Goal: Transaction & Acquisition: Obtain resource

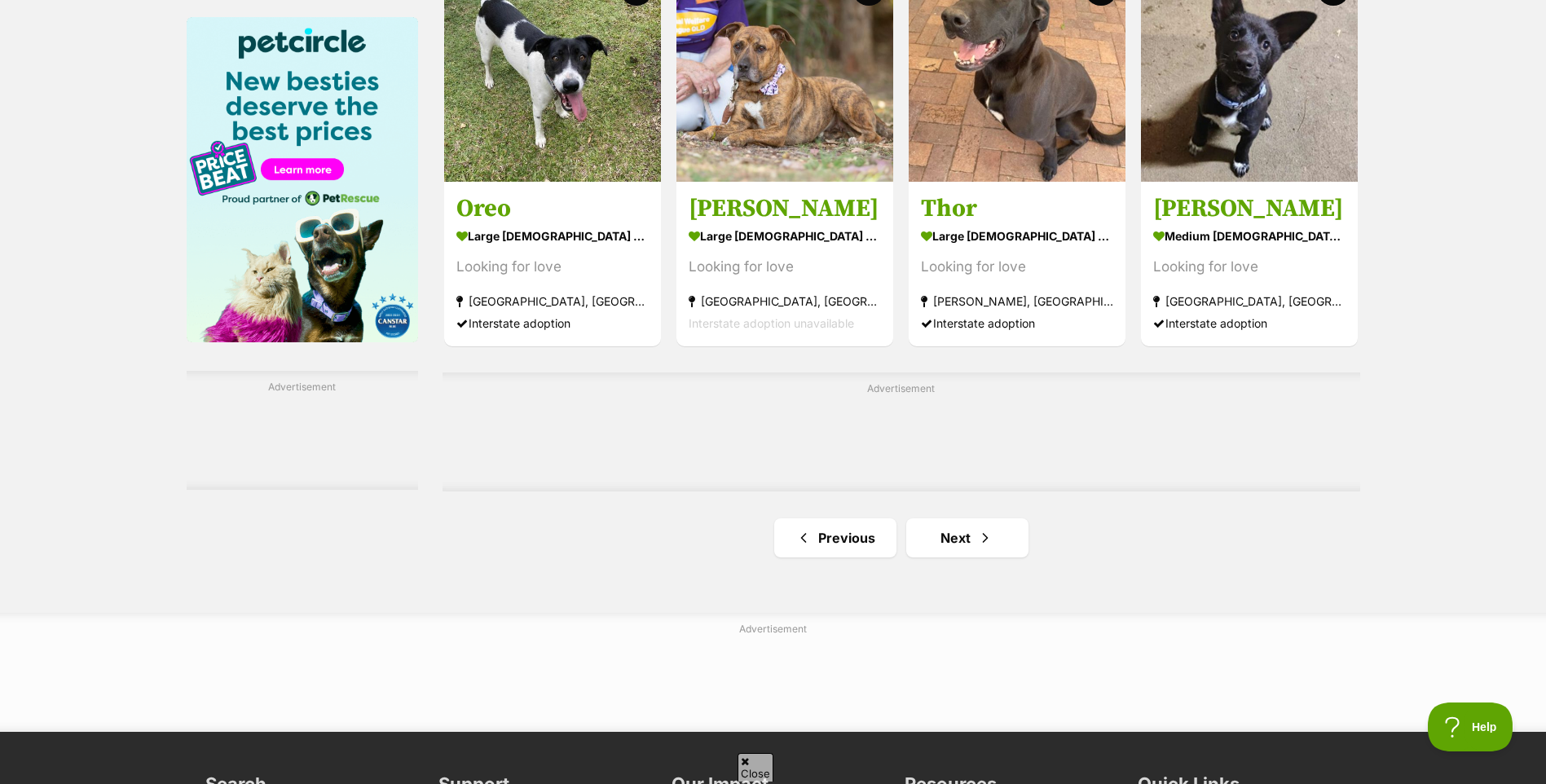
scroll to position [2525, 0]
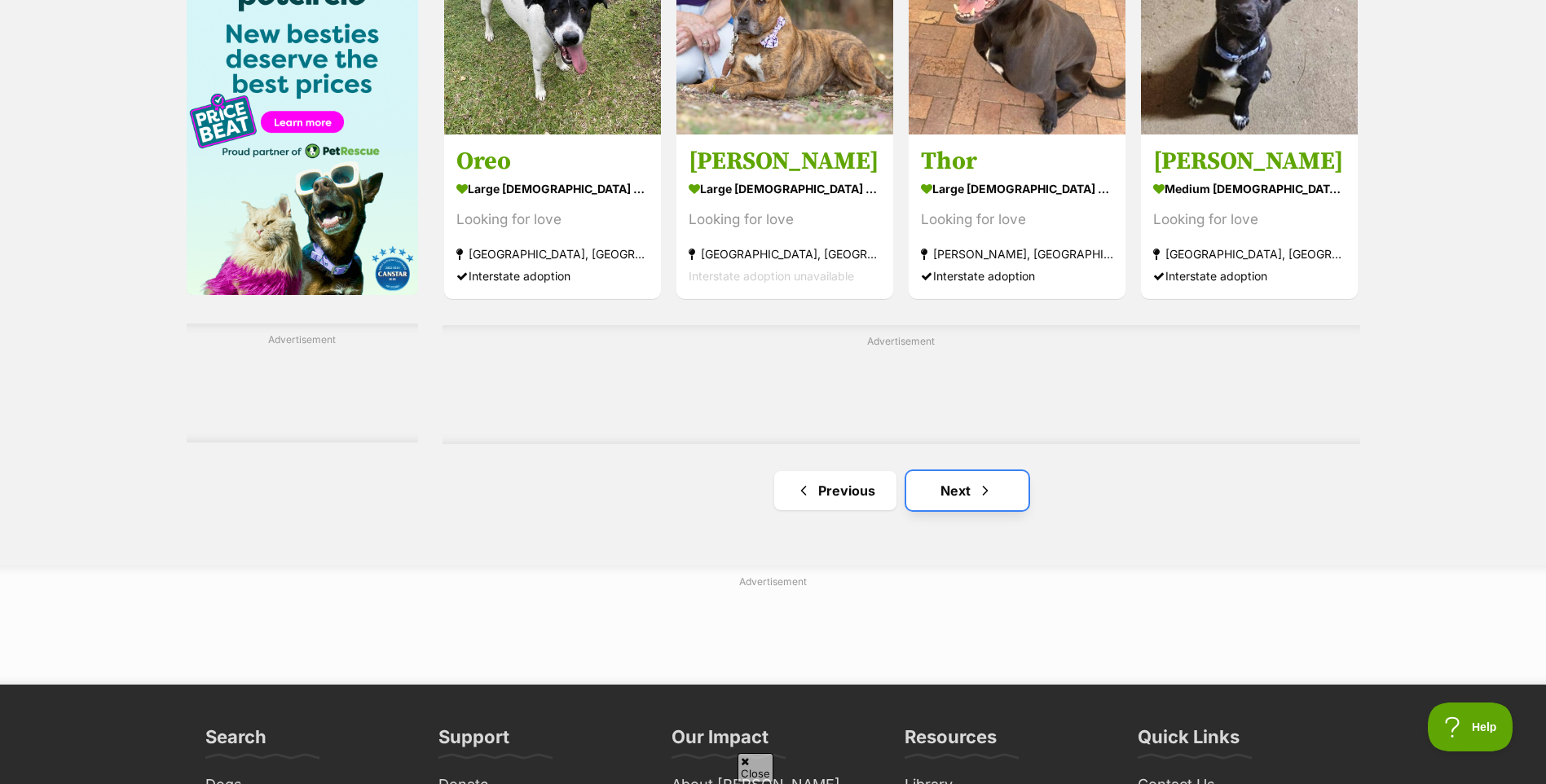
click at [980, 493] on span "Next page" at bounding box center [986, 489] width 17 height 19
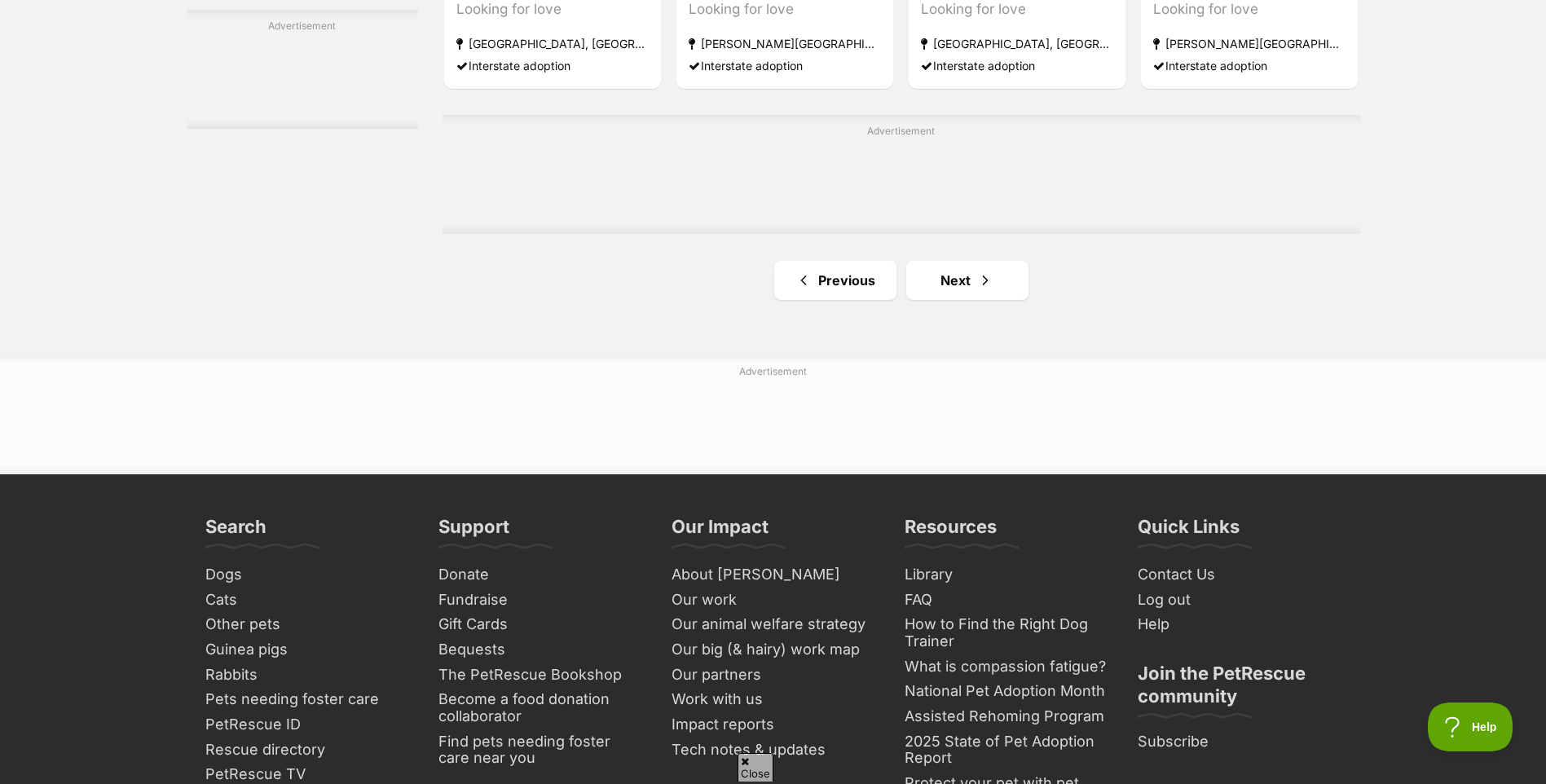
scroll to position [2851, 0]
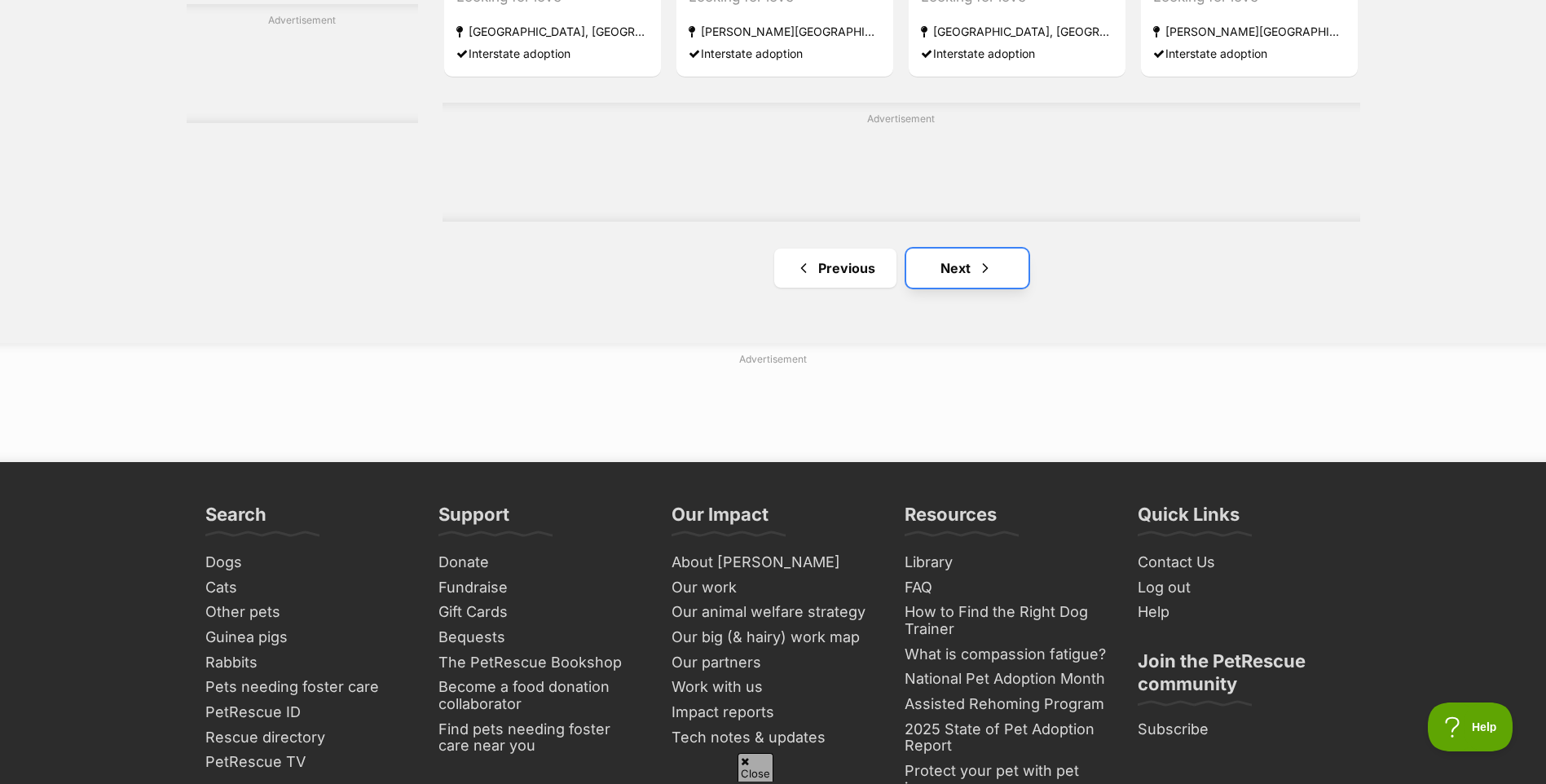
click at [1003, 266] on link "Next" at bounding box center [967, 268] width 122 height 39
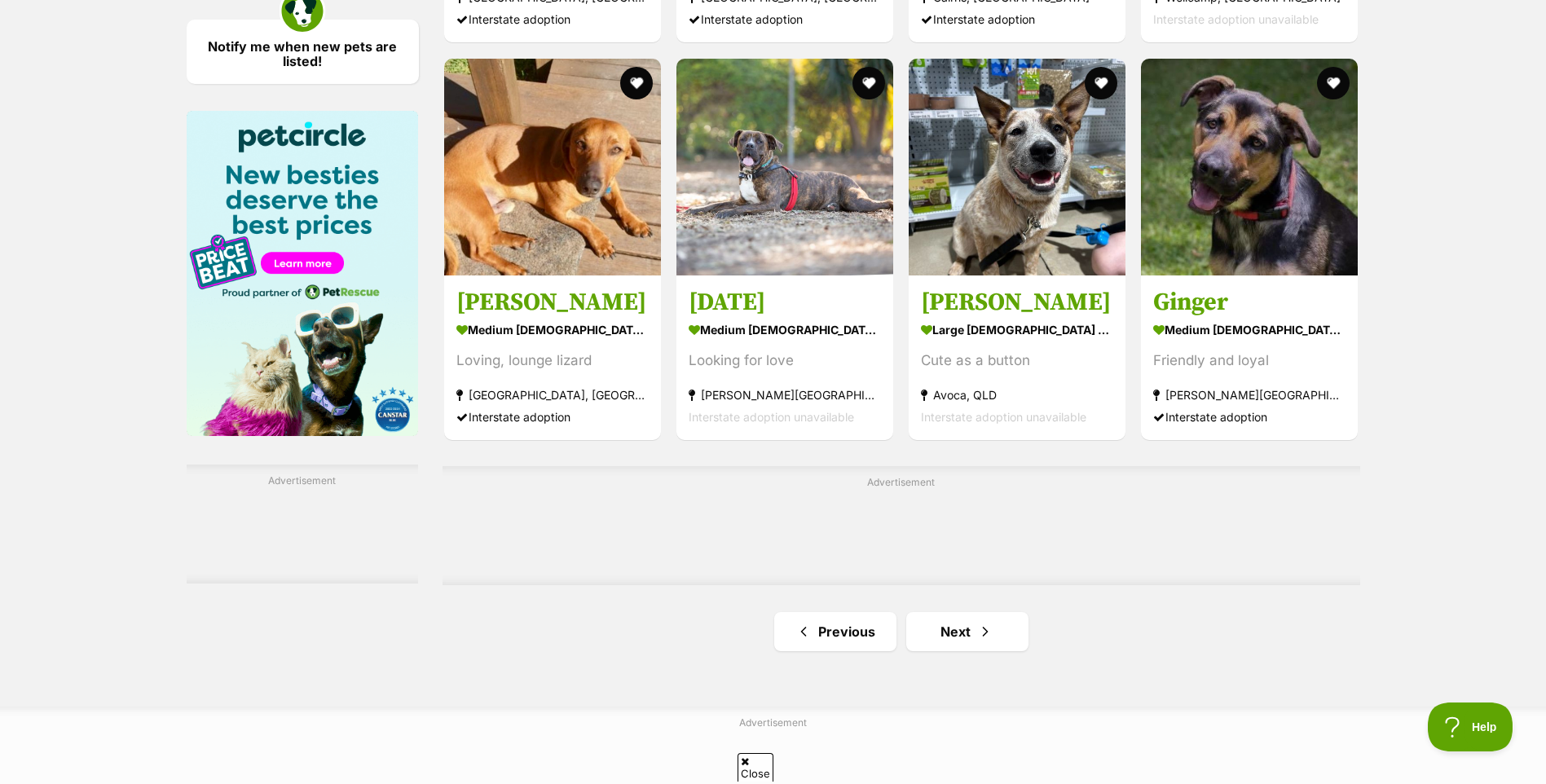
scroll to position [2444, 0]
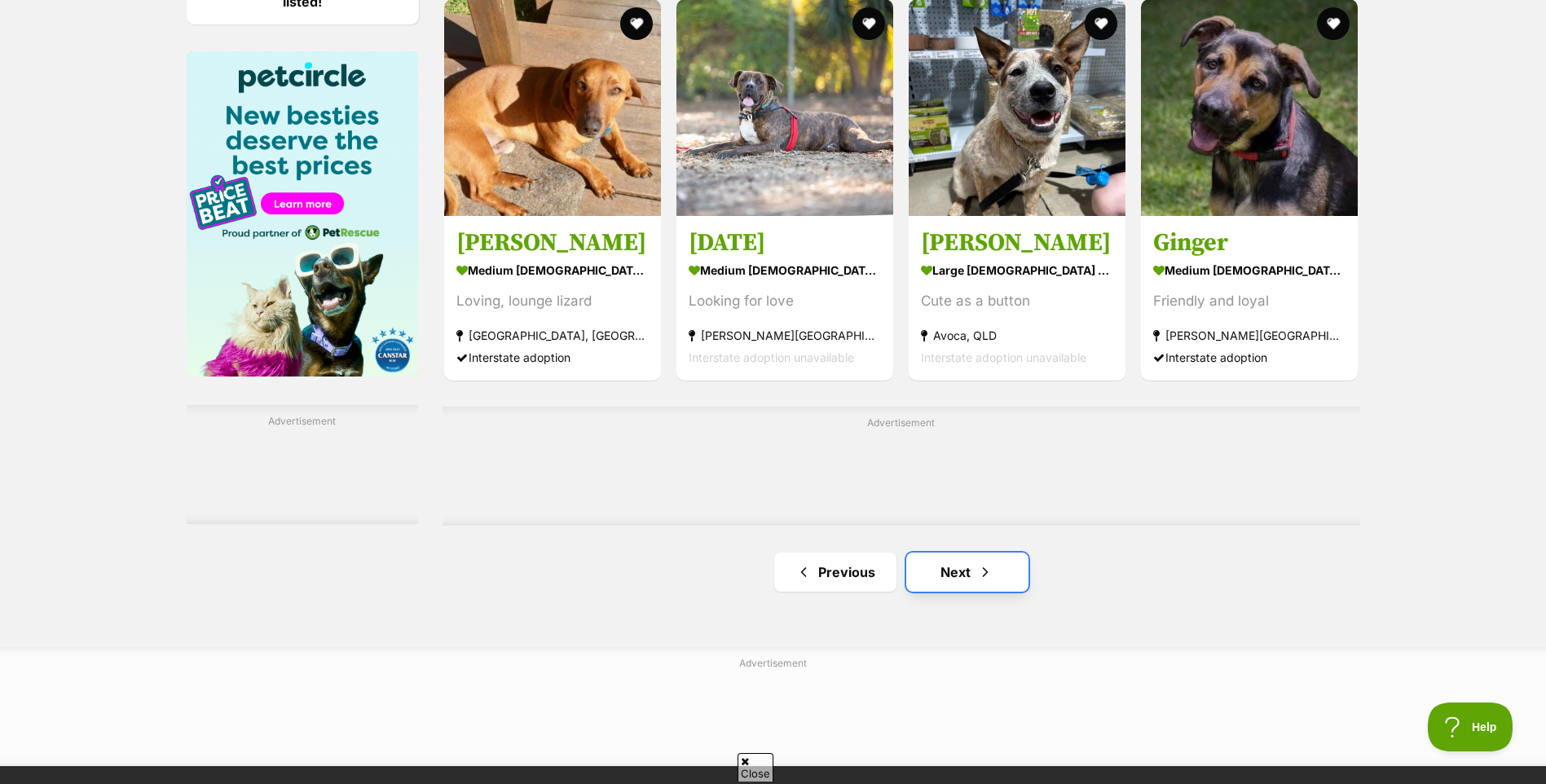
click at [974, 573] on link "Next" at bounding box center [967, 572] width 122 height 39
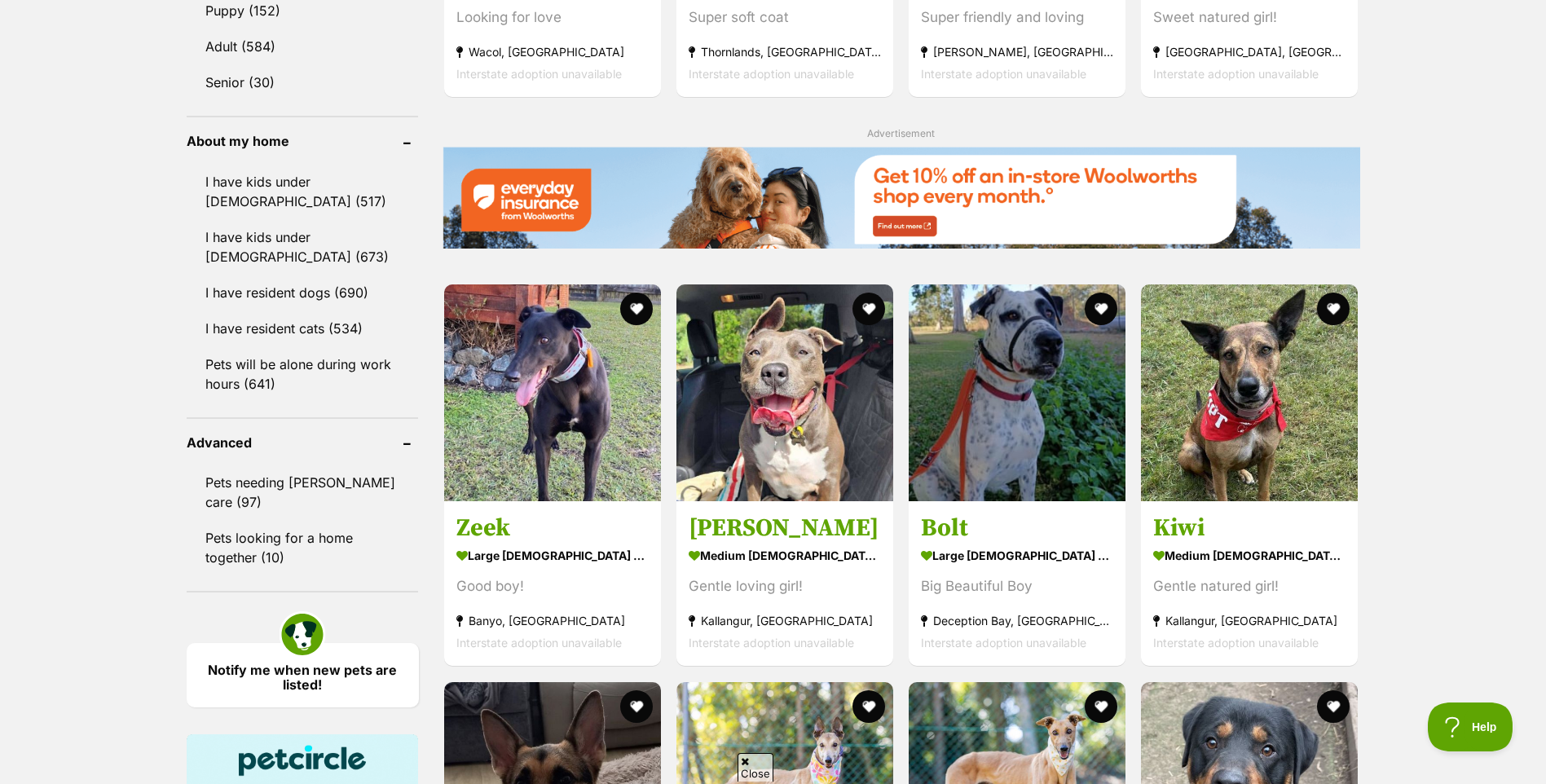
scroll to position [1792, 0]
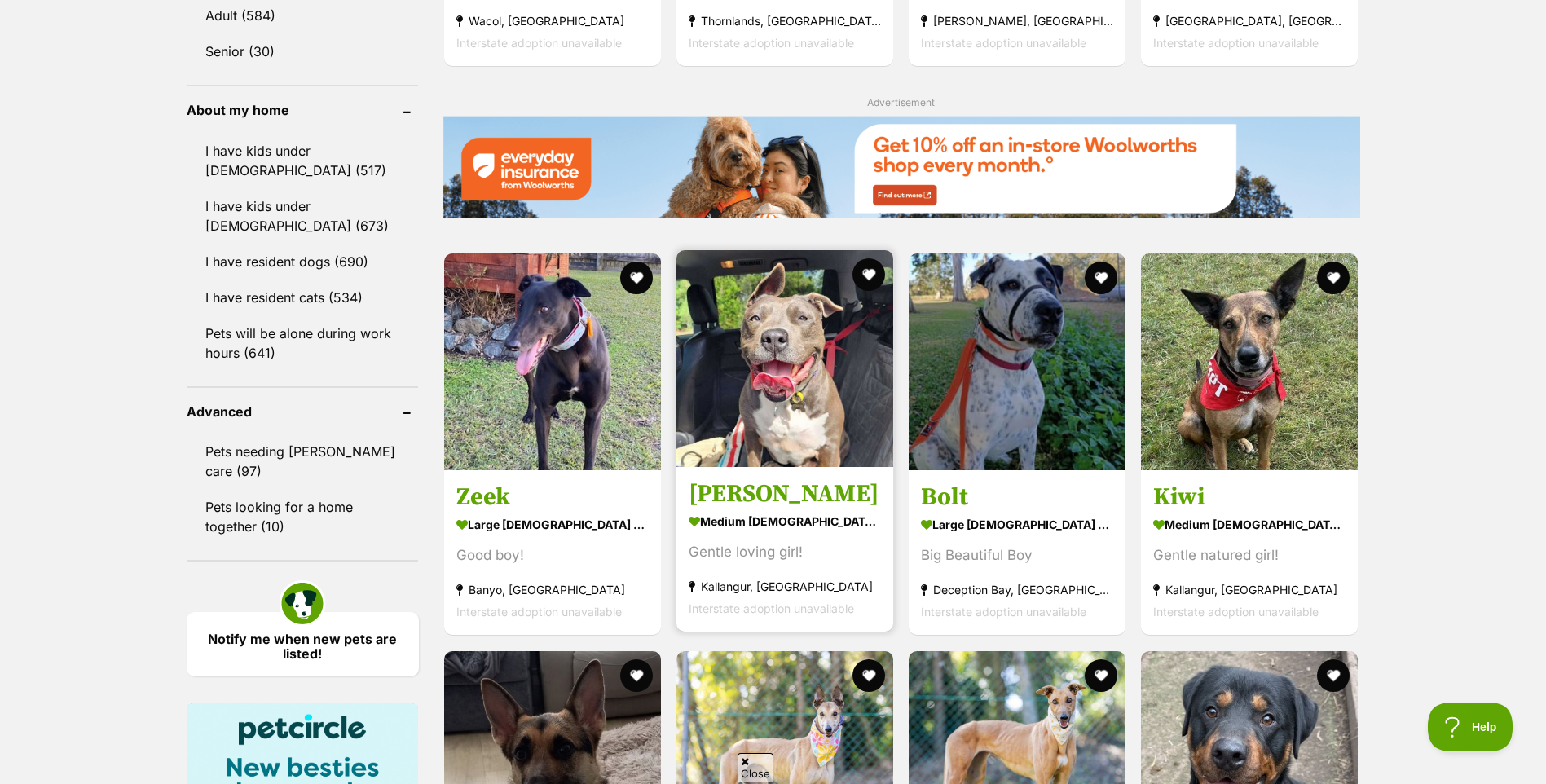
click at [764, 371] on img at bounding box center [784, 358] width 216 height 216
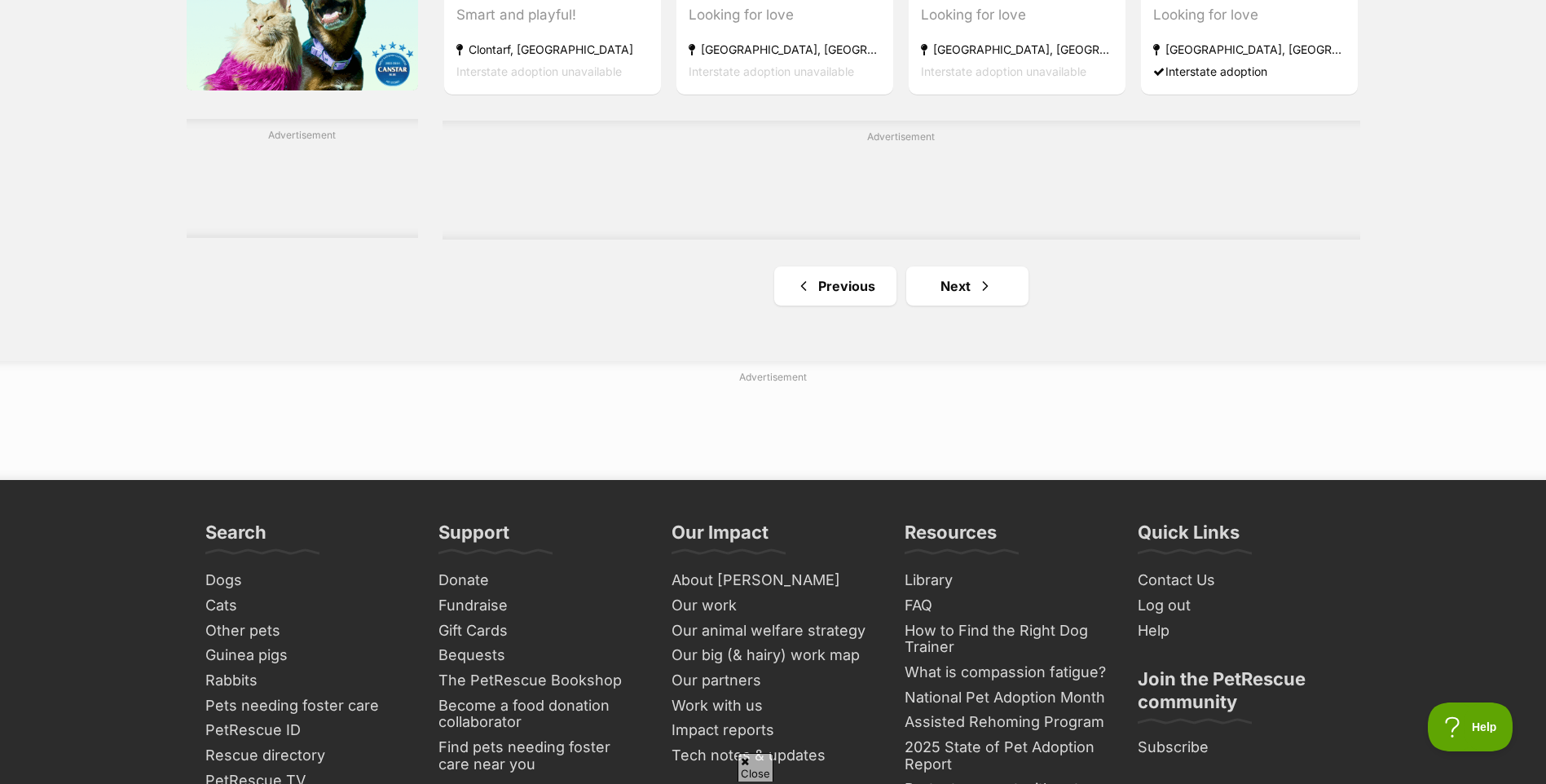
scroll to position [2770, 0]
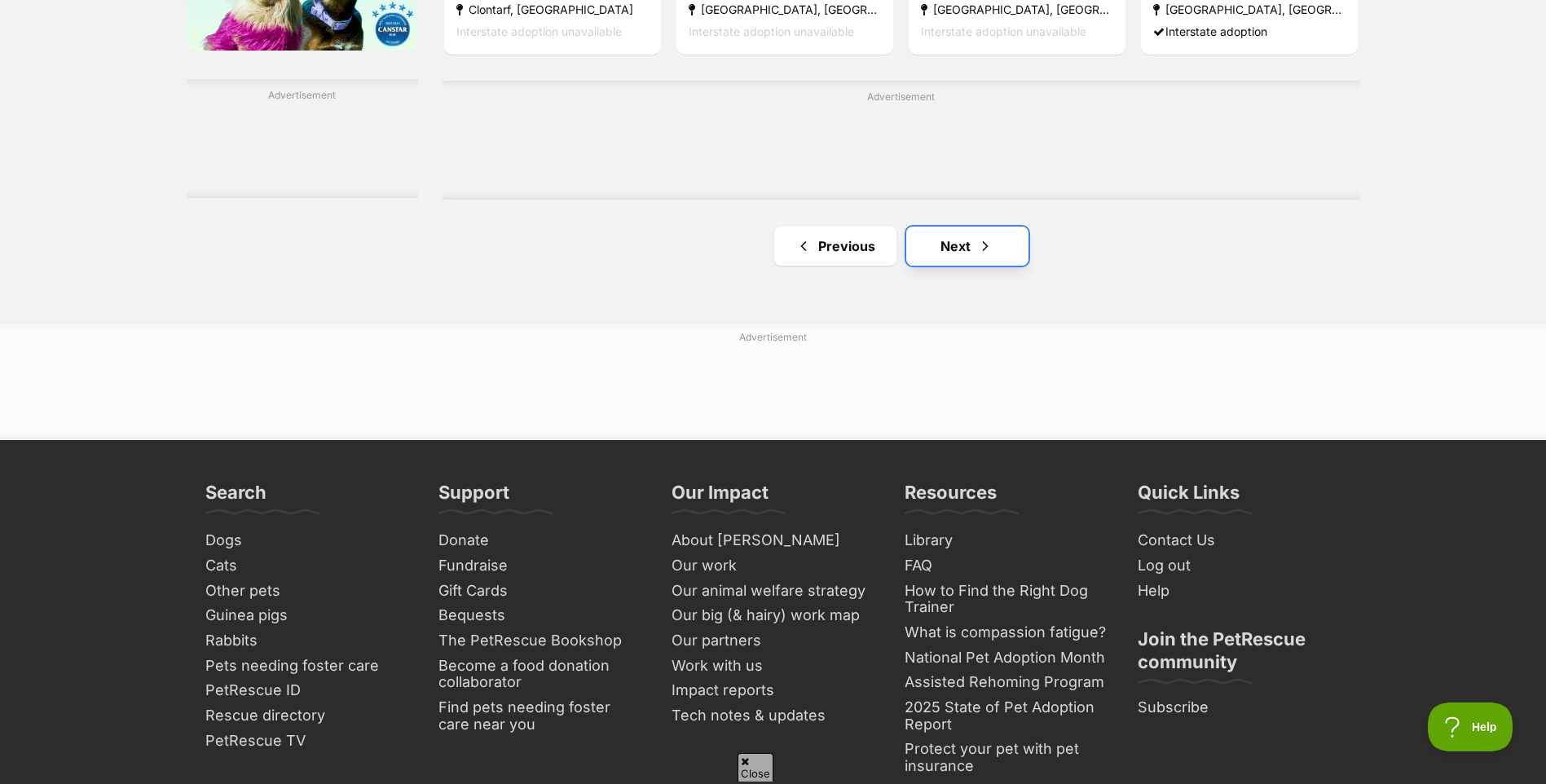
click at [966, 253] on link "Next" at bounding box center [967, 246] width 122 height 39
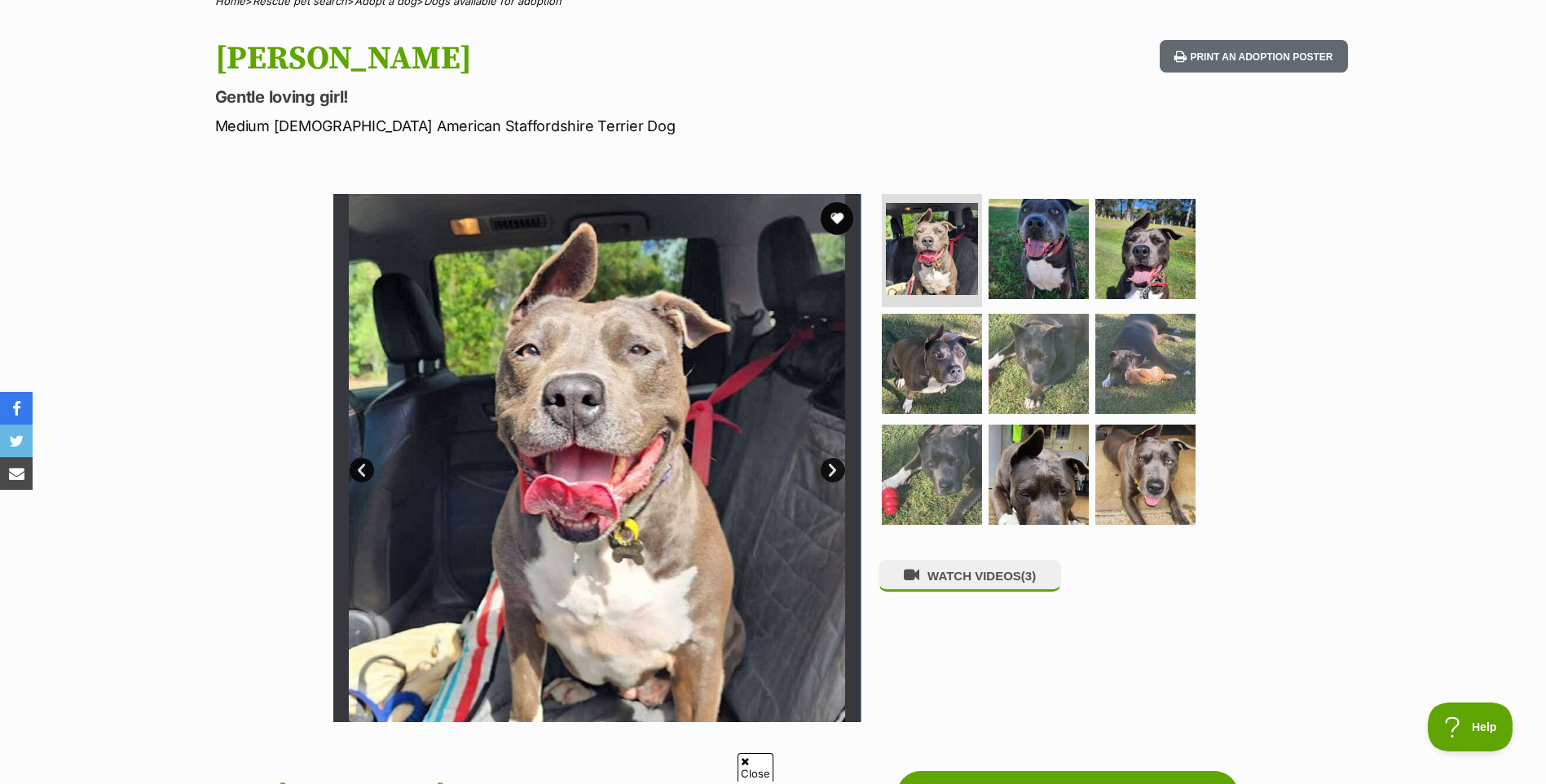
scroll to position [163, 0]
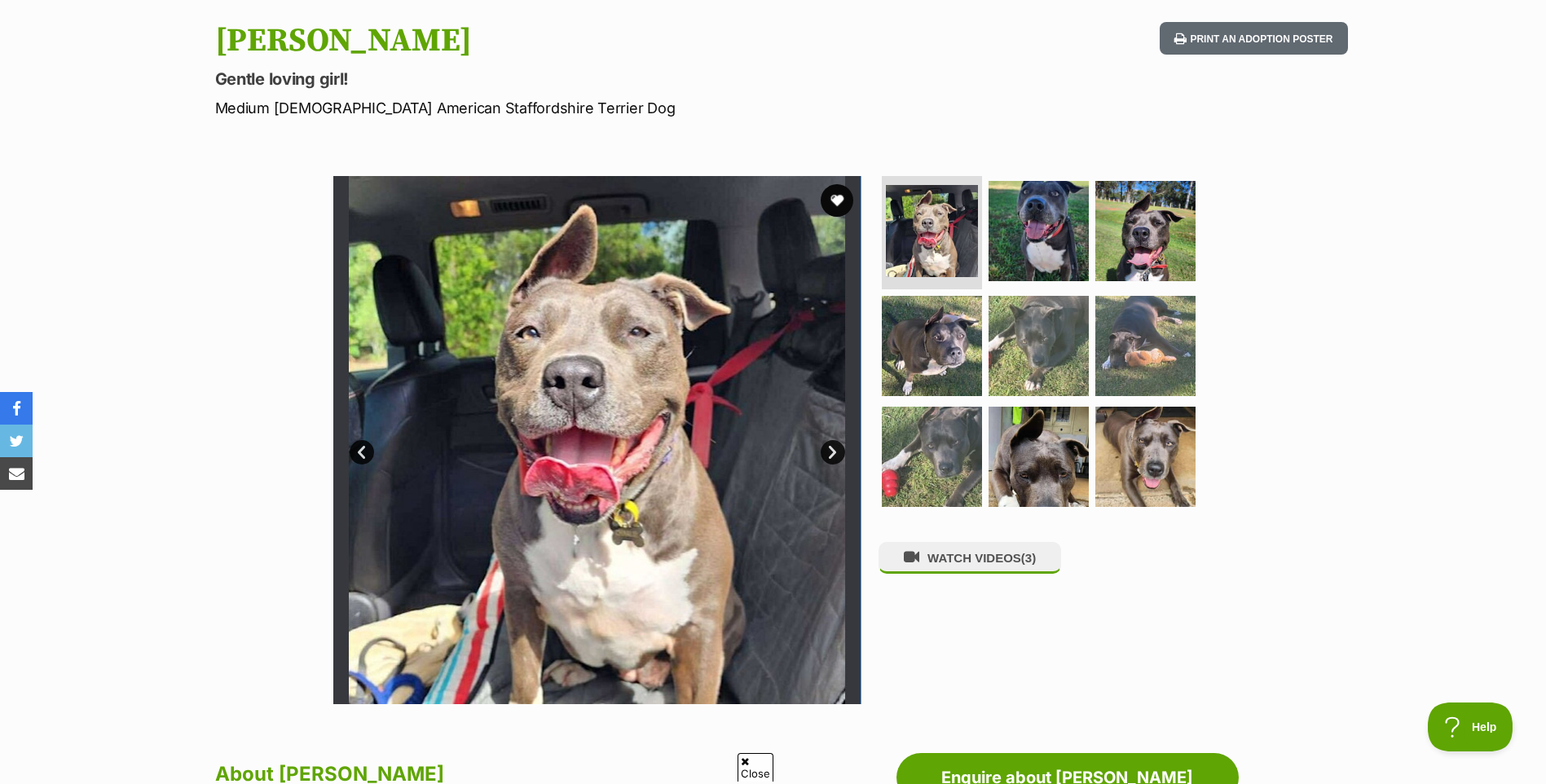
click at [828, 451] on link "Next" at bounding box center [833, 452] width 24 height 24
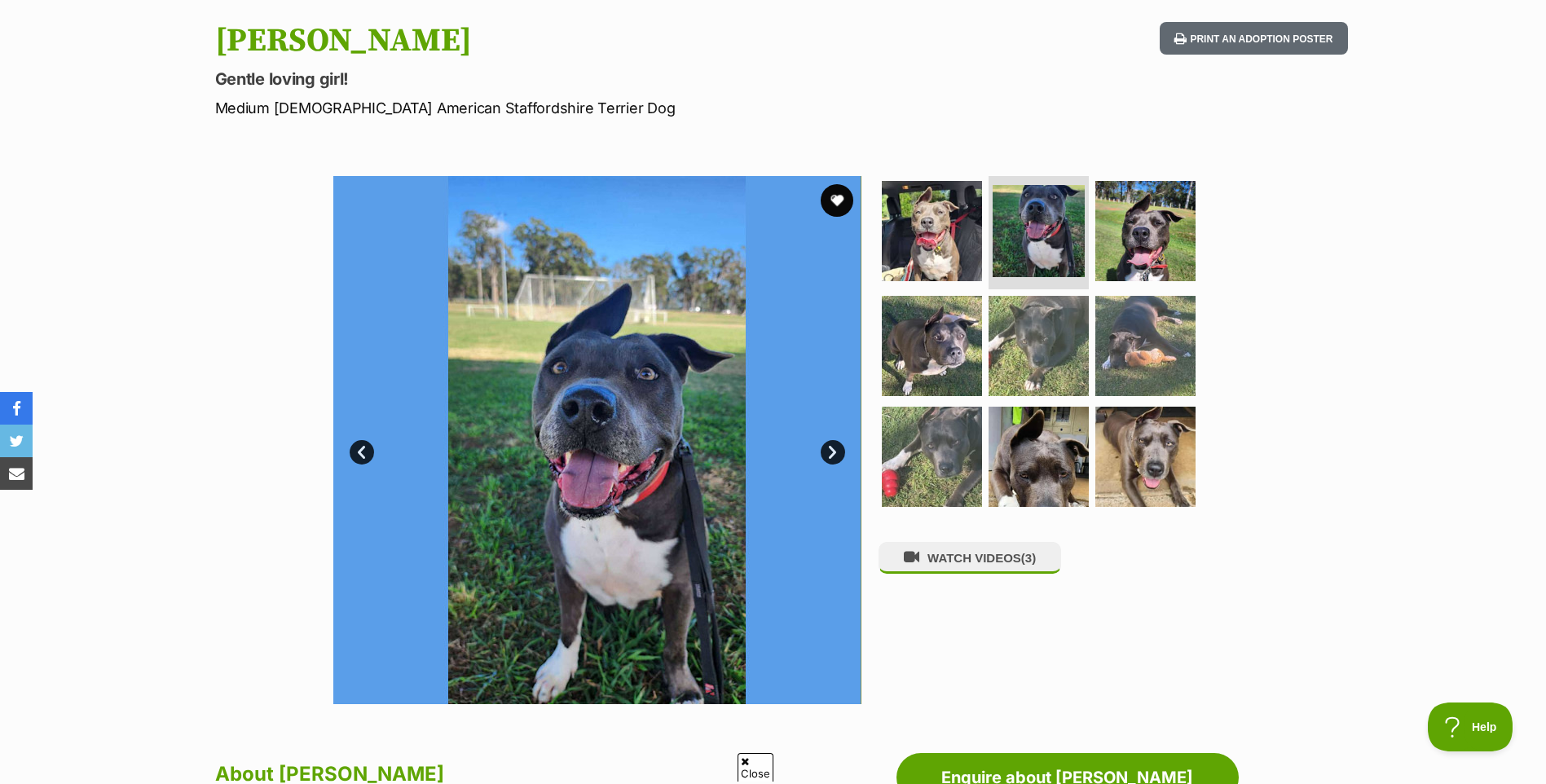
click at [828, 451] on link "Next" at bounding box center [833, 452] width 24 height 24
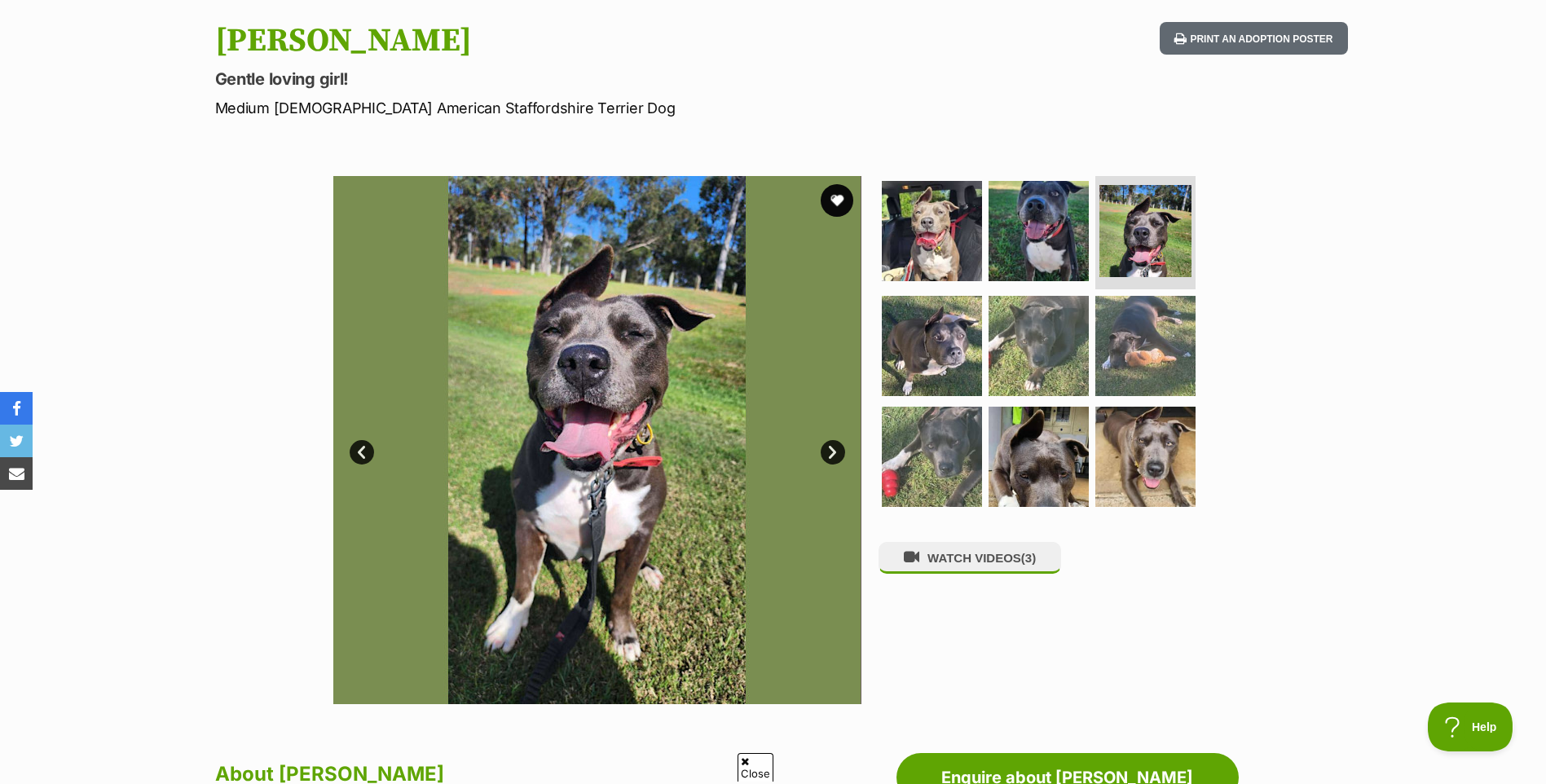
click at [828, 451] on link "Next" at bounding box center [833, 452] width 24 height 24
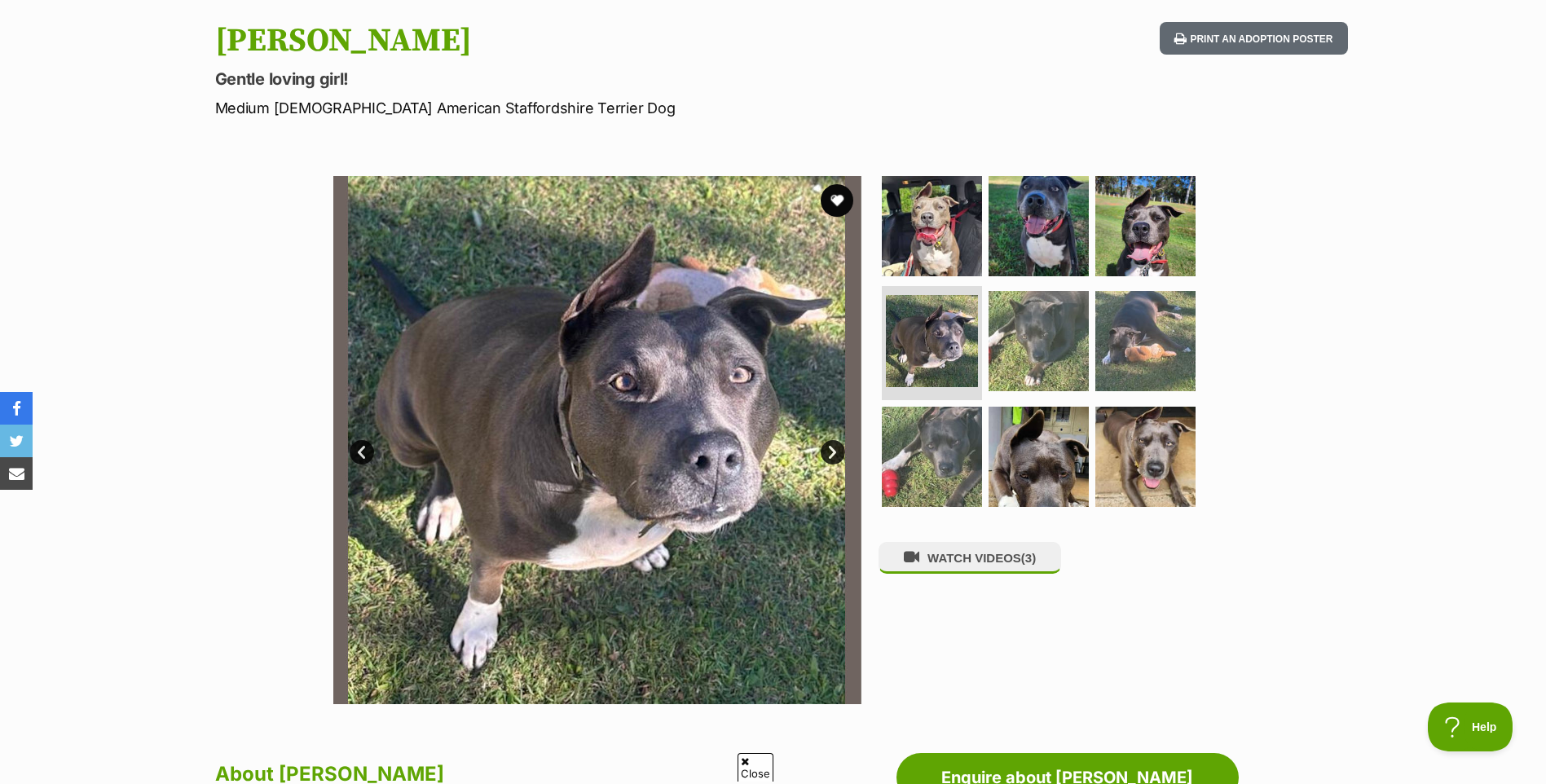
click at [828, 451] on link "Next" at bounding box center [833, 452] width 24 height 24
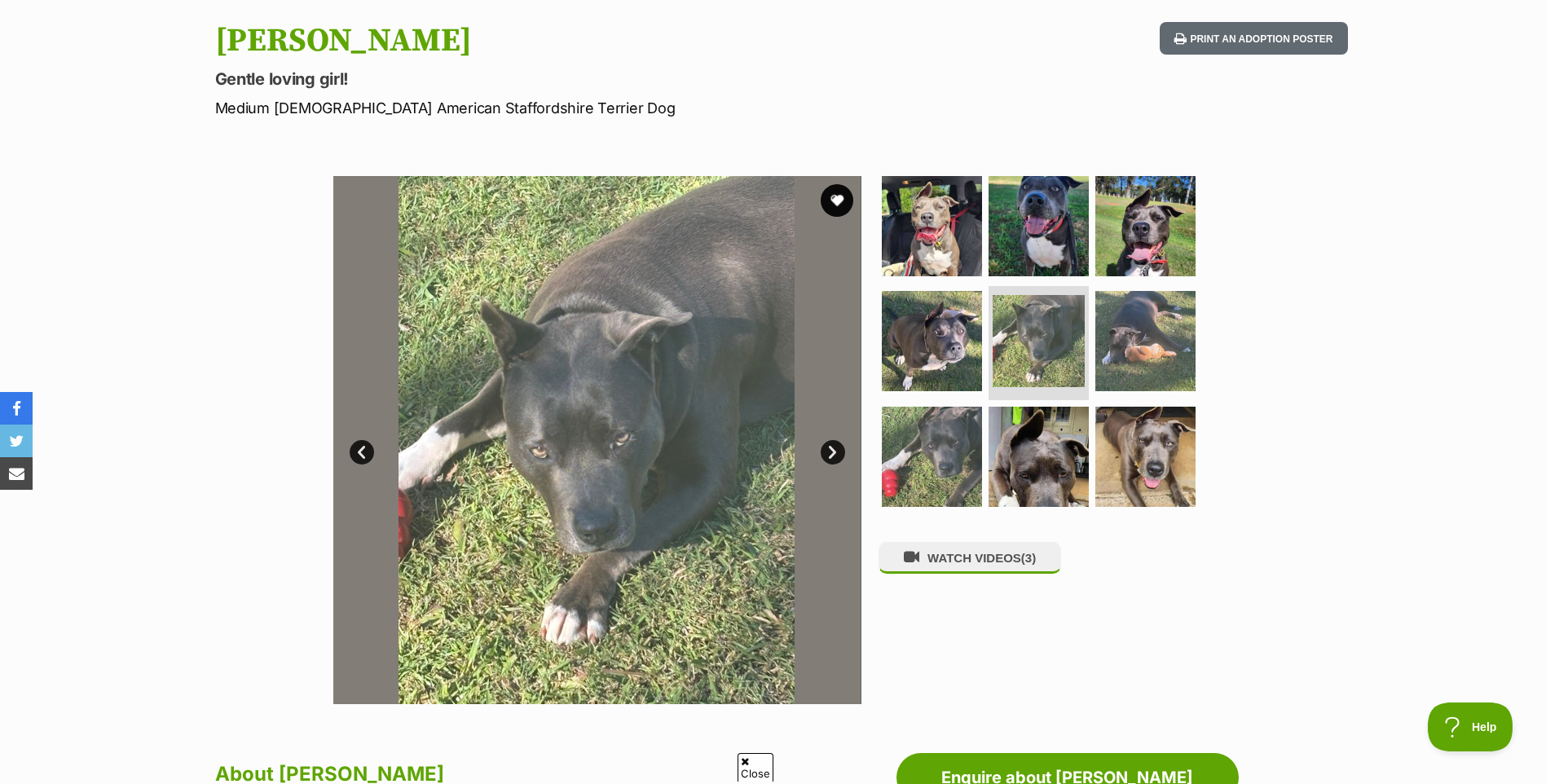
click at [828, 451] on link "Next" at bounding box center [833, 452] width 24 height 24
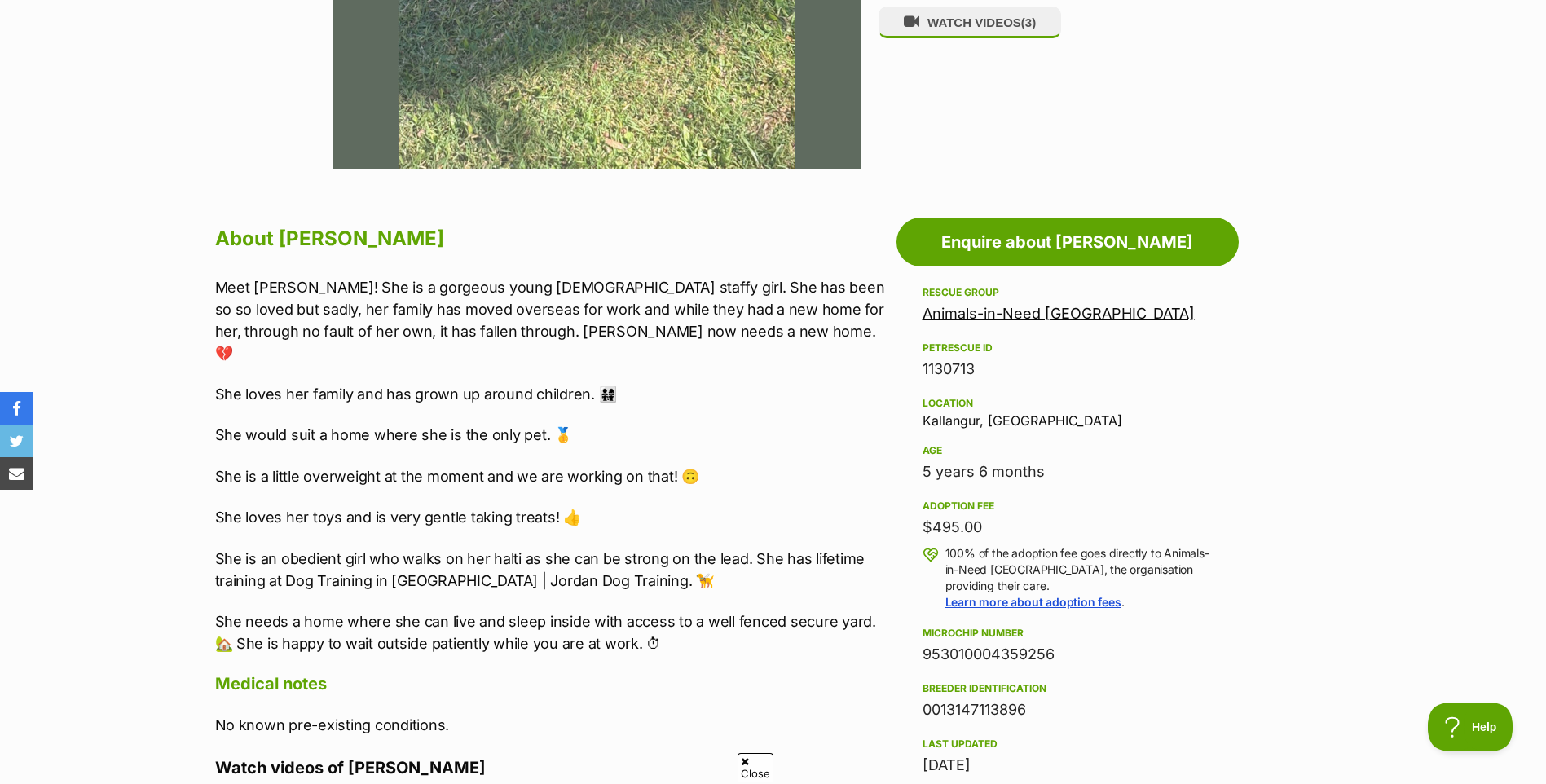
scroll to position [733, 0]
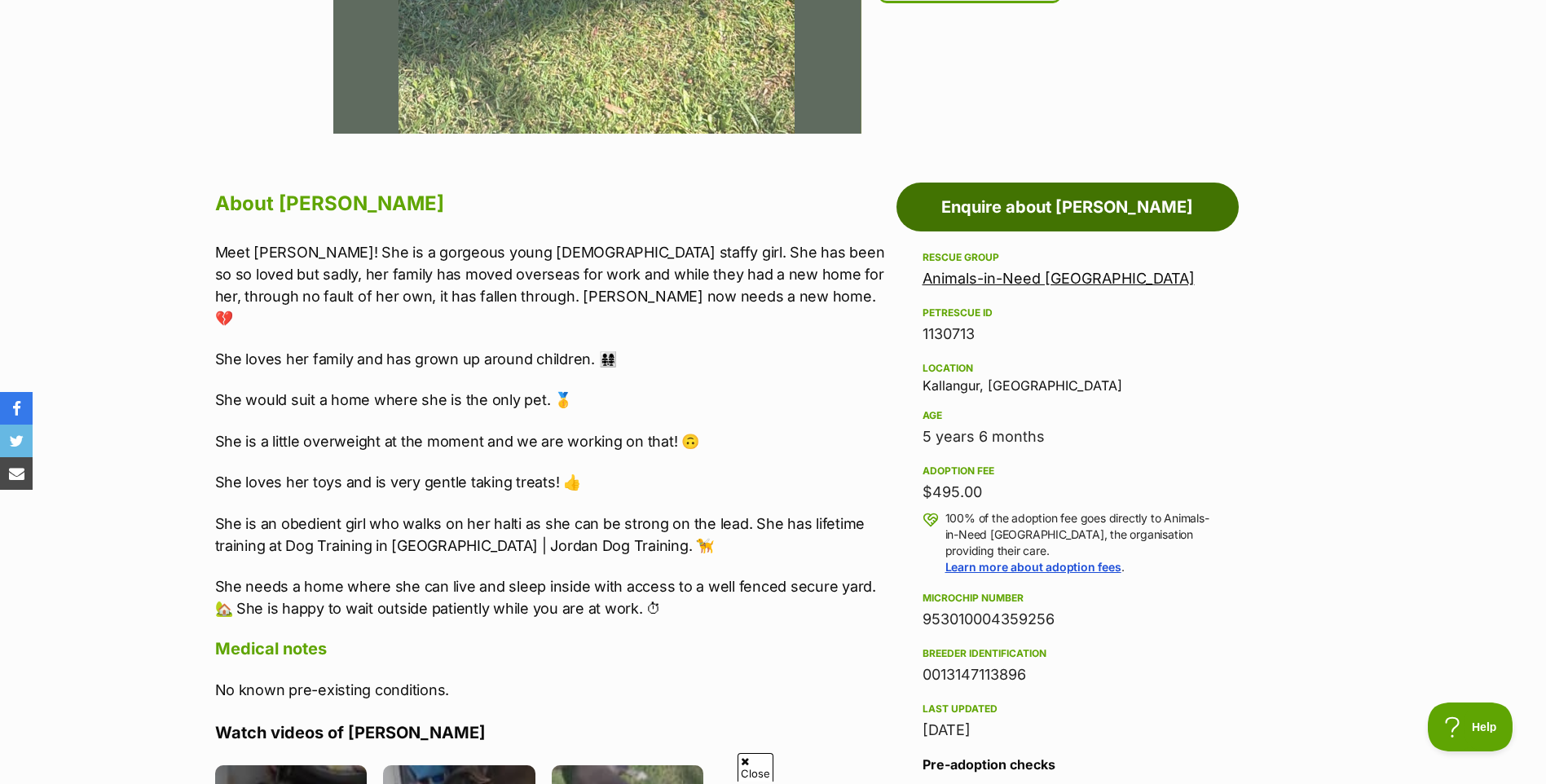
click at [1079, 209] on link "Enquire about Charlie" at bounding box center [1067, 206] width 342 height 49
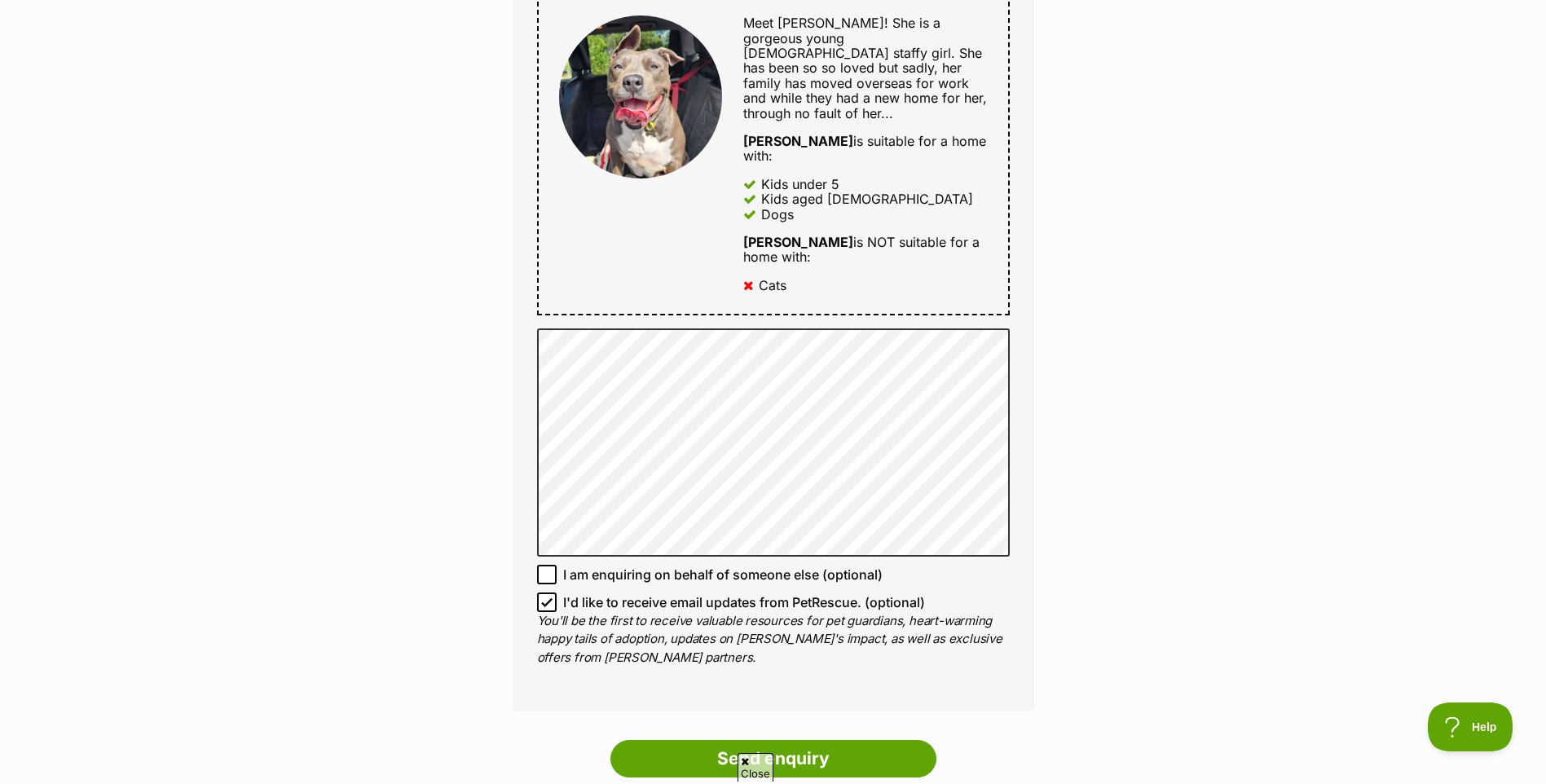
scroll to position [896, 0]
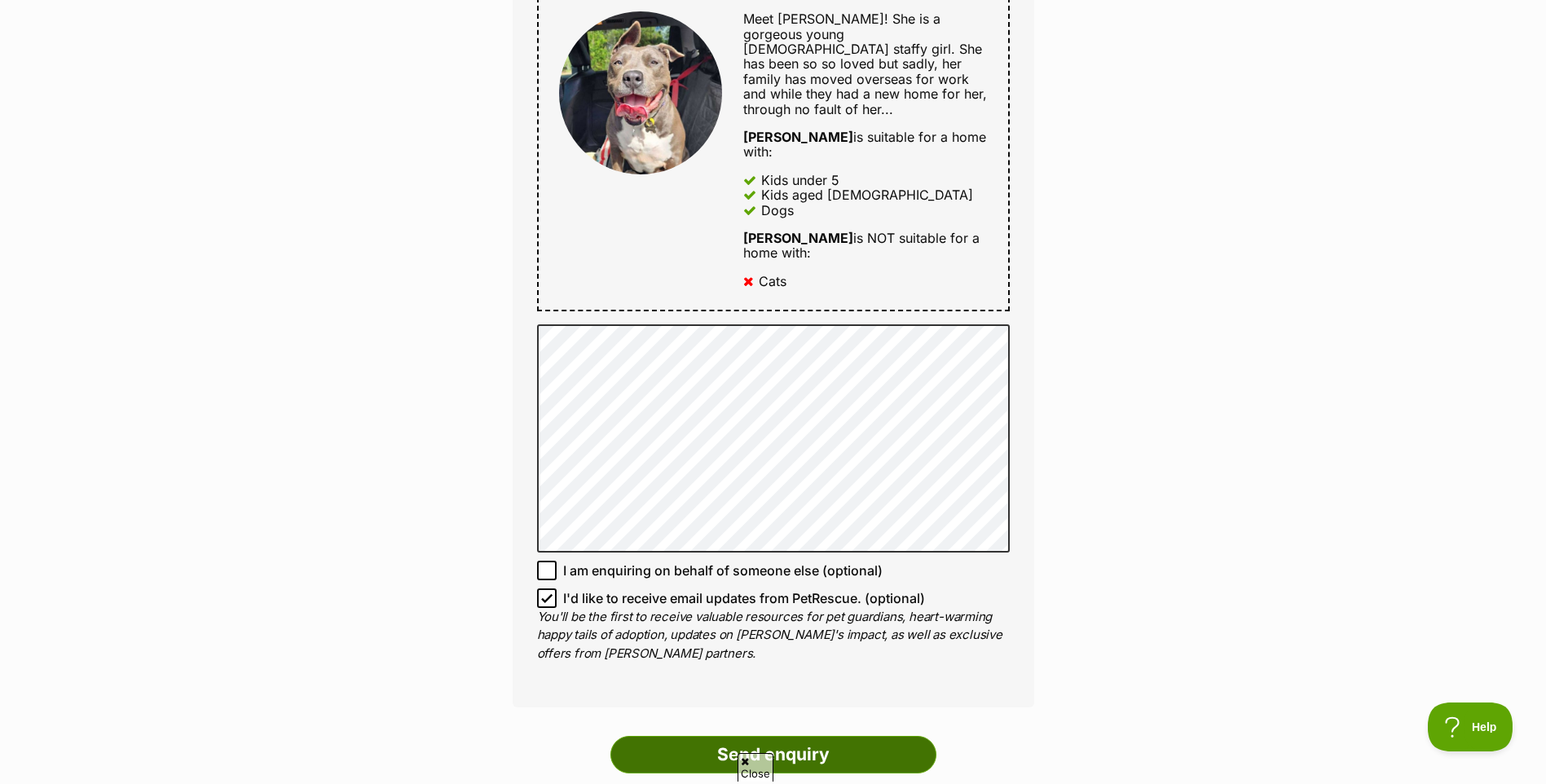
click at [798, 736] on input "Send enquiry" at bounding box center [773, 754] width 326 height 37
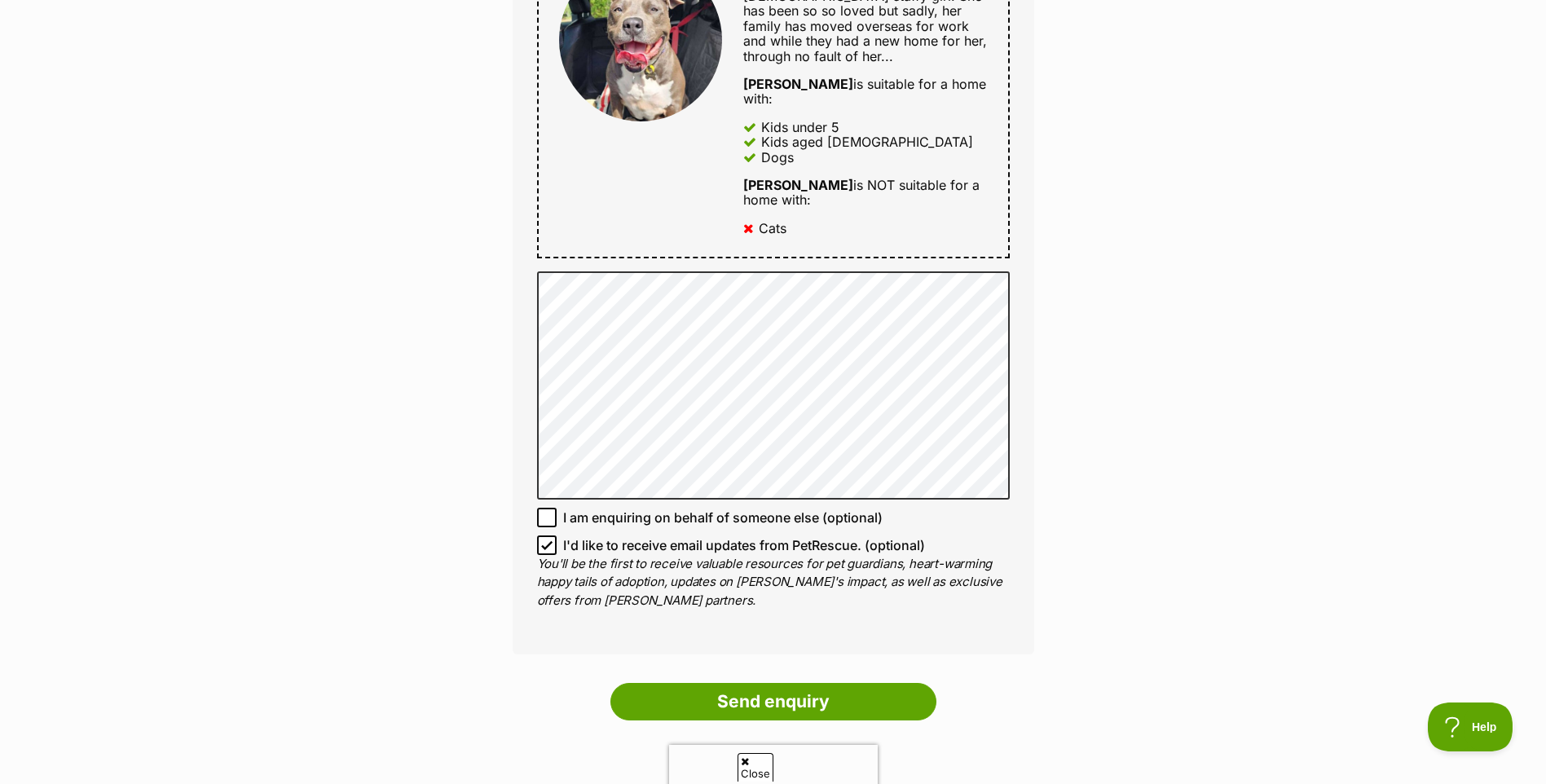
scroll to position [1059, 0]
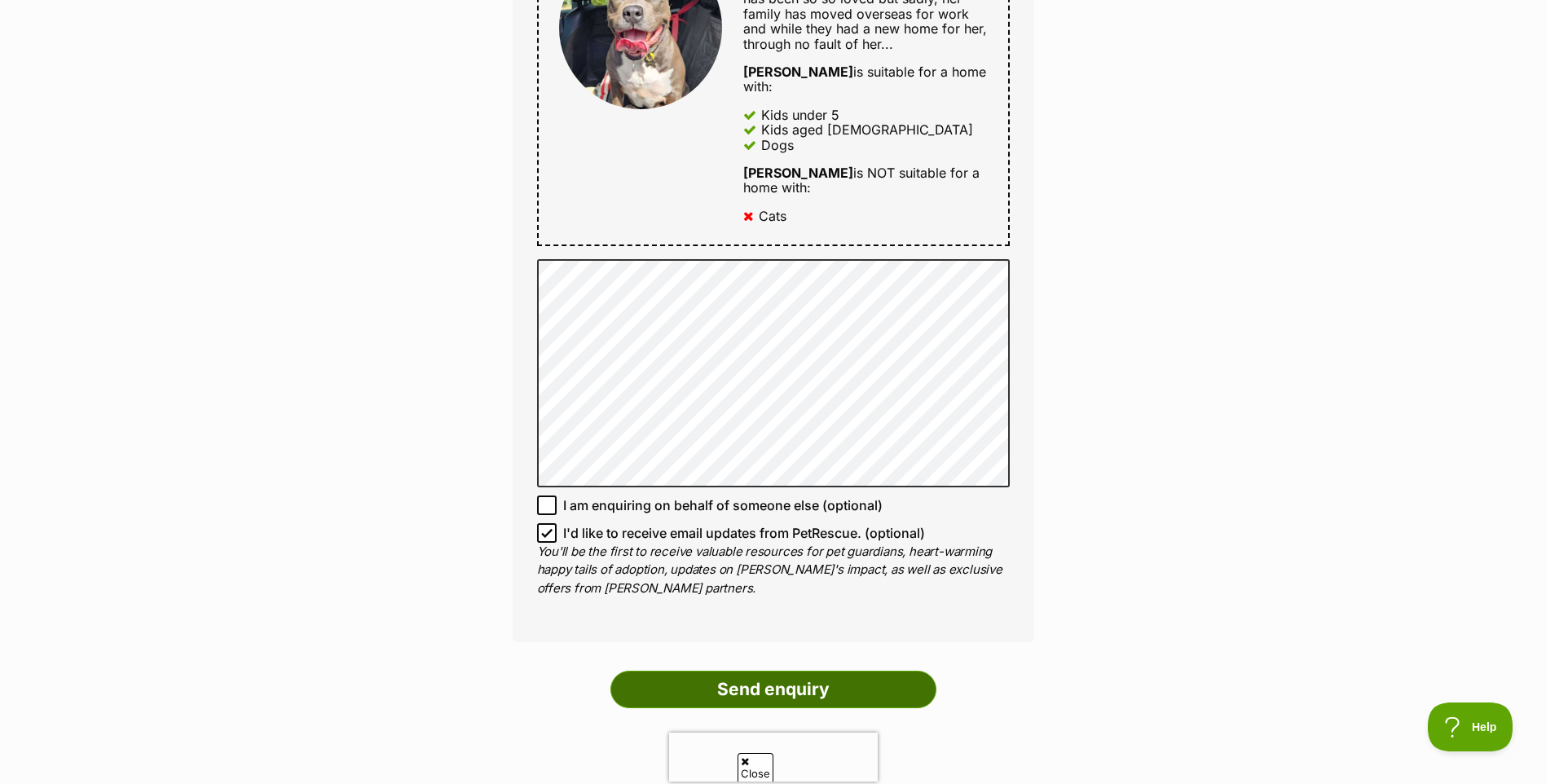
click at [728, 671] on input "Send enquiry" at bounding box center [773, 689] width 326 height 37
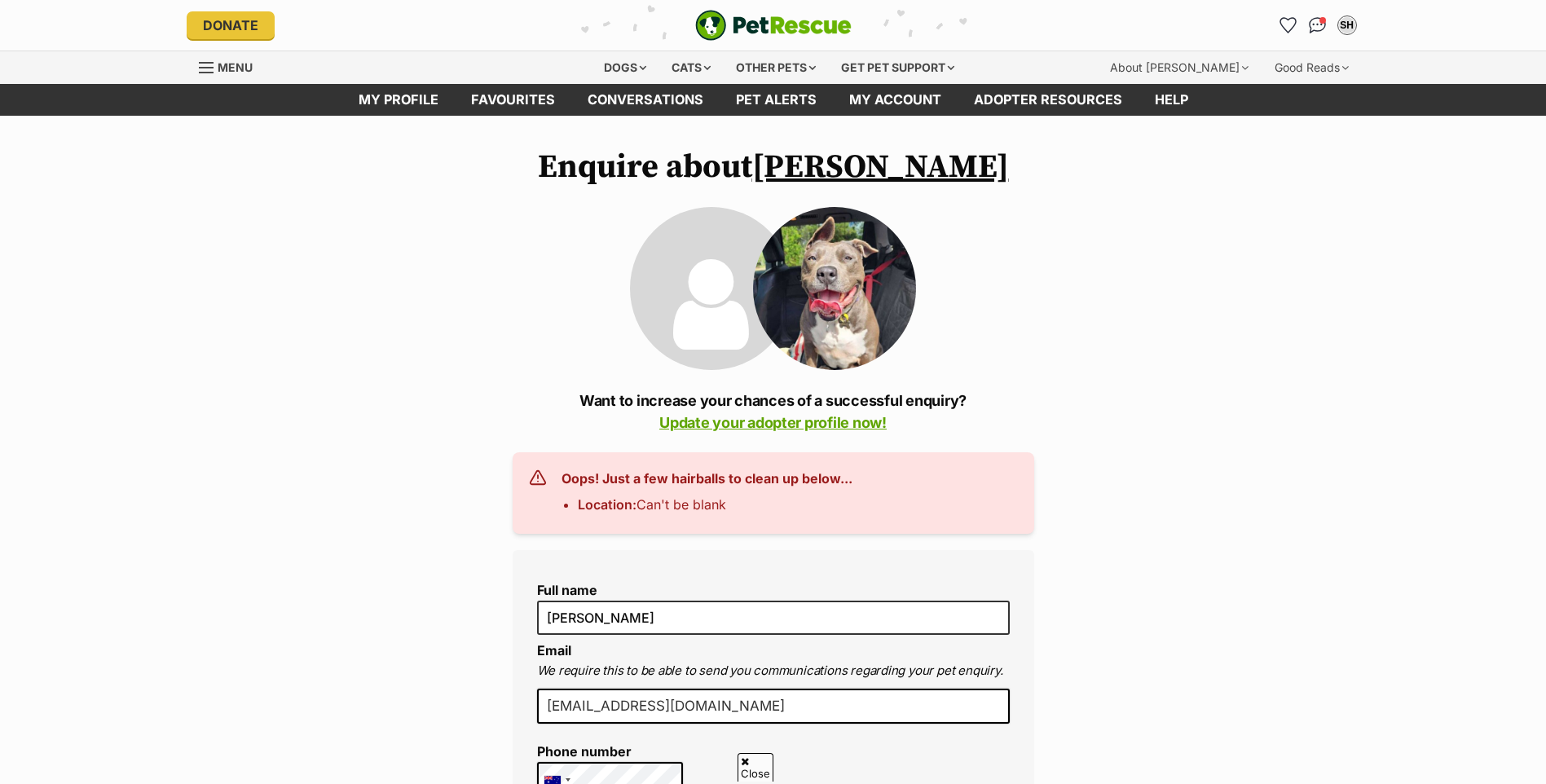
scroll to position [1059, 0]
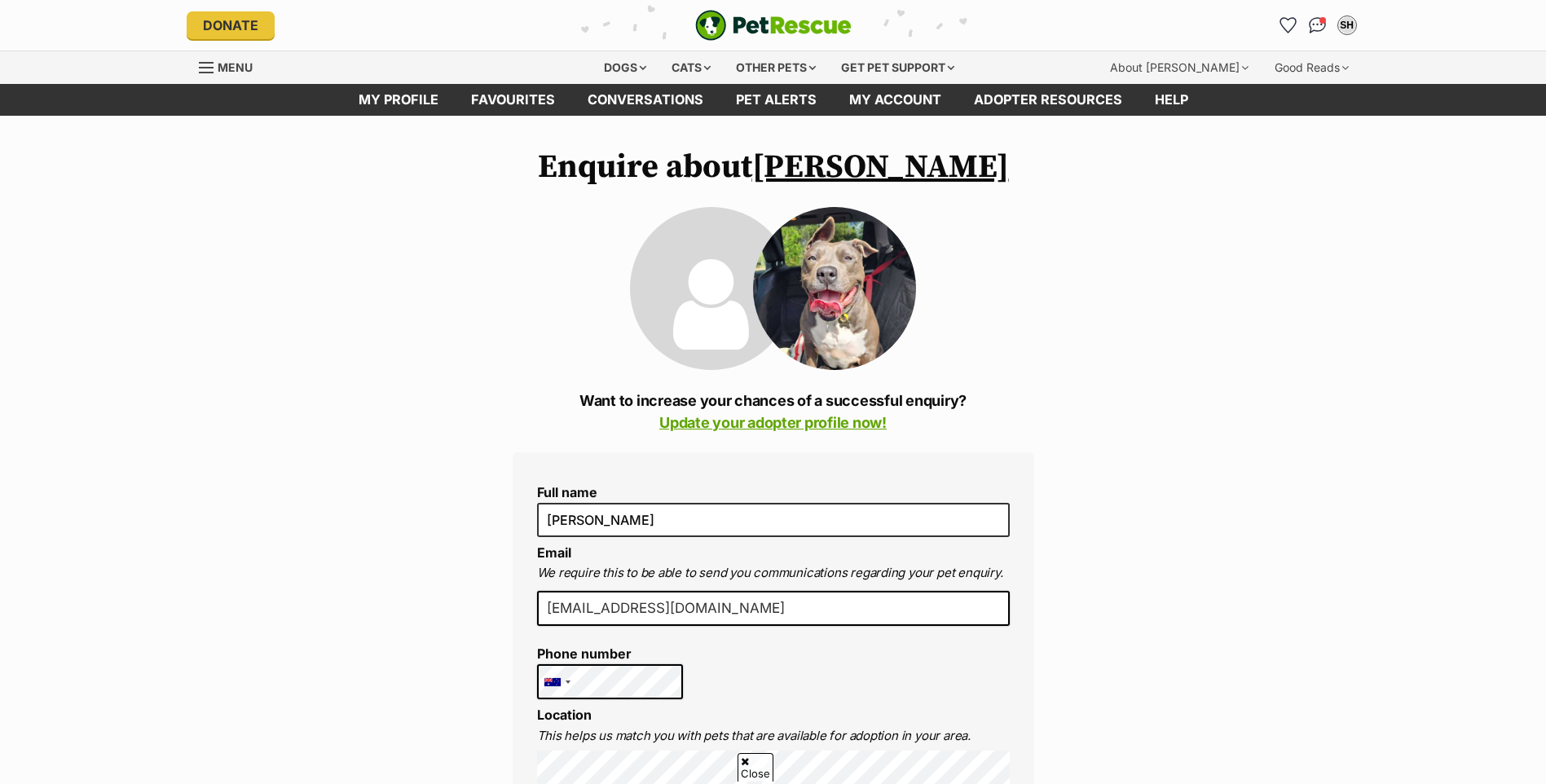
scroll to position [896, 0]
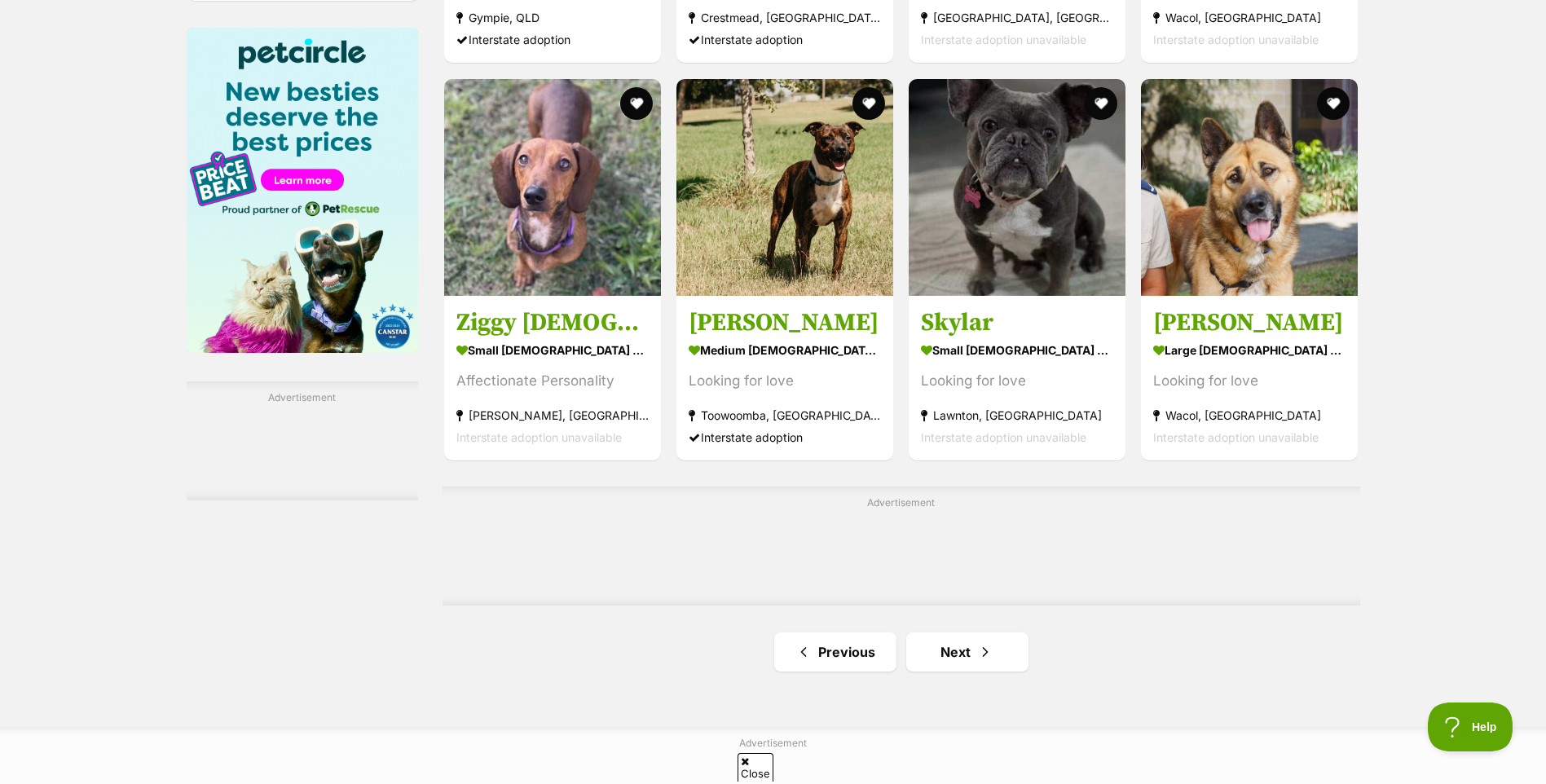
scroll to position [2607, 0]
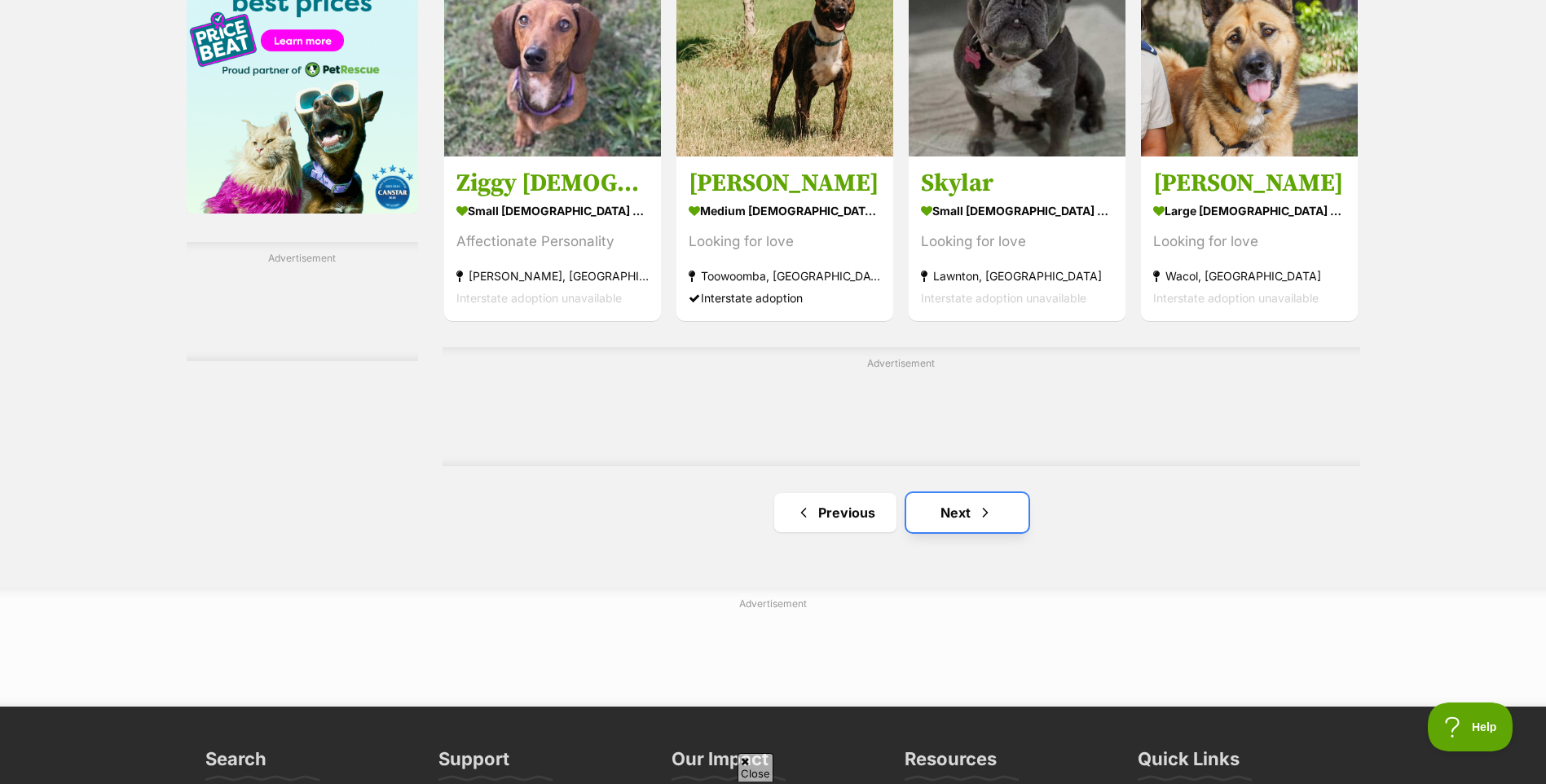
click at [991, 514] on span "Next page" at bounding box center [986, 512] width 17 height 19
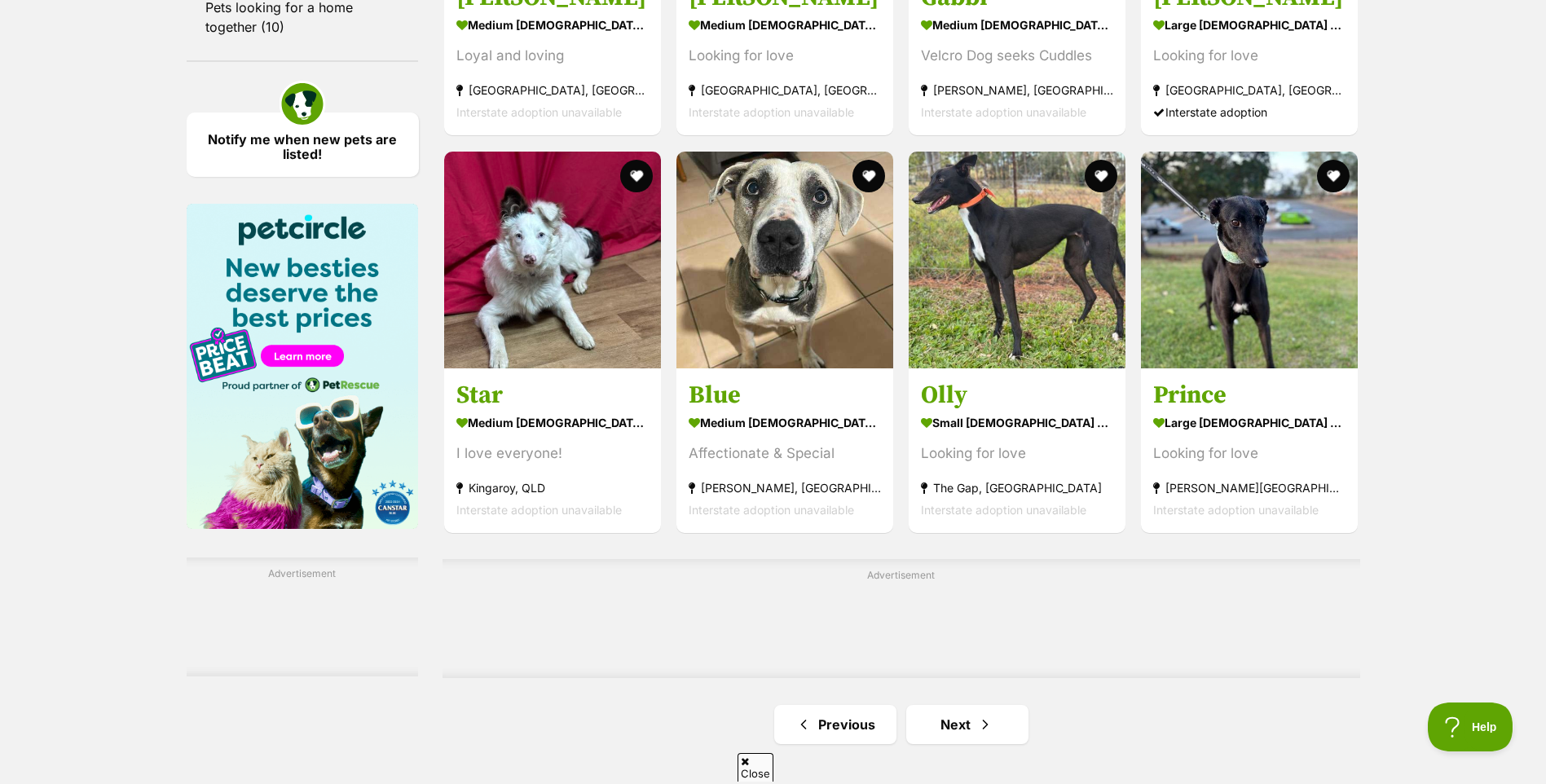
scroll to position [2444, 0]
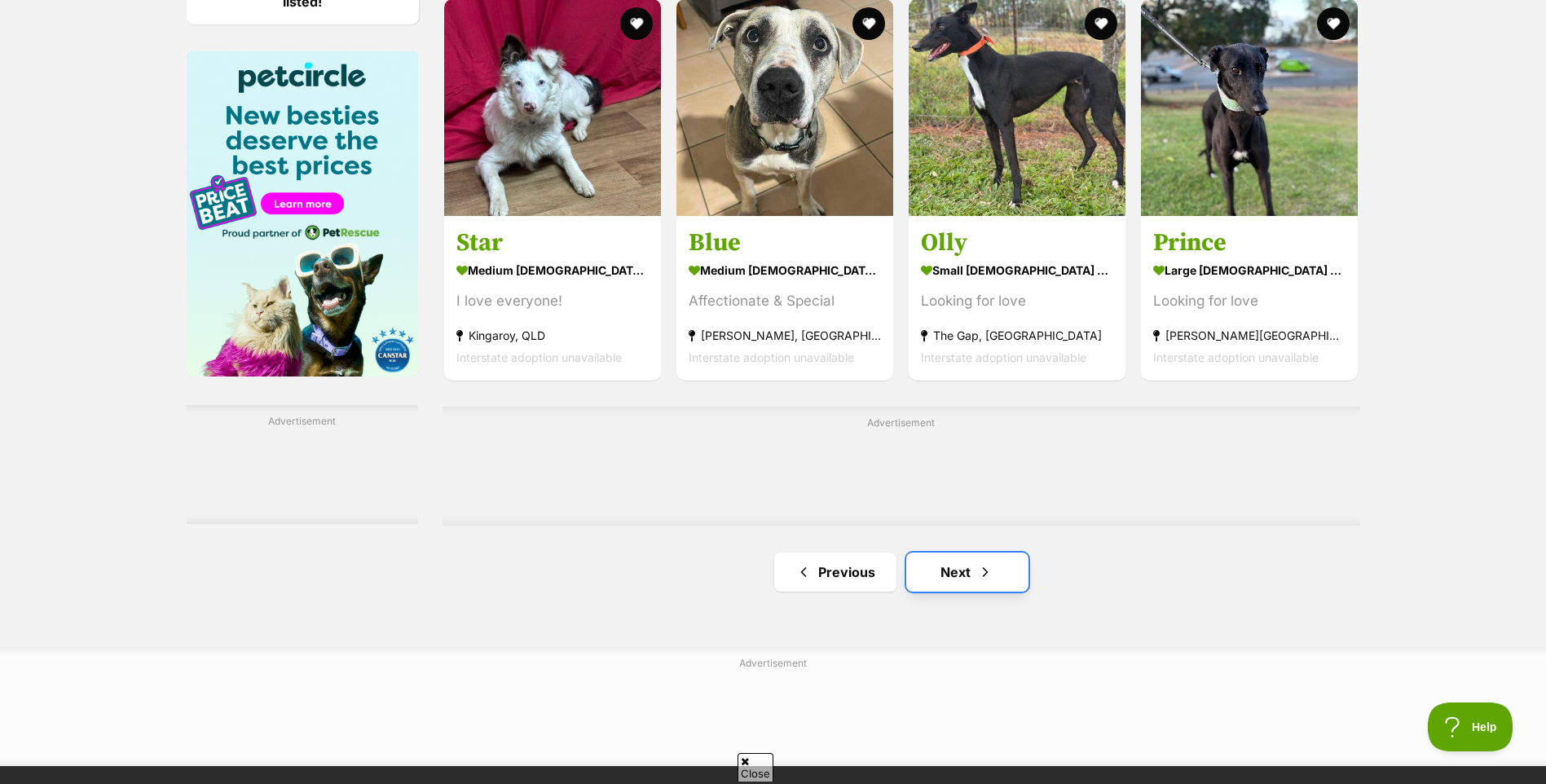
click at [968, 573] on link "Next" at bounding box center [967, 572] width 122 height 39
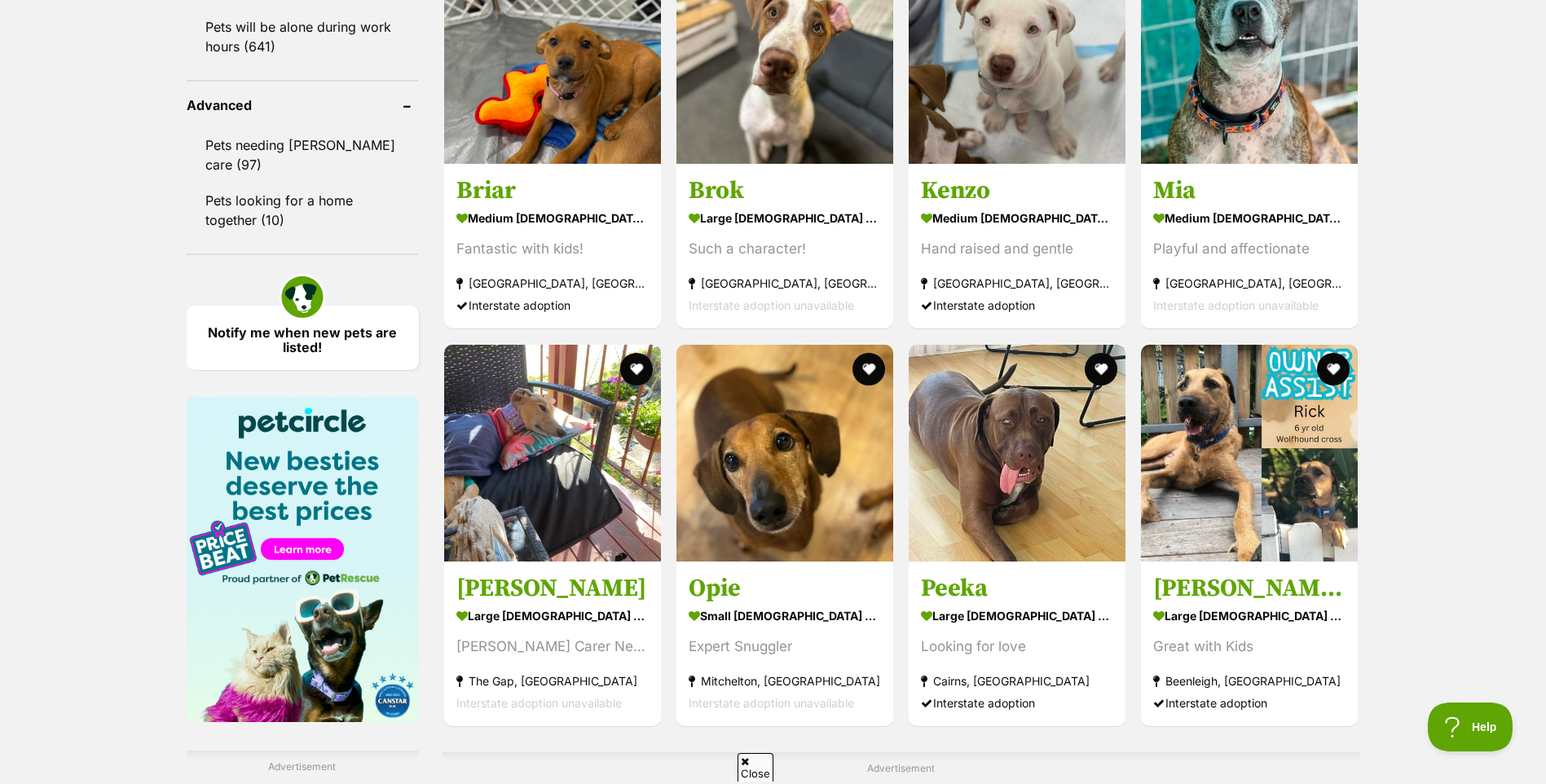
scroll to position [2362, 0]
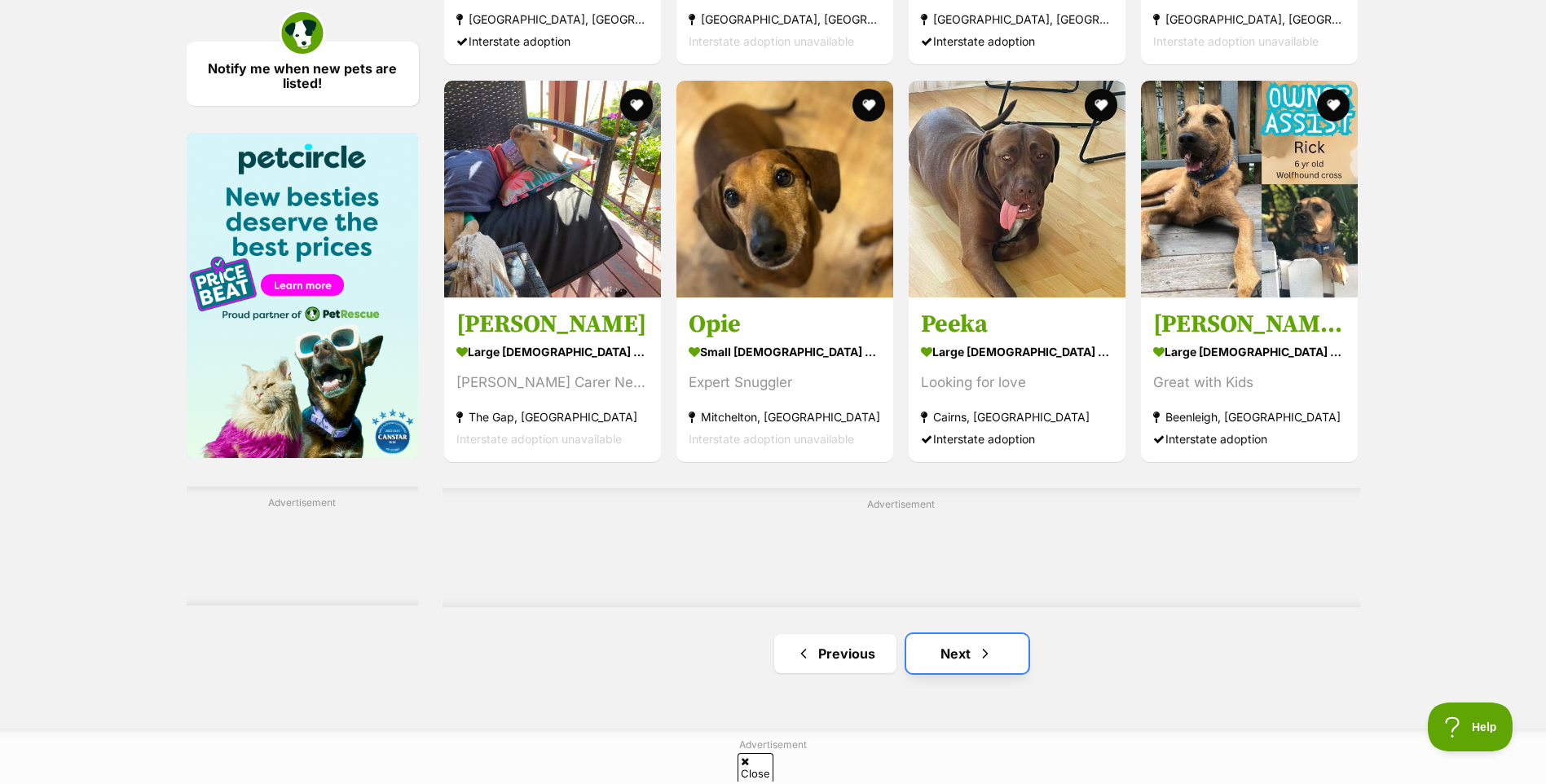
click at [979, 659] on span "Next page" at bounding box center [986, 653] width 17 height 19
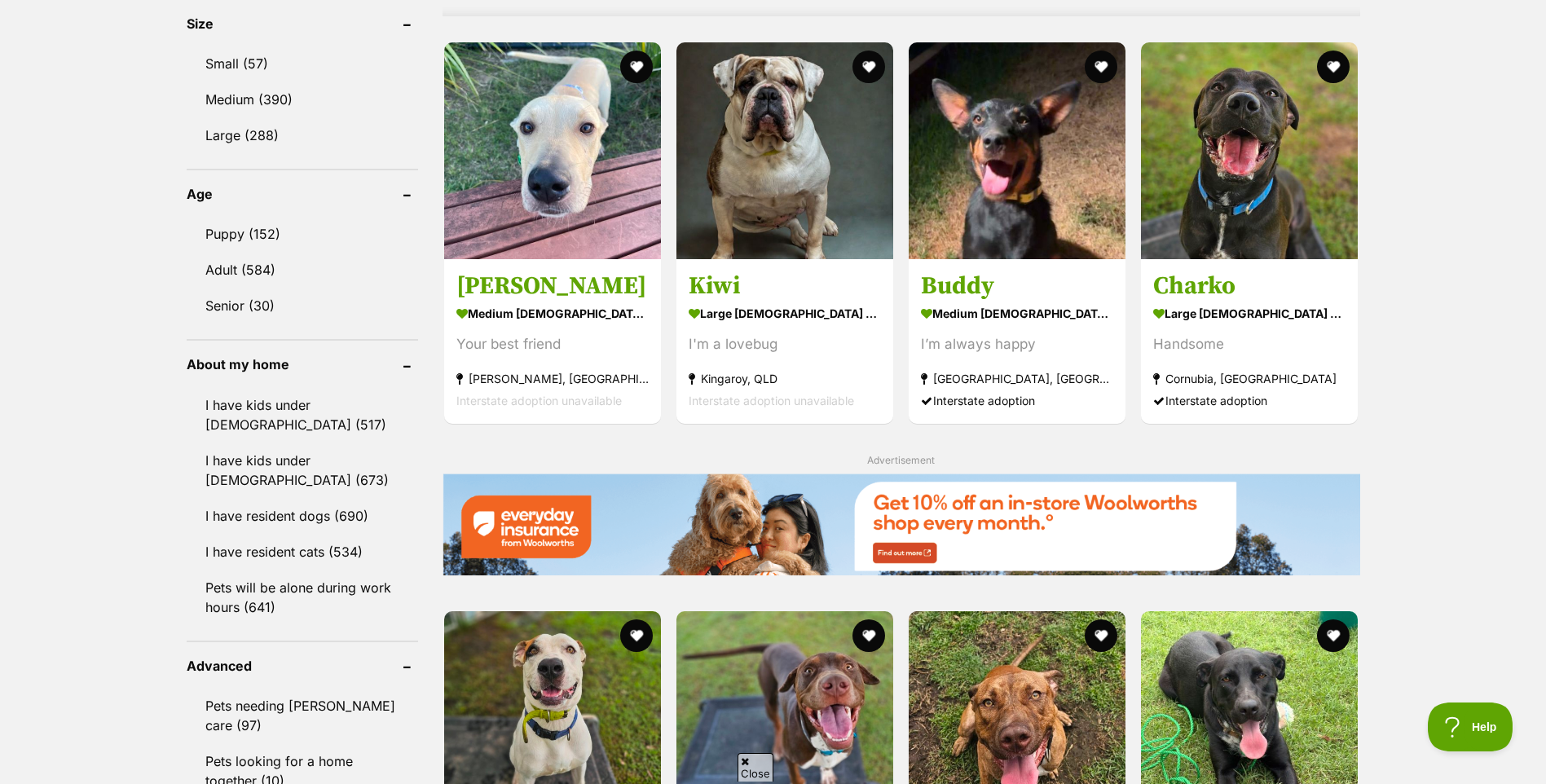
scroll to position [1548, 0]
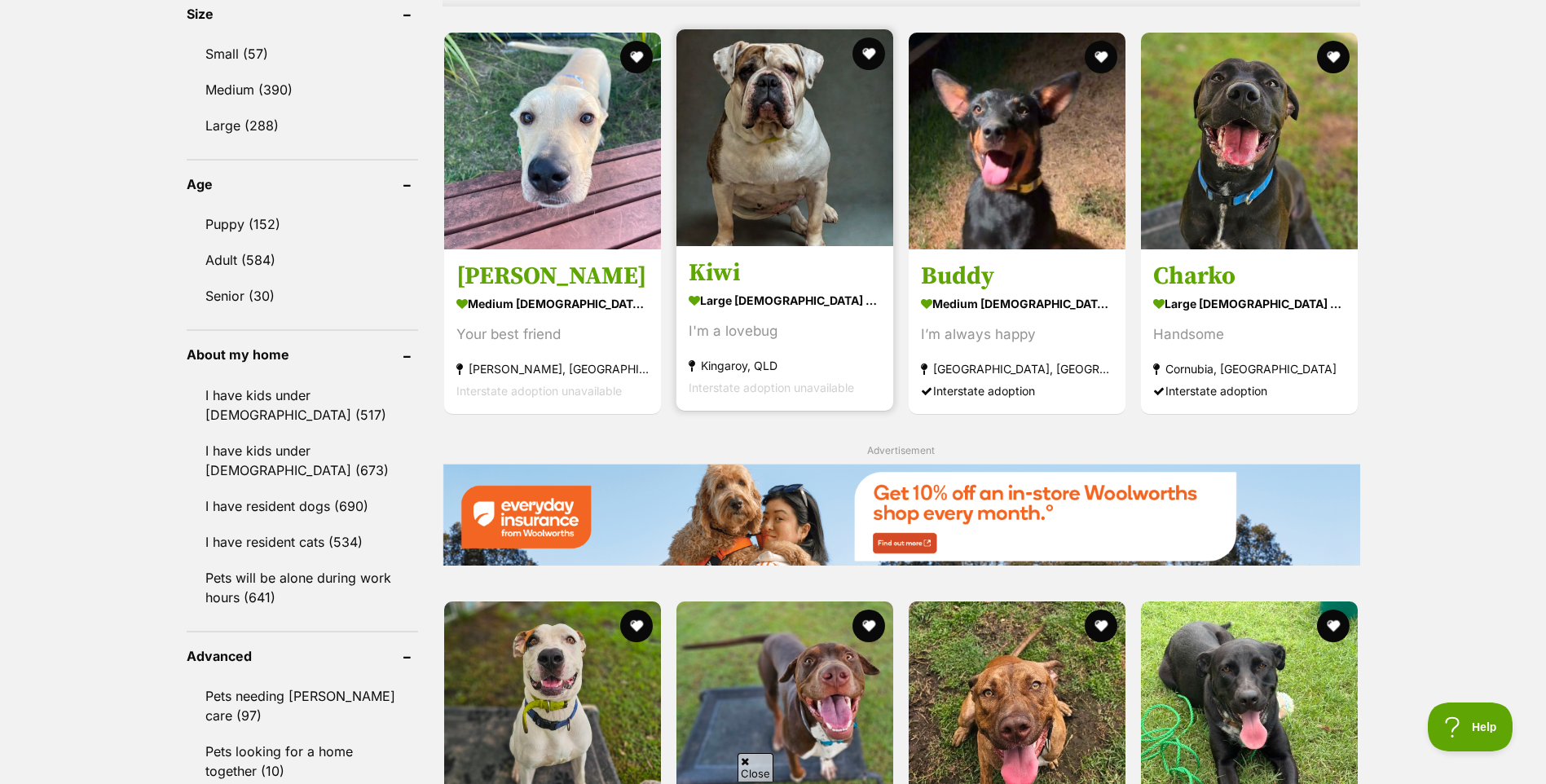
click at [786, 150] on img at bounding box center [784, 137] width 216 height 216
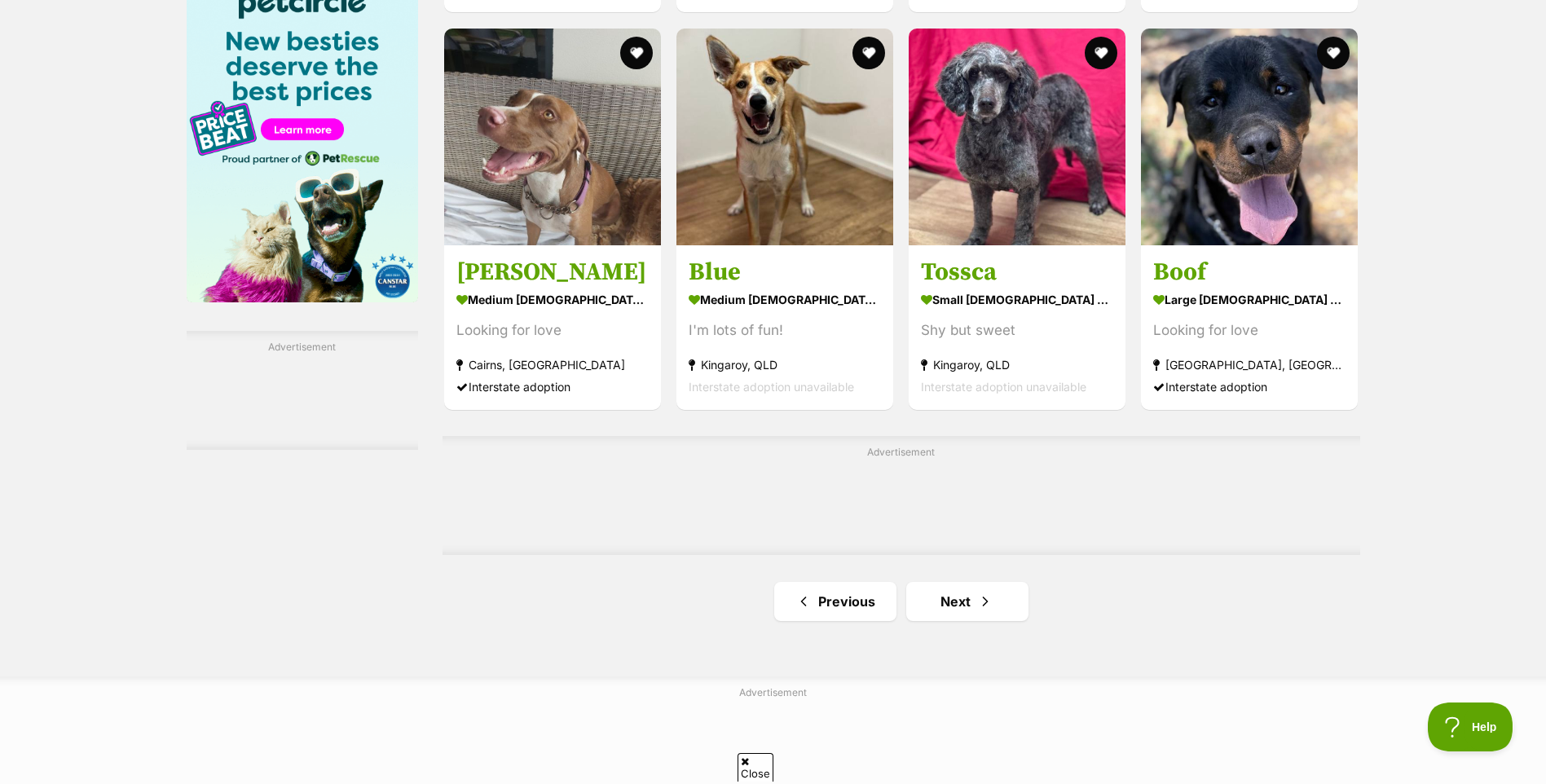
scroll to position [2525, 0]
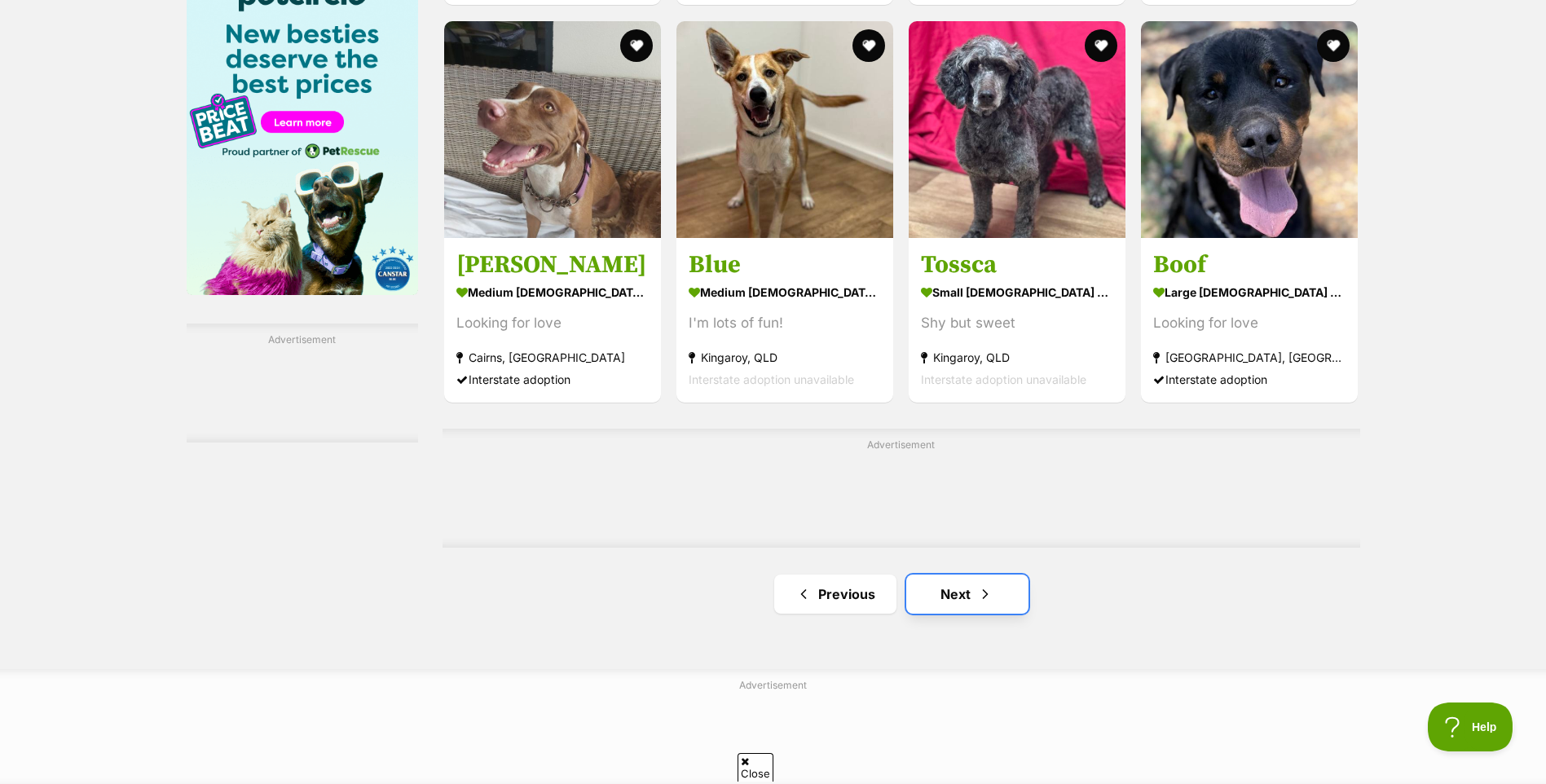
click at [974, 597] on link "Next" at bounding box center [967, 593] width 122 height 39
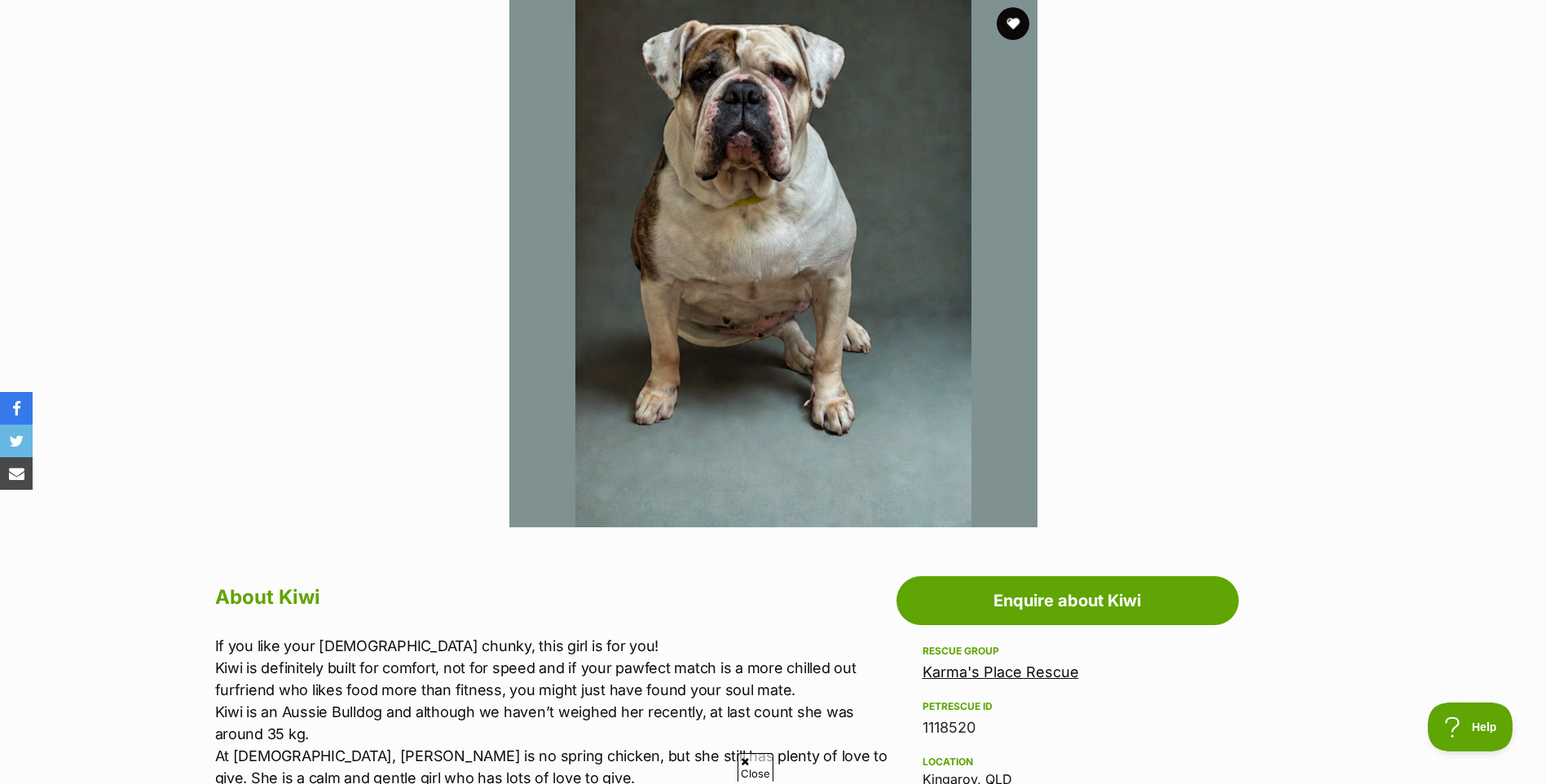
scroll to position [163, 0]
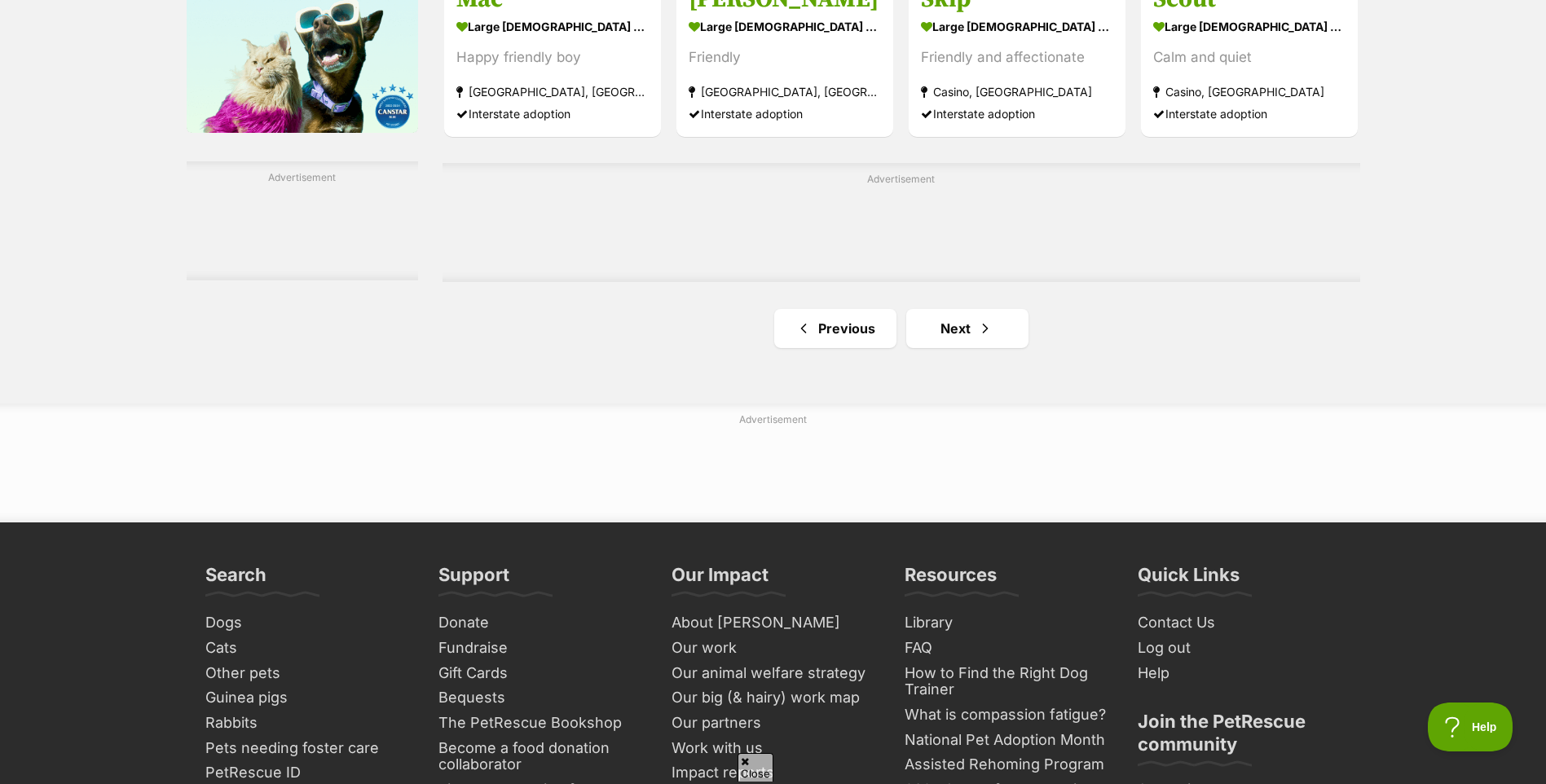
scroll to position [2688, 0]
click at [940, 320] on link "Next" at bounding box center [967, 327] width 122 height 39
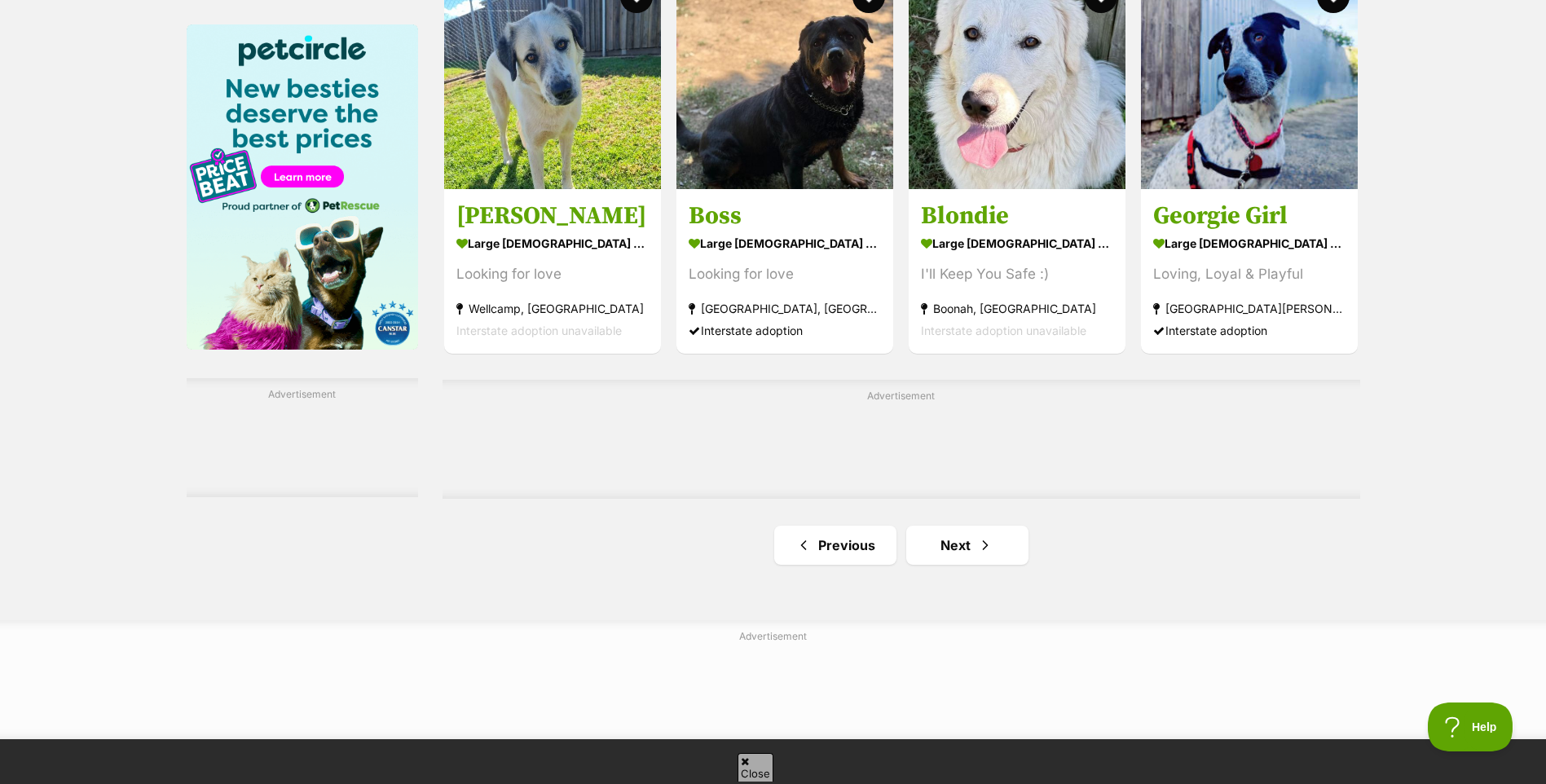
scroll to position [2525, 0]
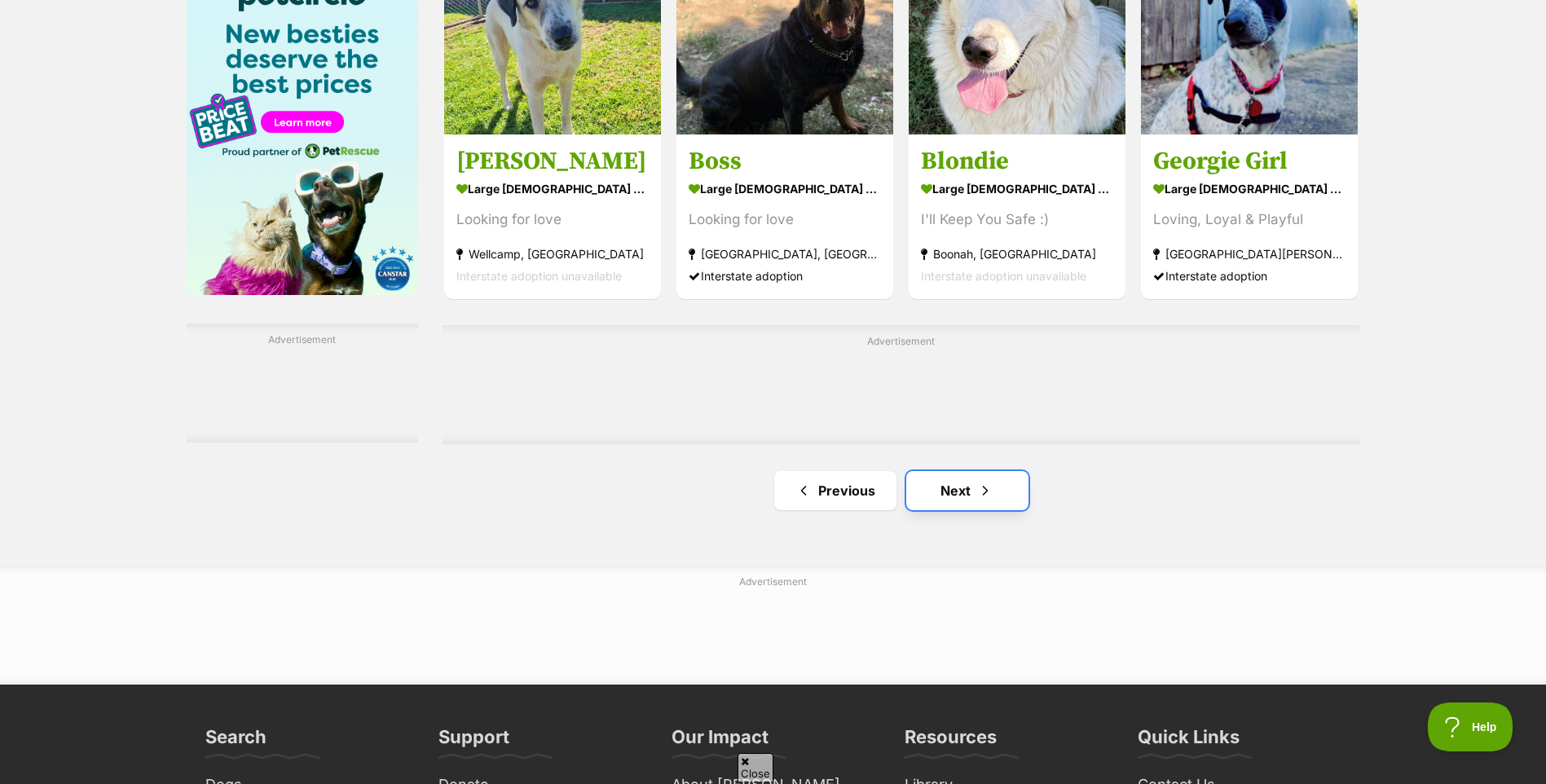
click at [982, 489] on span "Next page" at bounding box center [986, 489] width 17 height 19
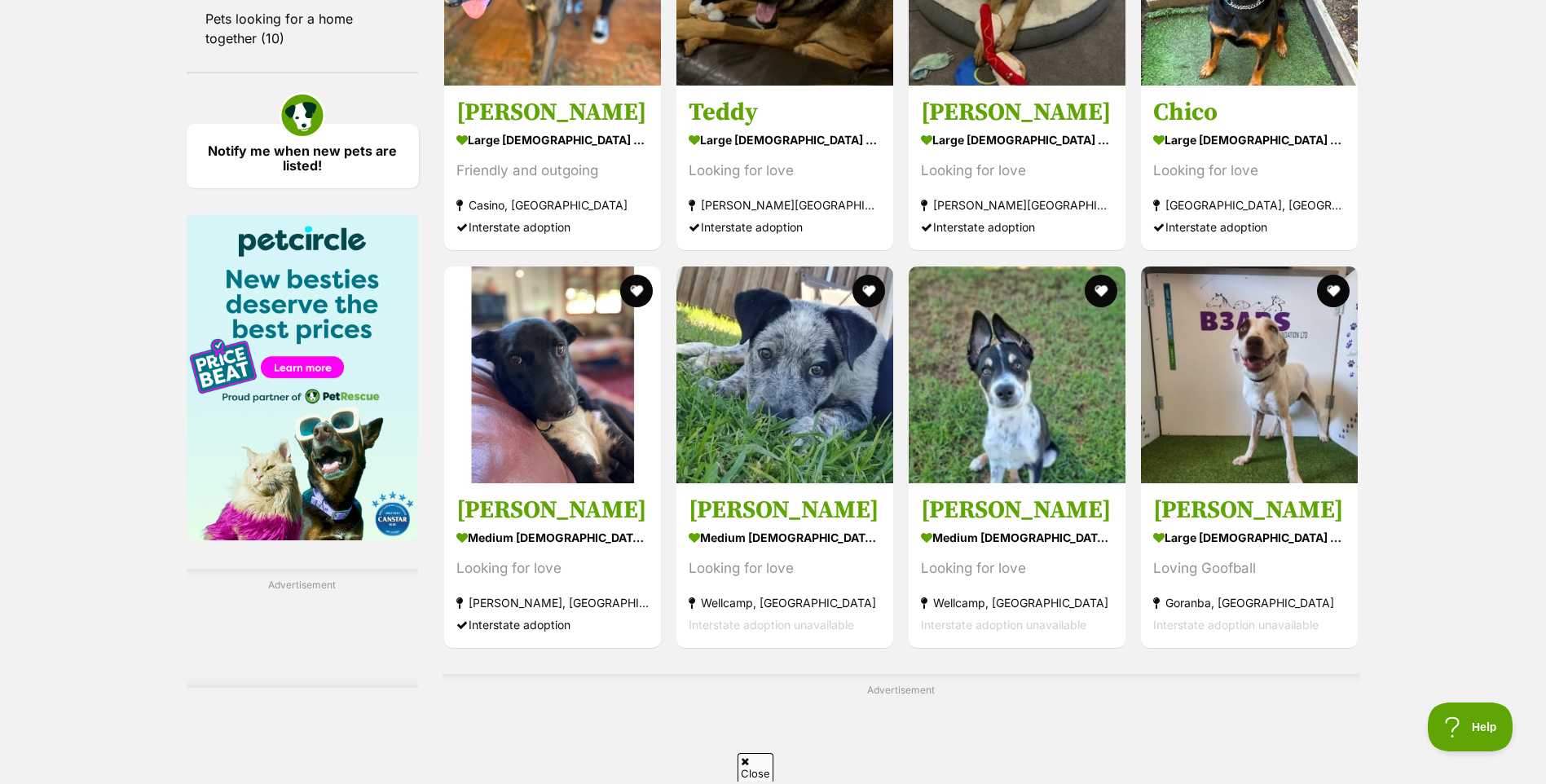
scroll to position [2770, 0]
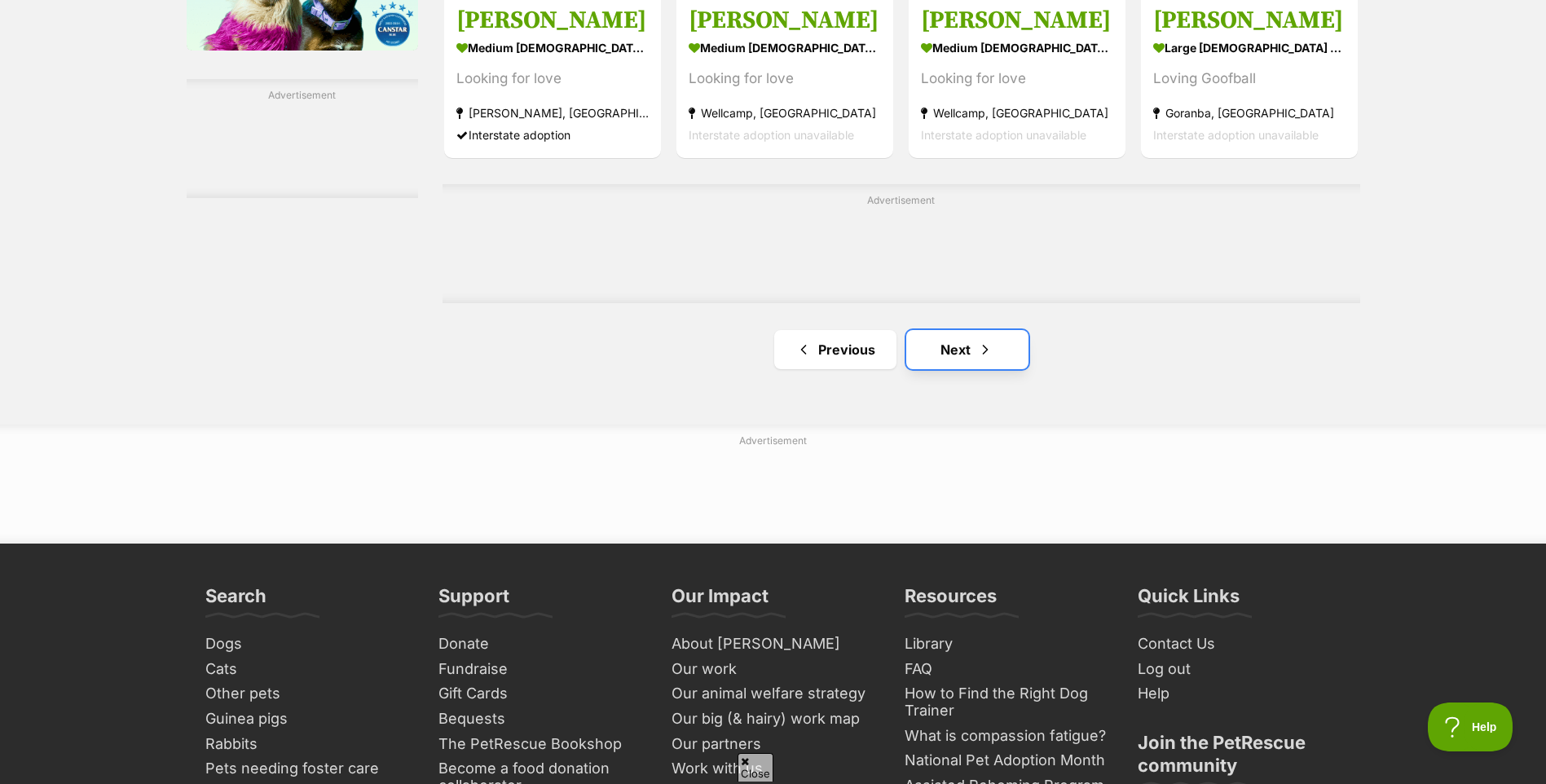
click at [962, 353] on link "Next" at bounding box center [967, 349] width 122 height 39
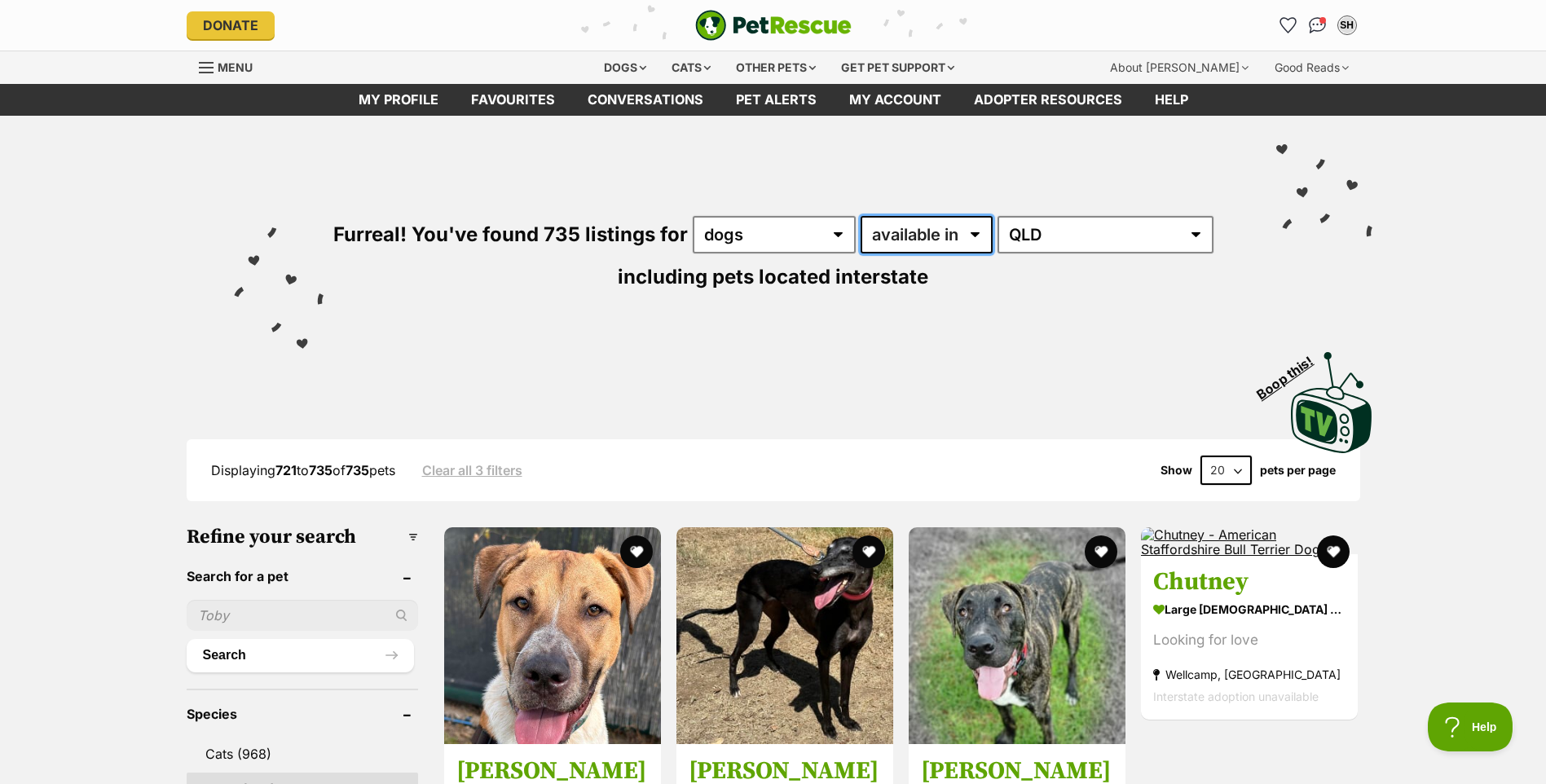
click at [982, 235] on select "available in located in" at bounding box center [927, 234] width 132 height 37
click at [798, 108] on link "Pet alerts" at bounding box center [776, 100] width 113 height 32
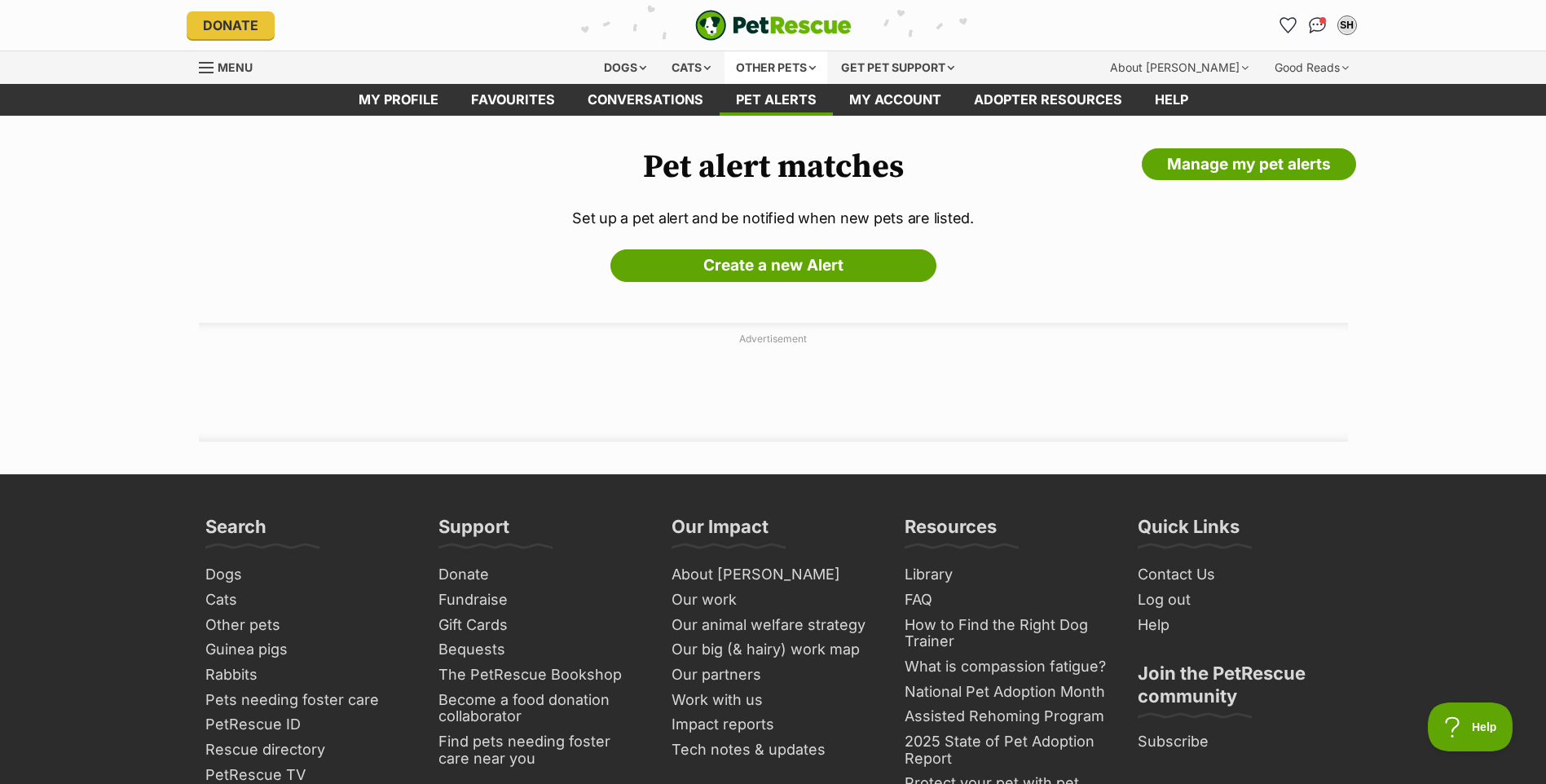
click at [813, 65] on div "Other pets" at bounding box center [775, 67] width 102 height 32
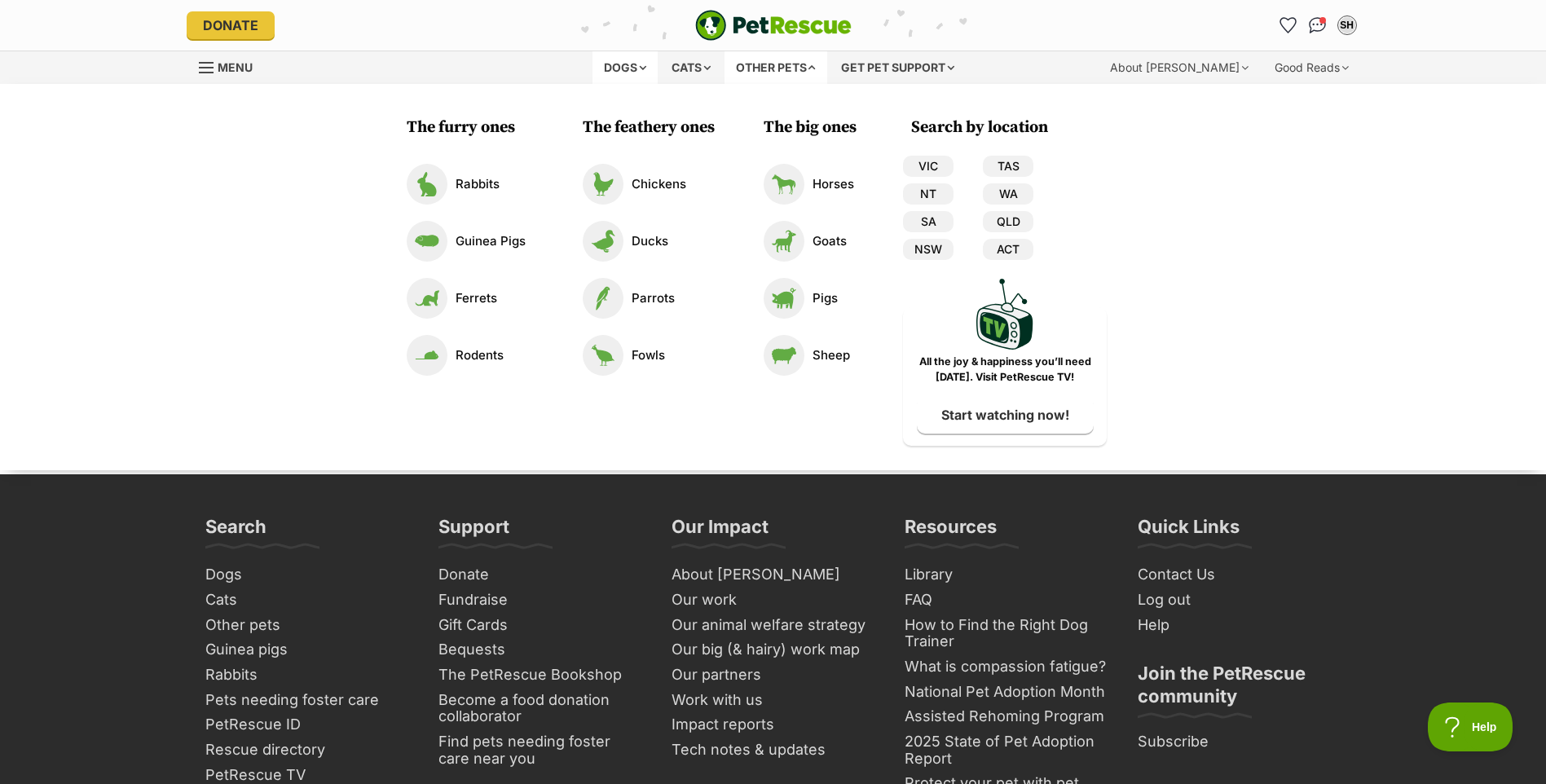
click at [619, 63] on div "Dogs" at bounding box center [625, 67] width 65 height 32
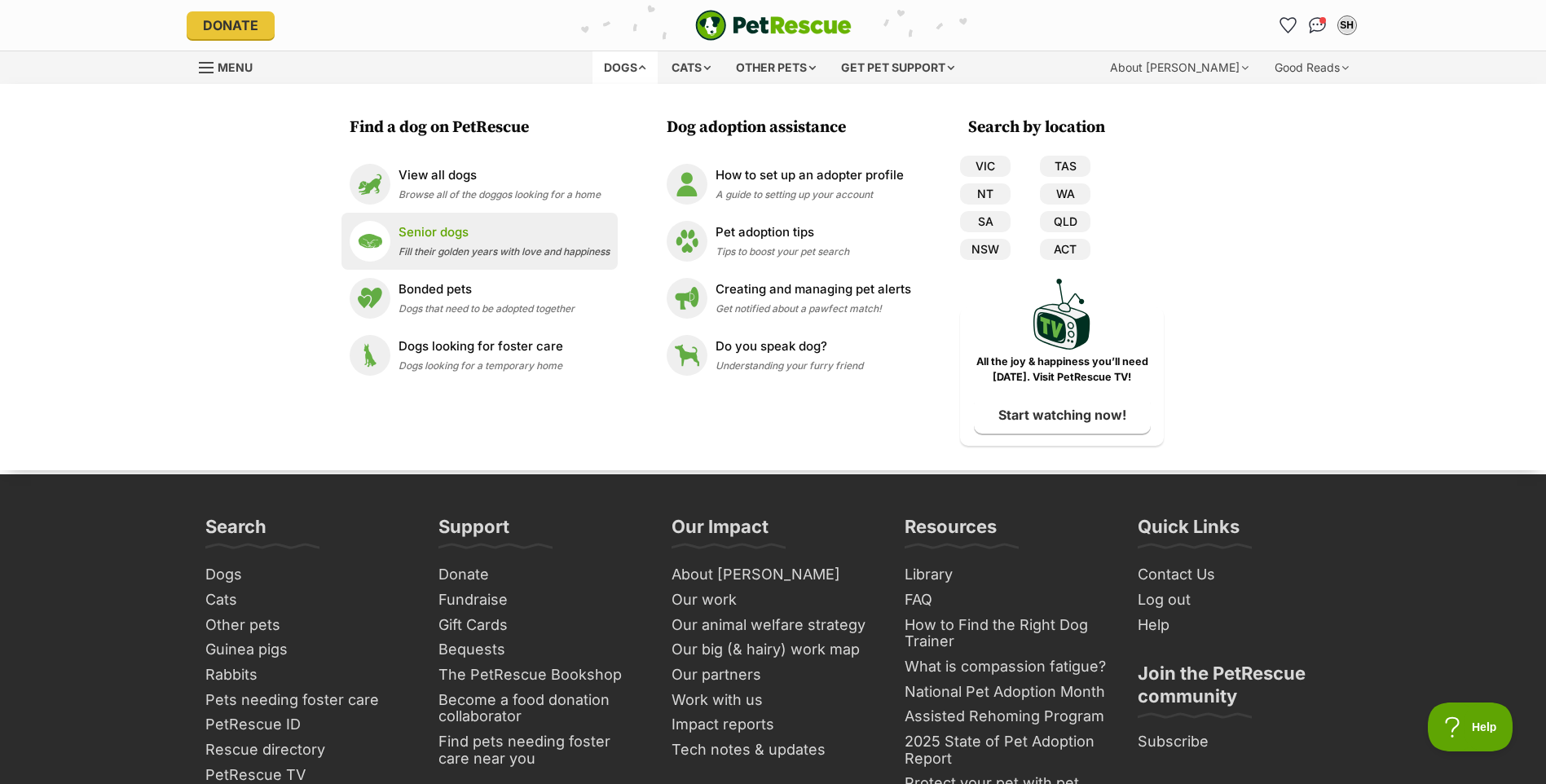
click at [440, 237] on p "Senior dogs" at bounding box center [505, 232] width 211 height 19
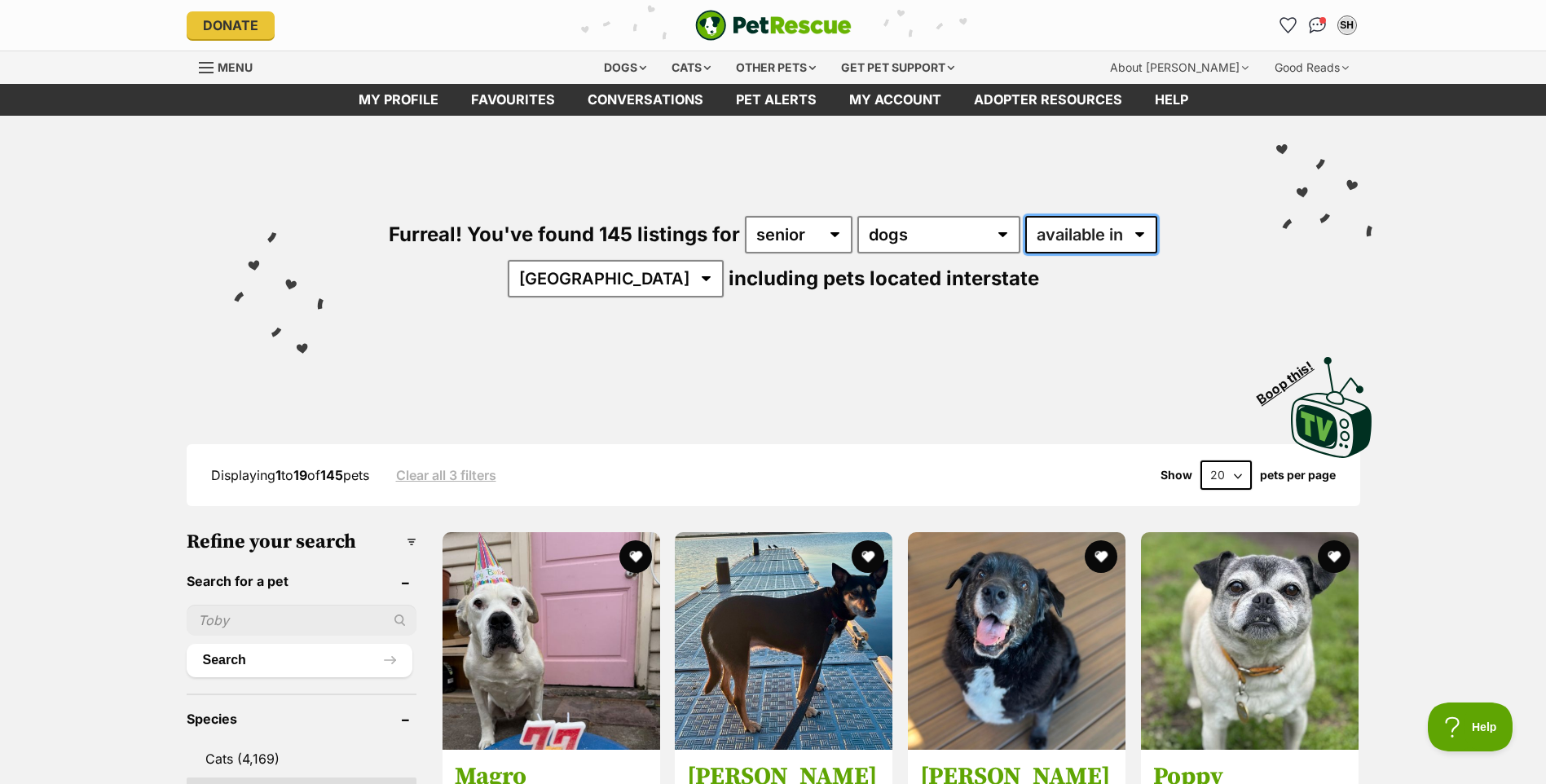
click at [1141, 237] on select "available in located in" at bounding box center [1091, 234] width 132 height 37
click at [658, 278] on select "[GEOGRAPHIC_DATA] [GEOGRAPHIC_DATA] [GEOGRAPHIC_DATA] [GEOGRAPHIC_DATA] [GEOGRA…" at bounding box center [615, 278] width 216 height 37
select select "QLD"
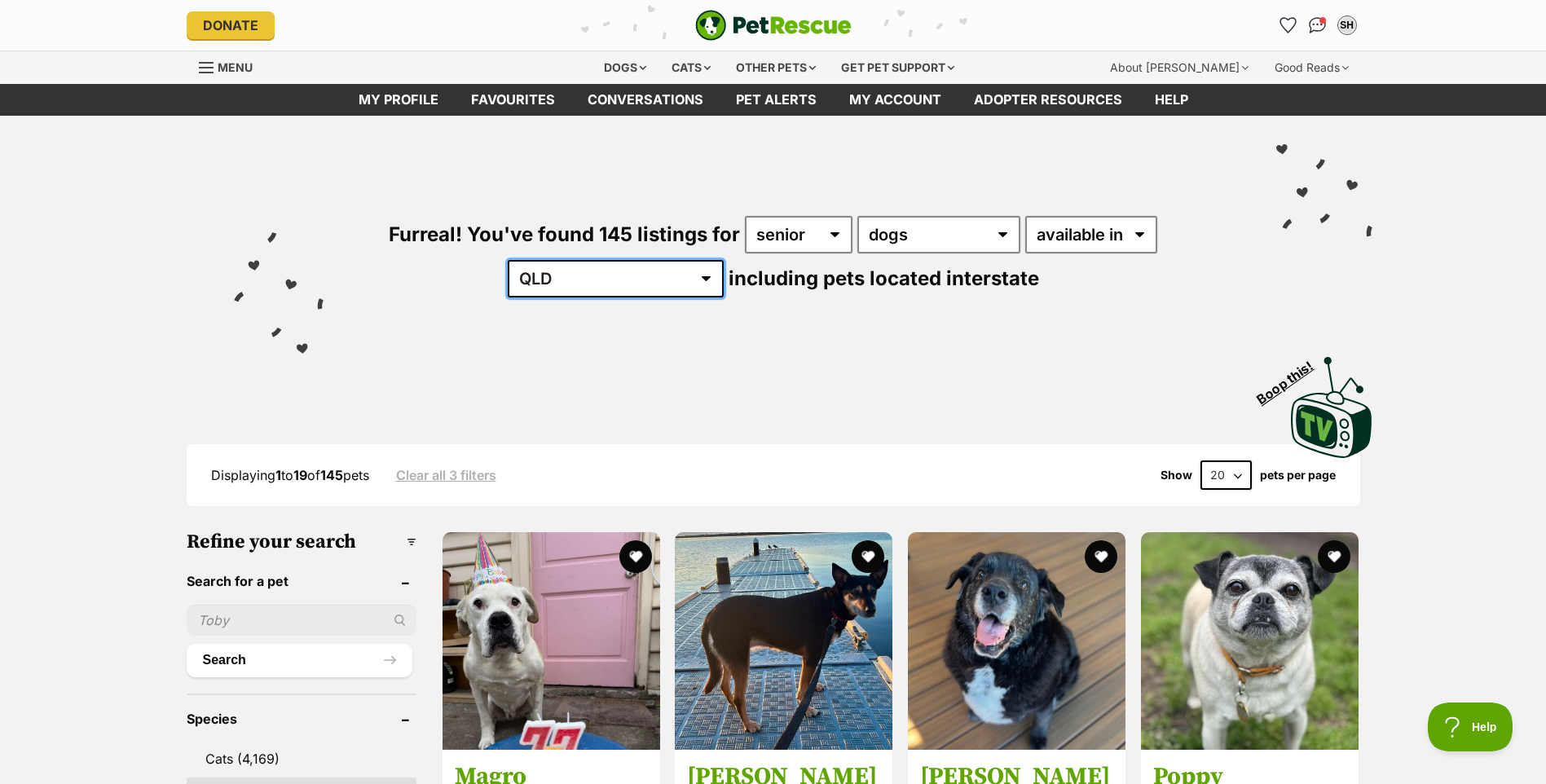
click at [558, 260] on select "[GEOGRAPHIC_DATA] [GEOGRAPHIC_DATA] [GEOGRAPHIC_DATA] [GEOGRAPHIC_DATA] [GEOGRA…" at bounding box center [615, 278] width 216 height 37
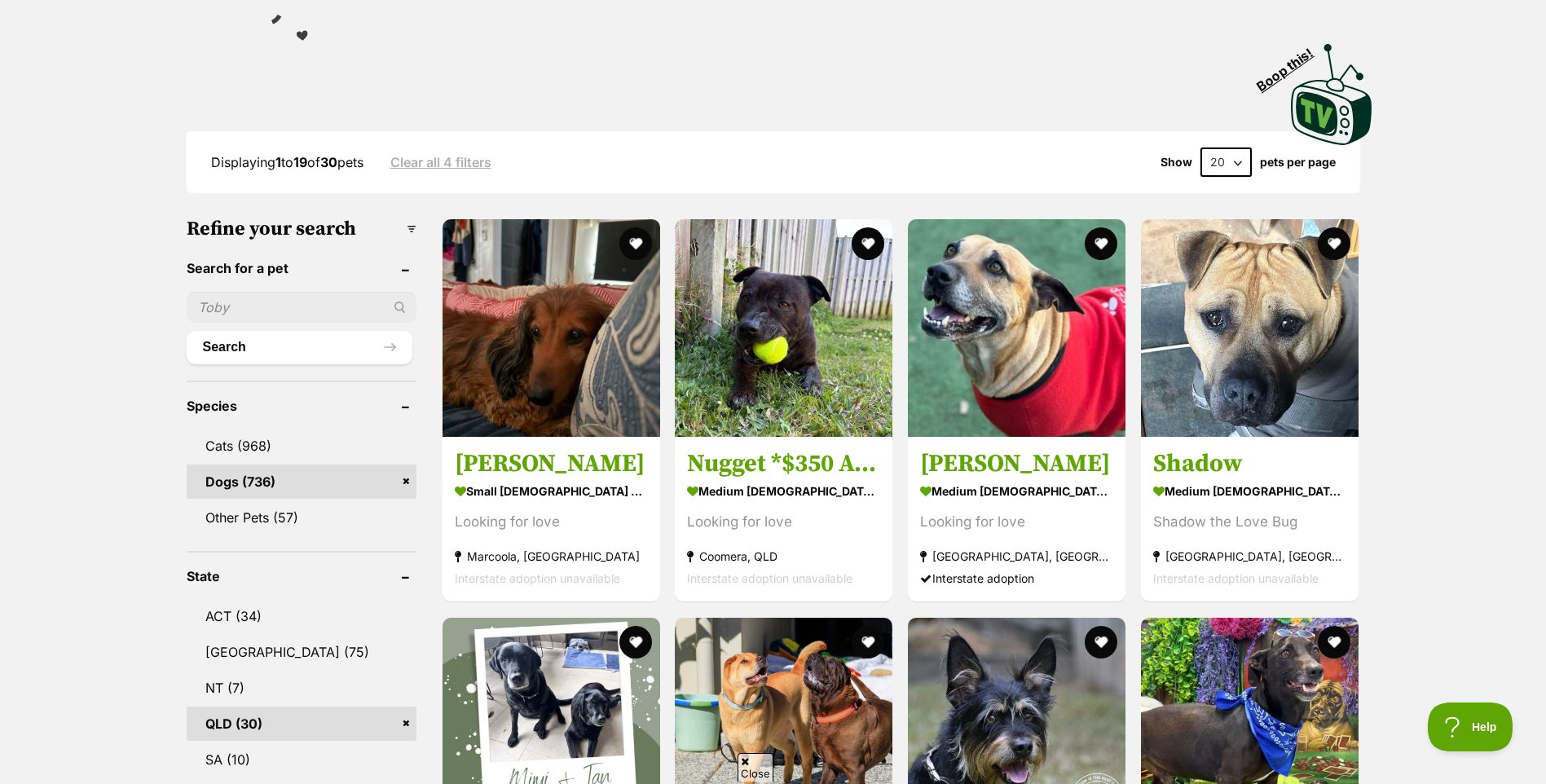
scroll to position [326, 0]
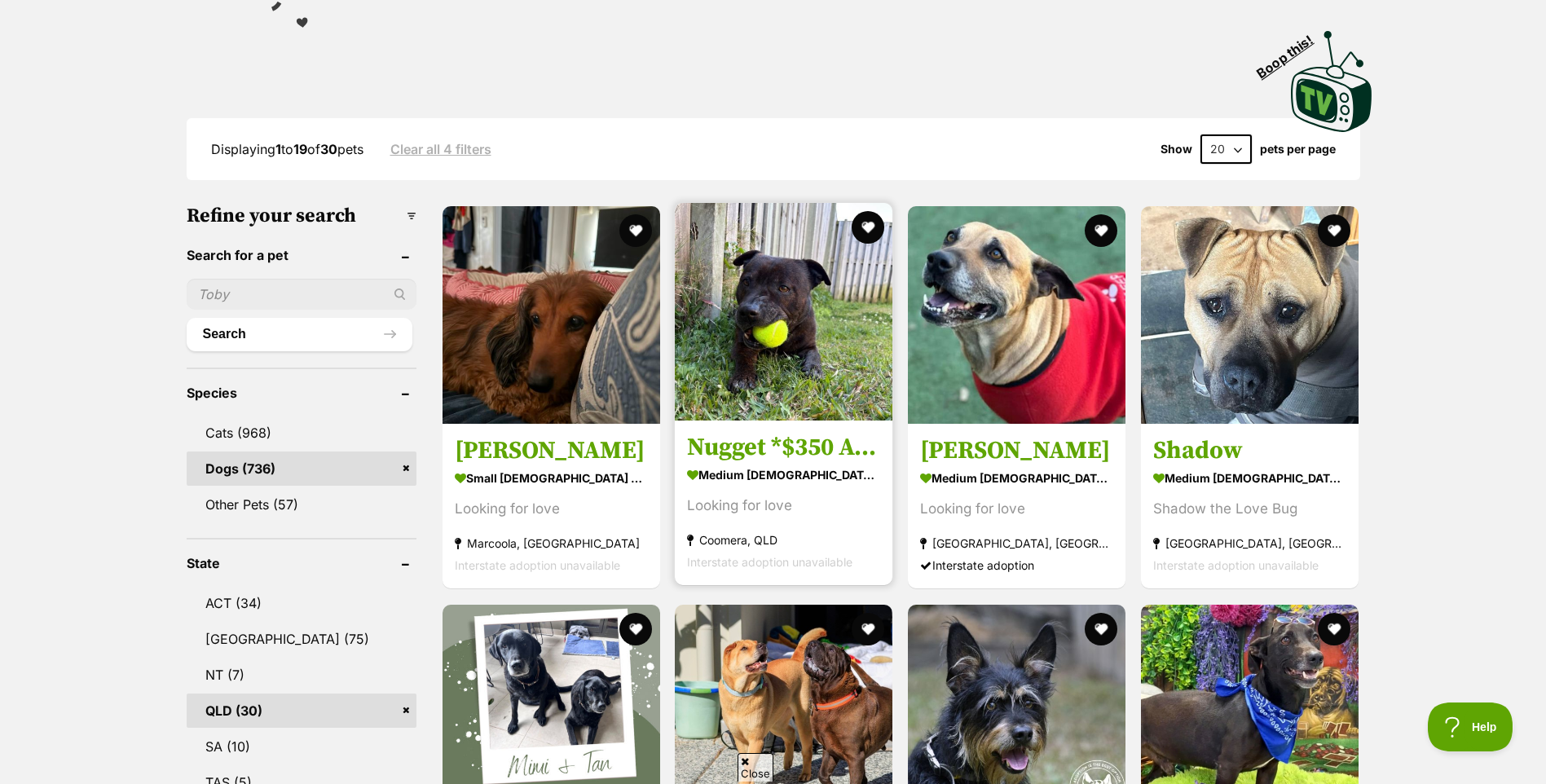
click at [808, 352] on img at bounding box center [783, 311] width 217 height 217
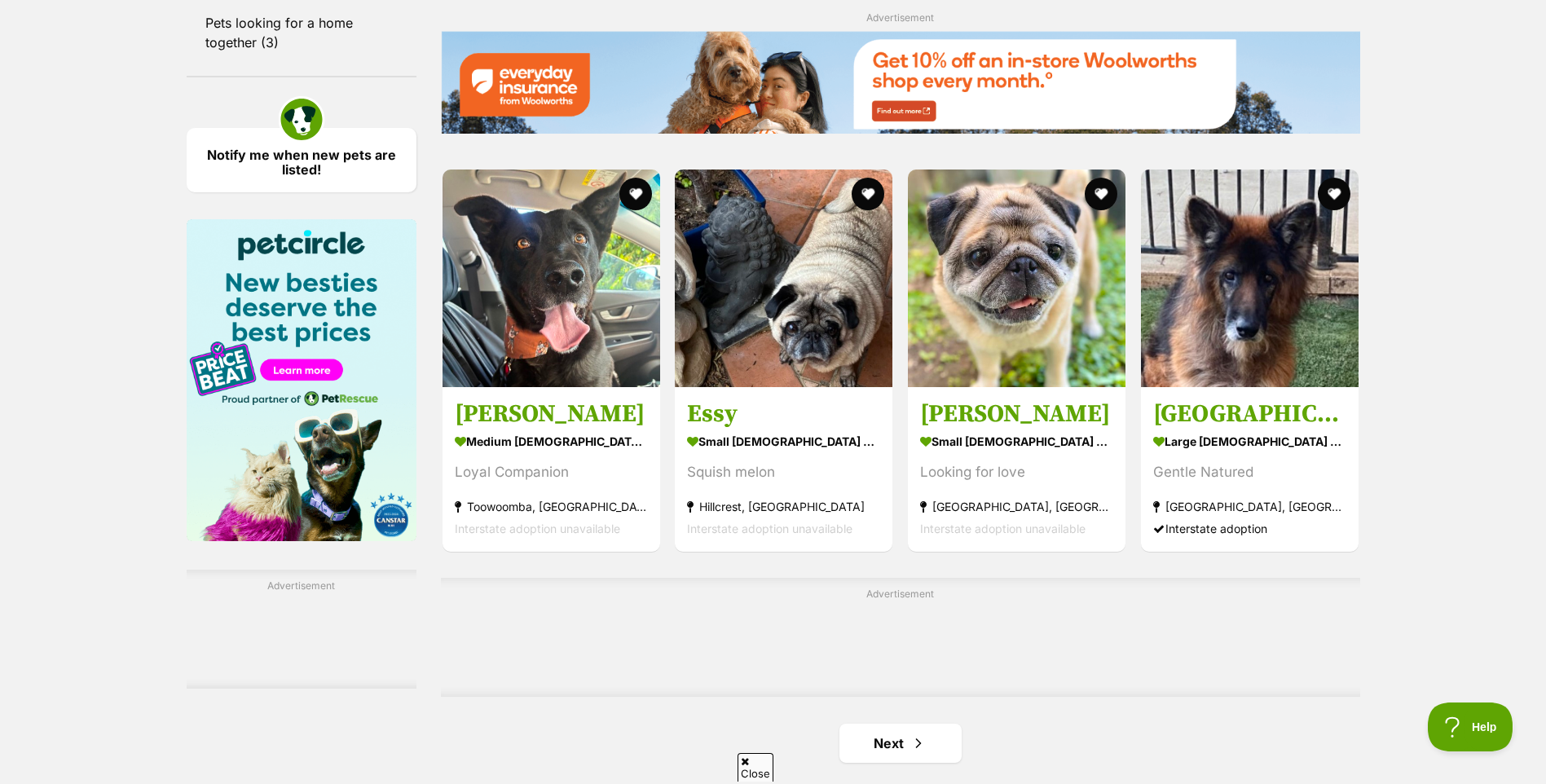
scroll to position [2444, 0]
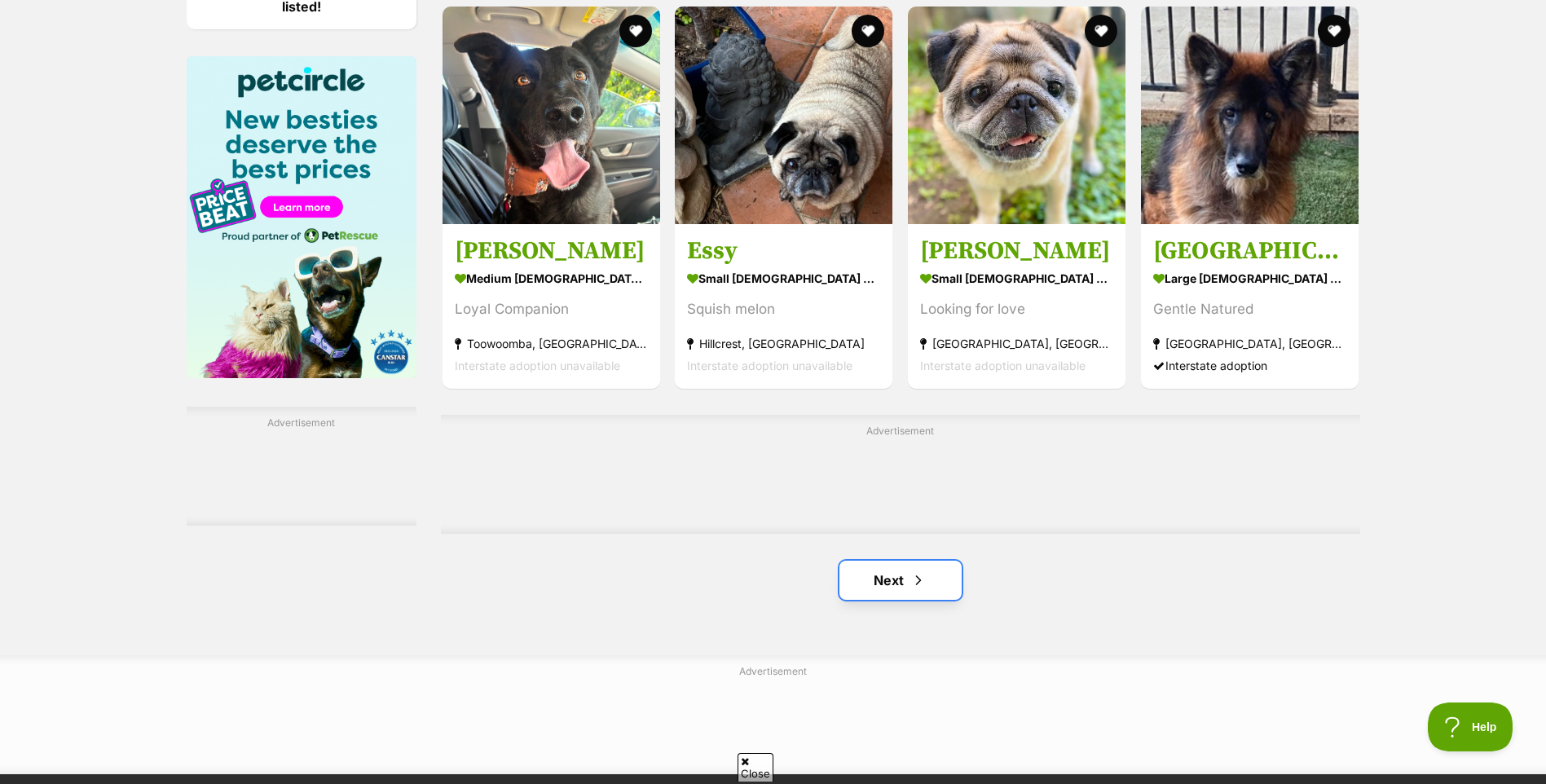
click at [919, 592] on link "Next" at bounding box center [900, 579] width 122 height 39
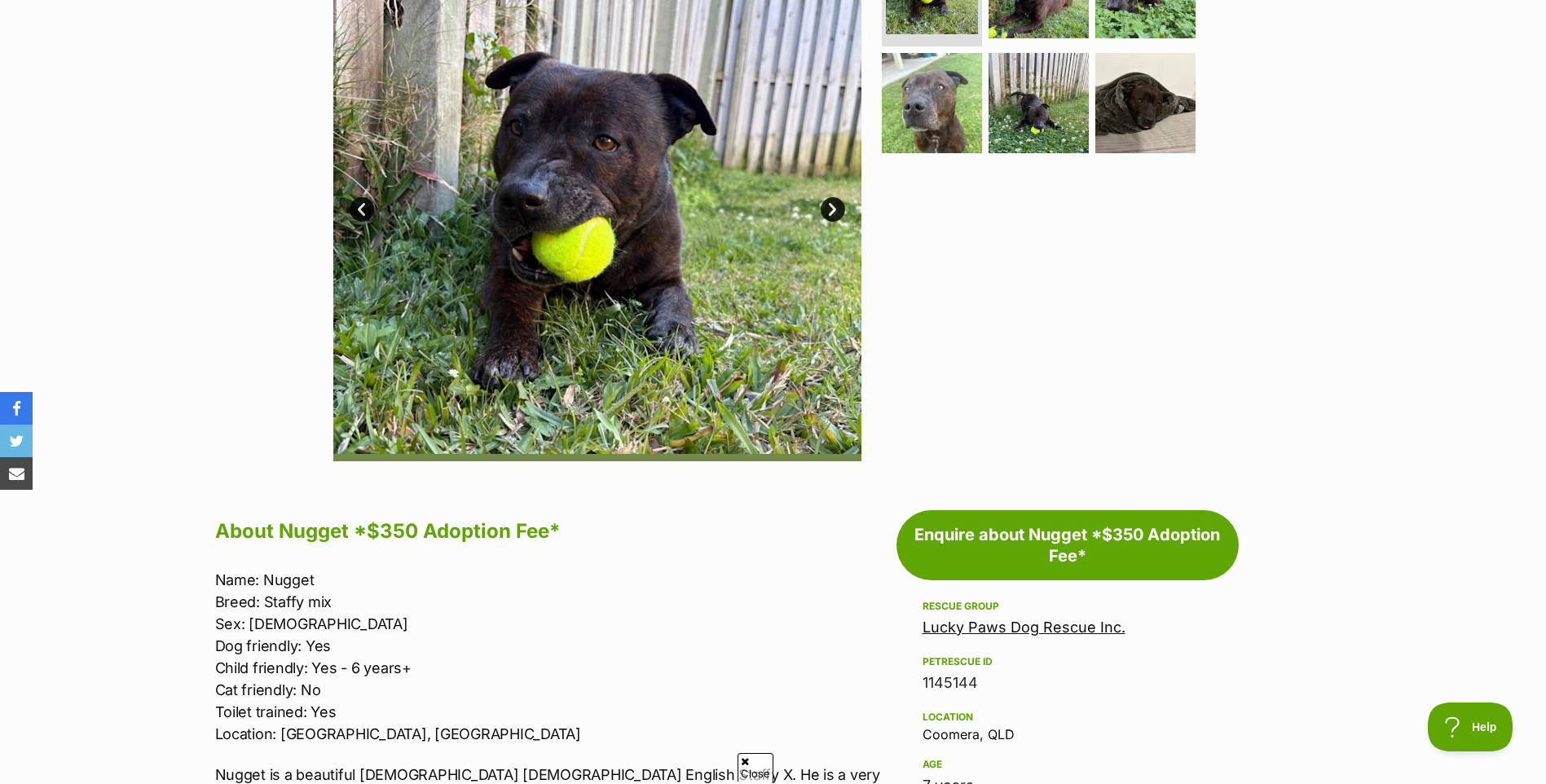
scroll to position [407, 0]
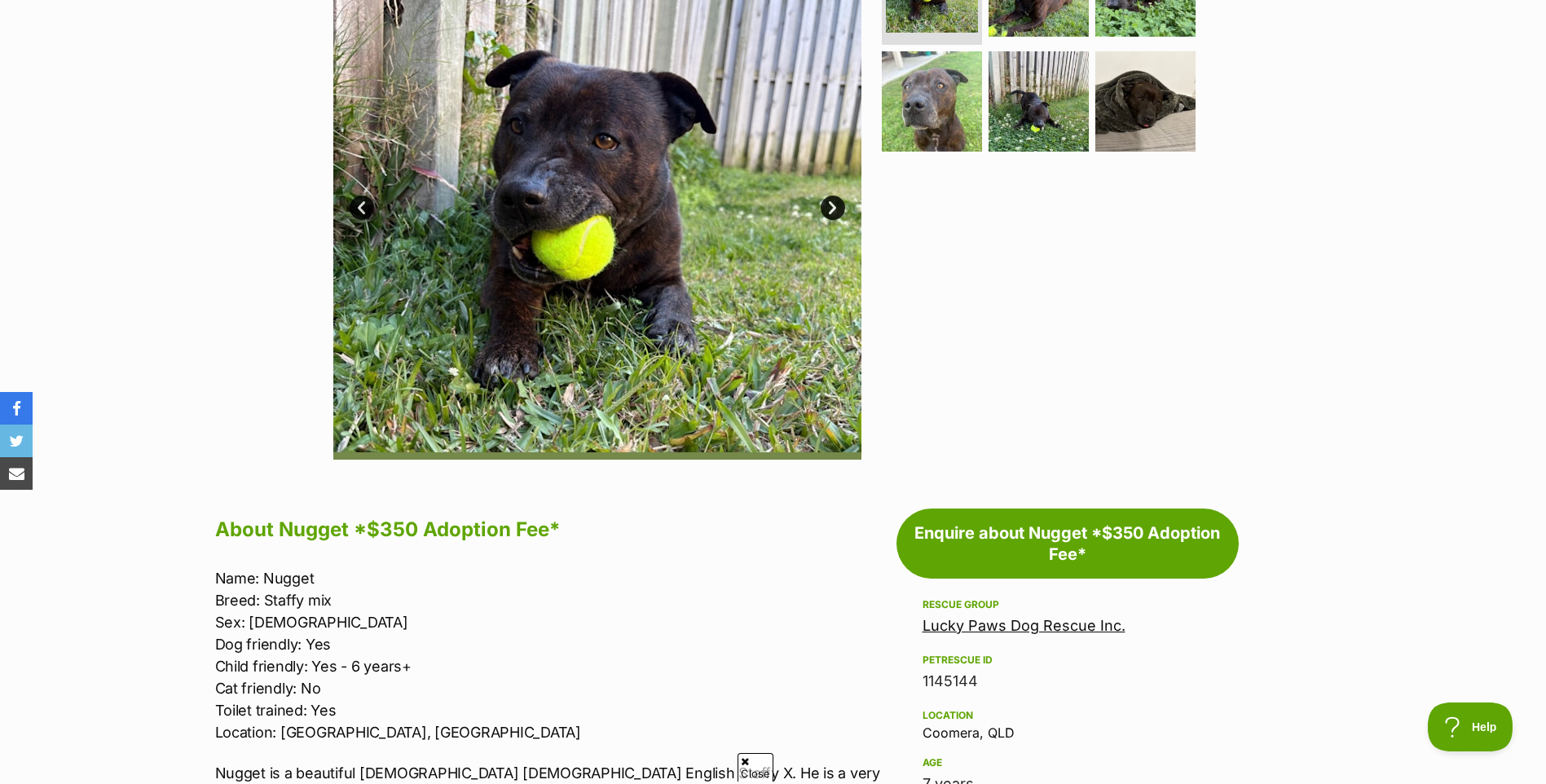
click at [825, 207] on link "Next" at bounding box center [833, 207] width 24 height 24
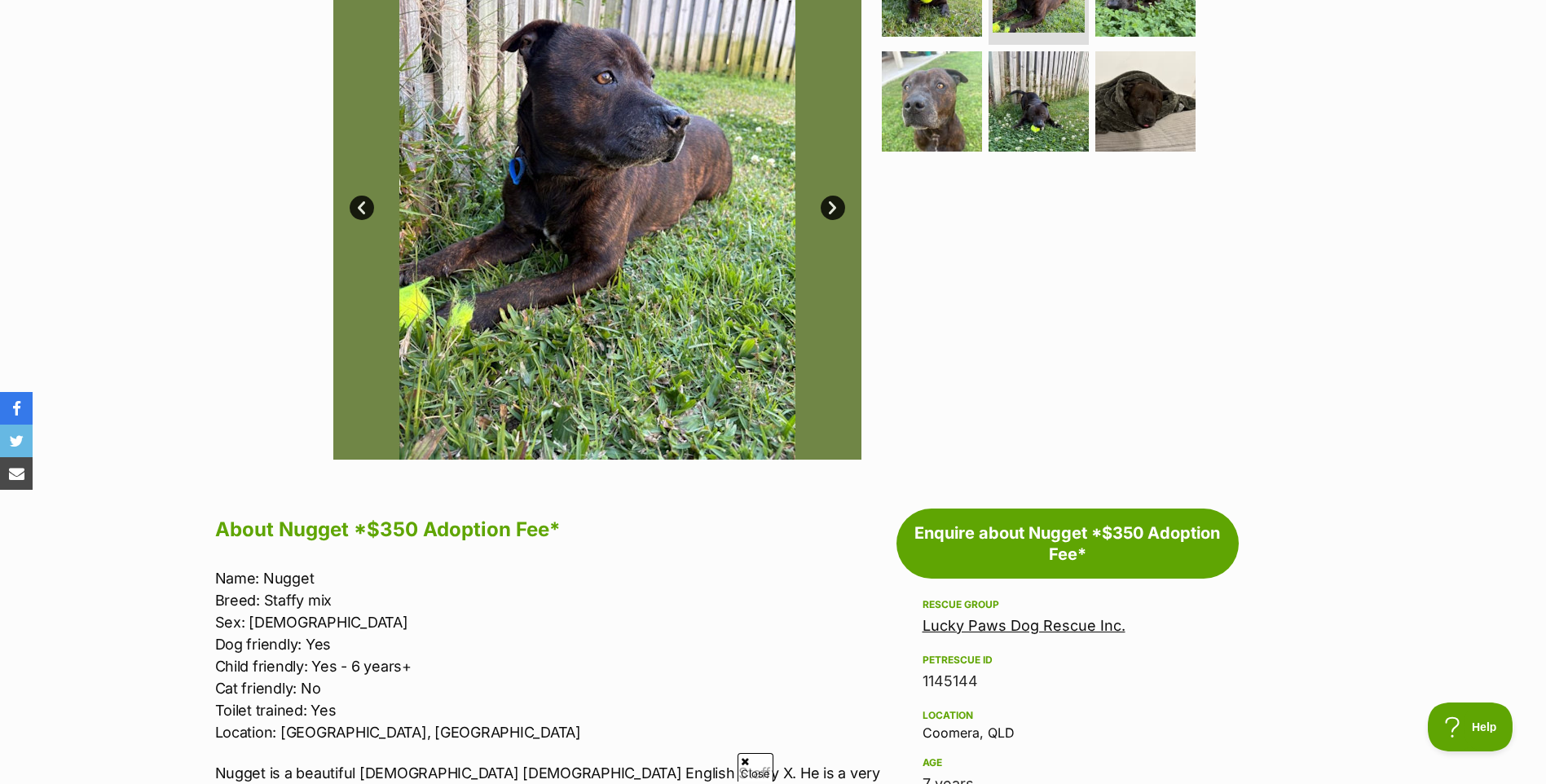
click at [825, 207] on link "Next" at bounding box center [833, 207] width 24 height 24
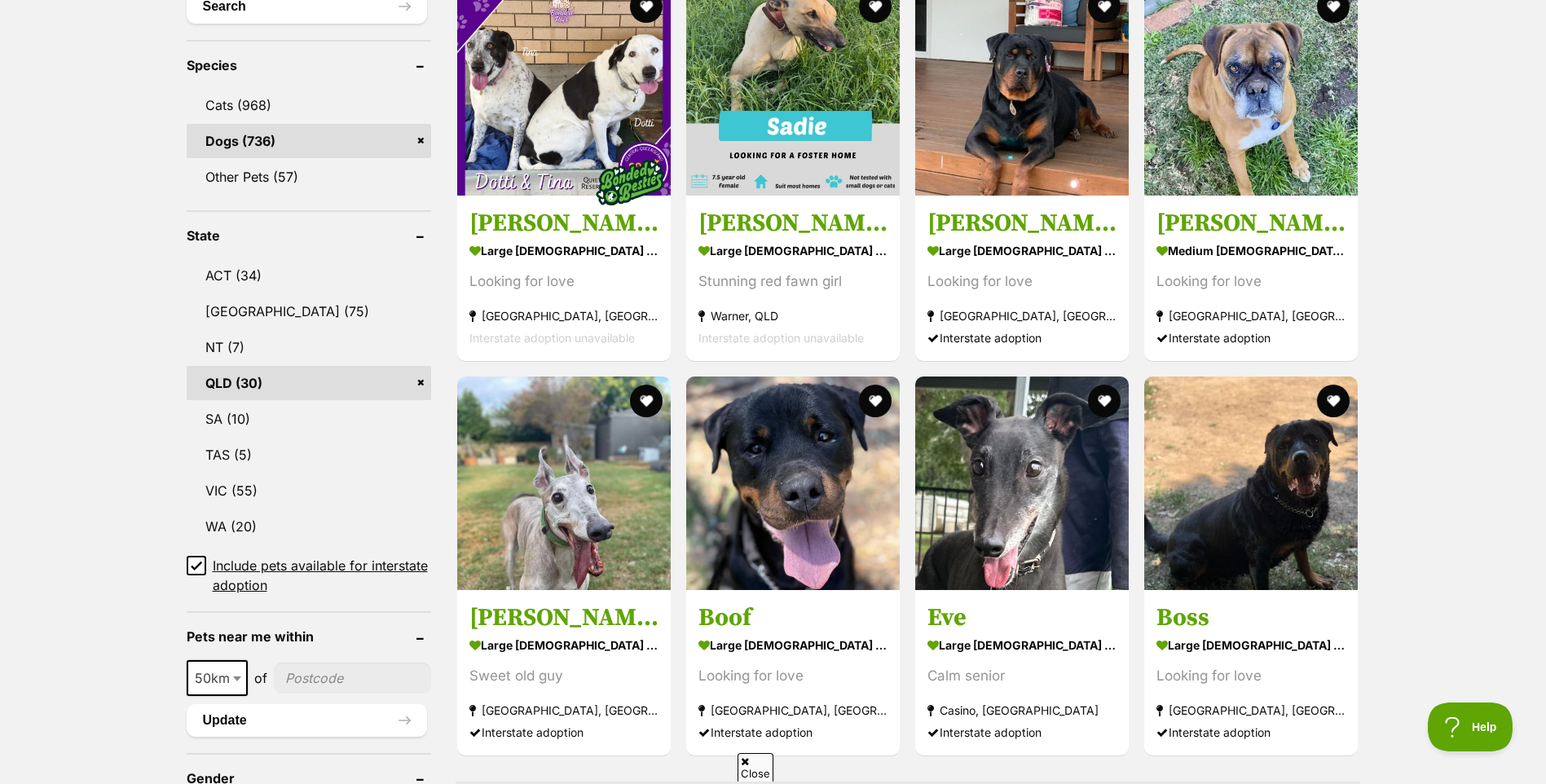
scroll to position [652, 0]
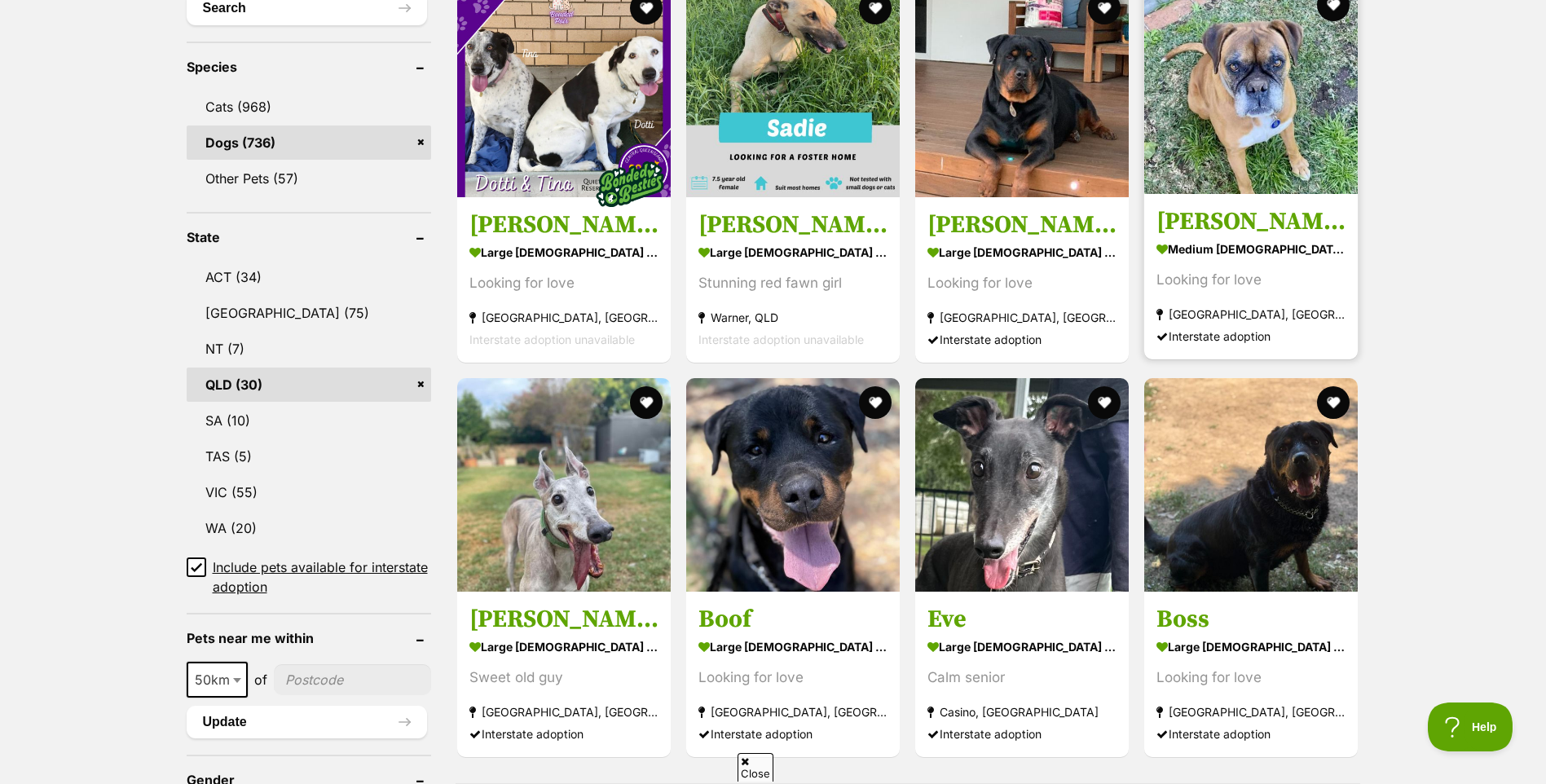
click at [1225, 79] on img at bounding box center [1250, 87] width 213 height 213
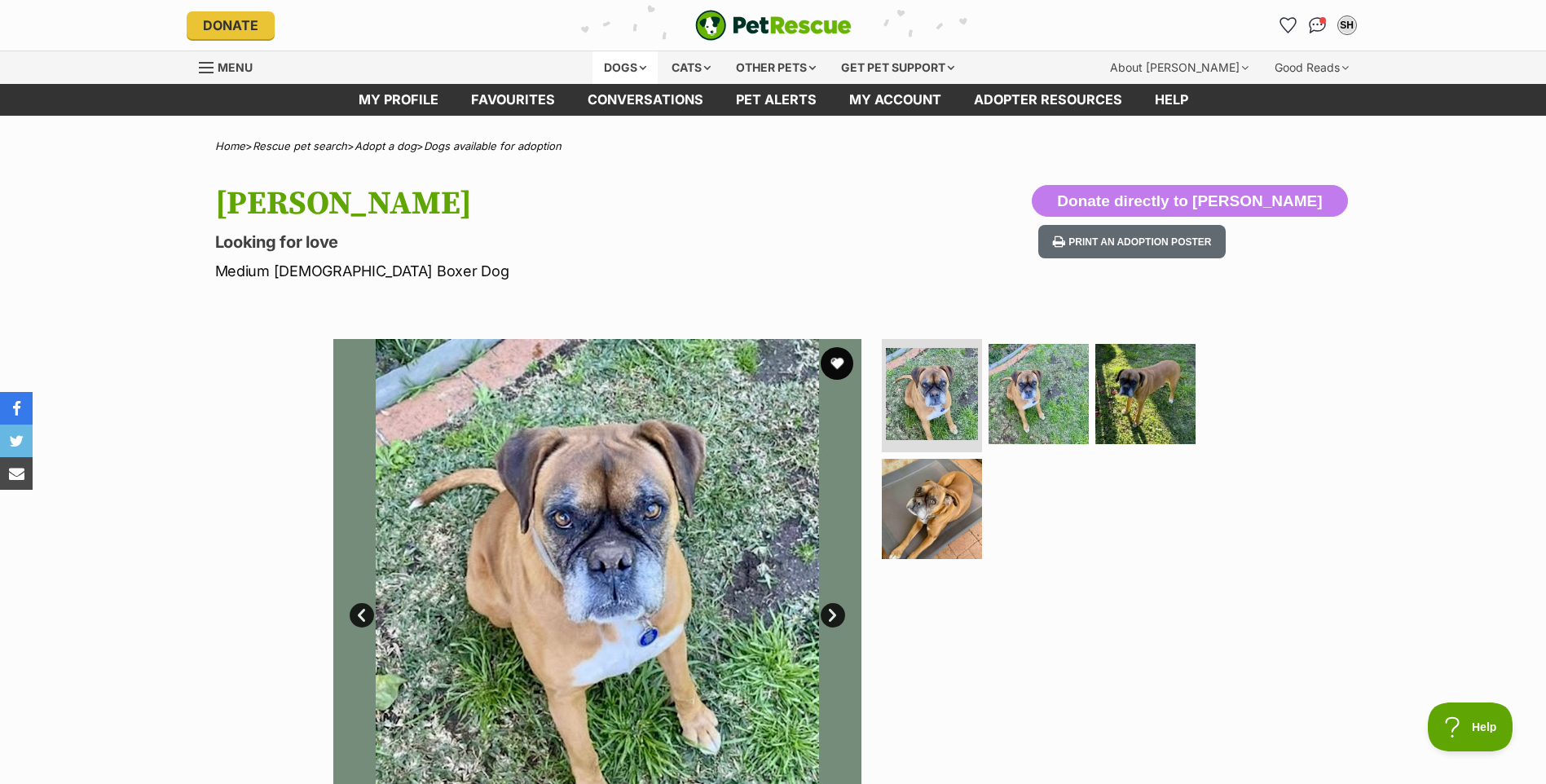
click at [643, 72] on div "Dogs" at bounding box center [625, 67] width 65 height 32
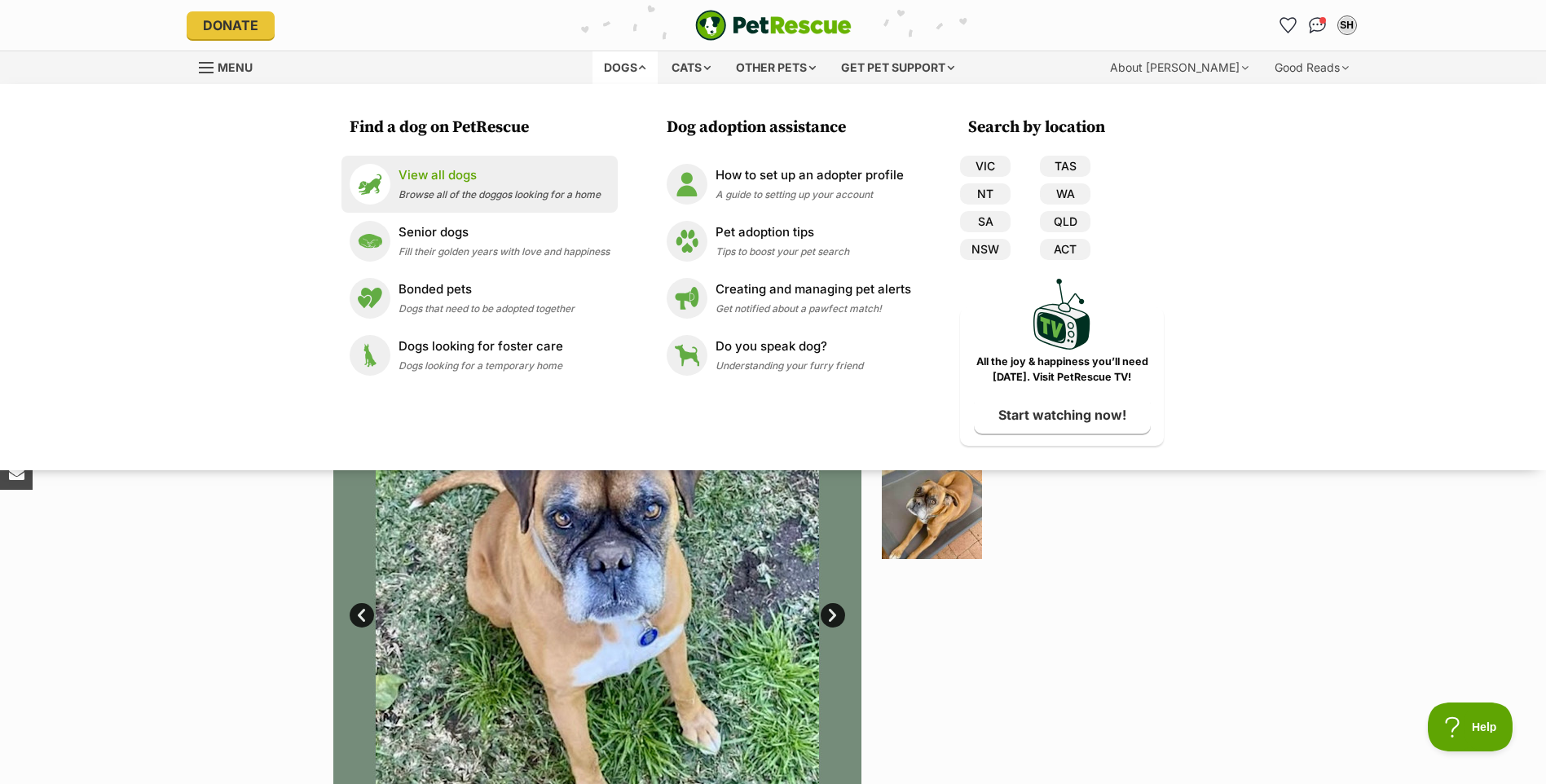
click at [430, 185] on div "View all dogs Browse all of the doggos looking for a home" at bounding box center [500, 184] width 202 height 35
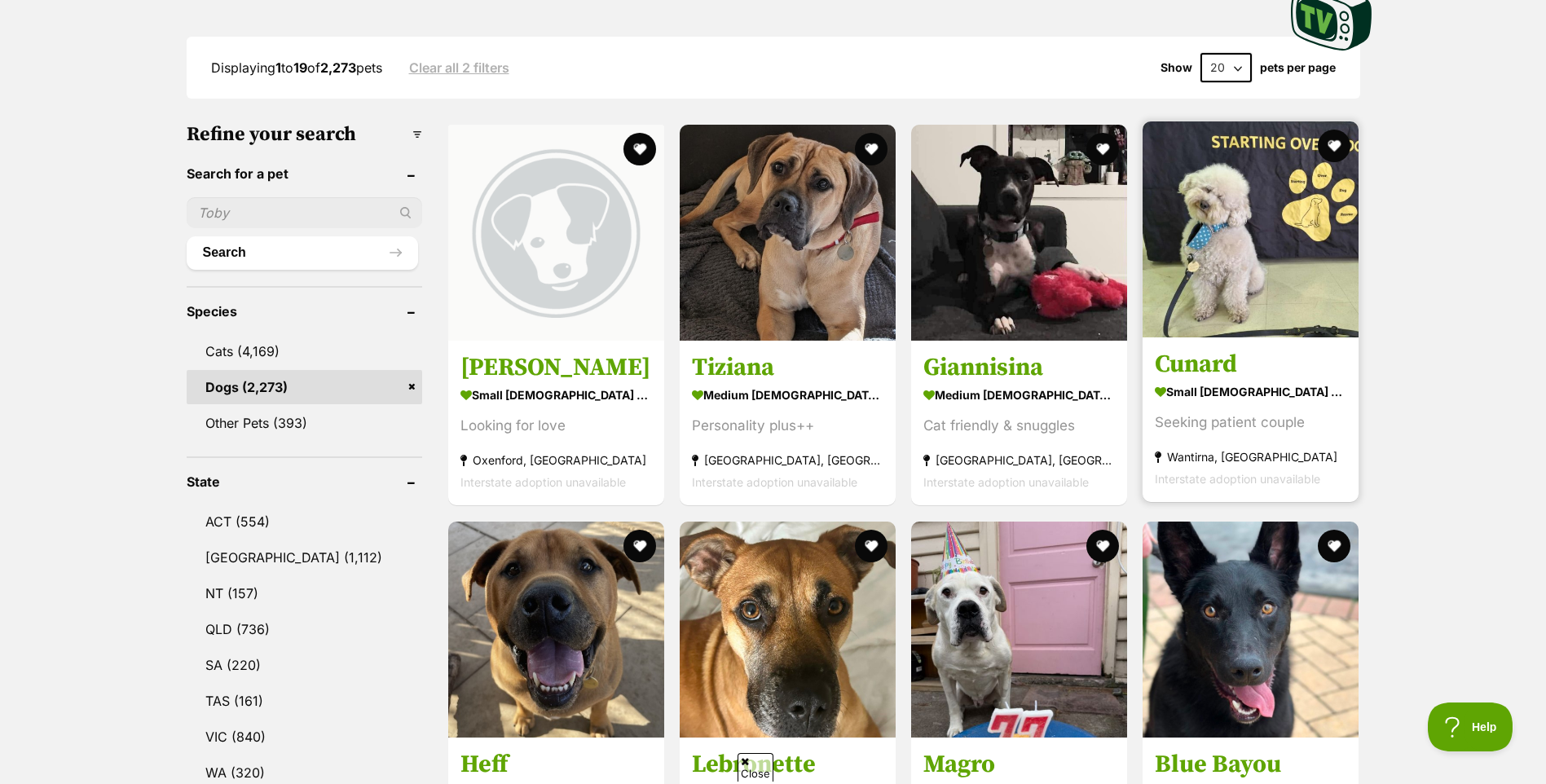
click at [1219, 250] on img at bounding box center [1250, 229] width 216 height 216
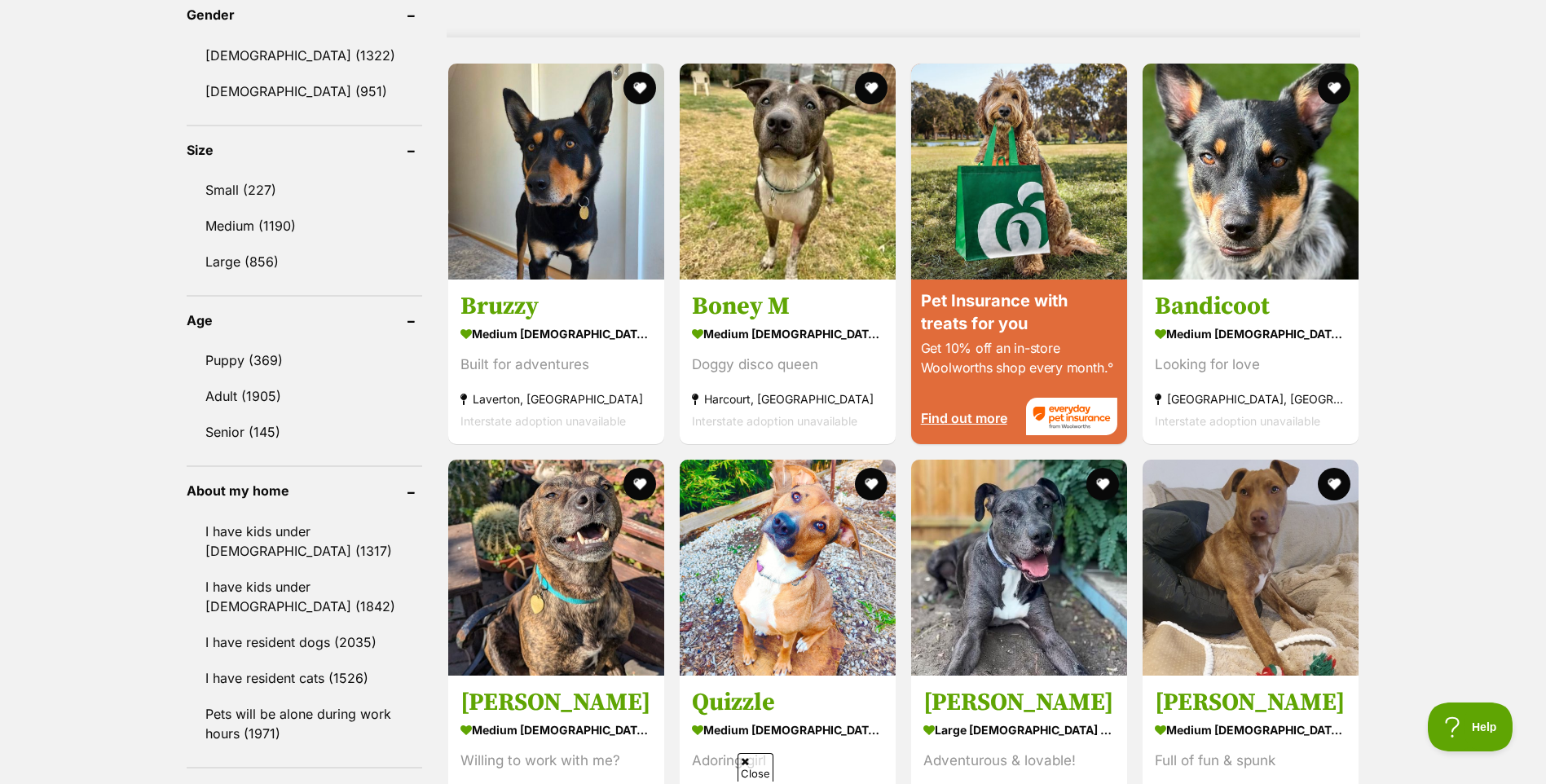
scroll to position [1548, 0]
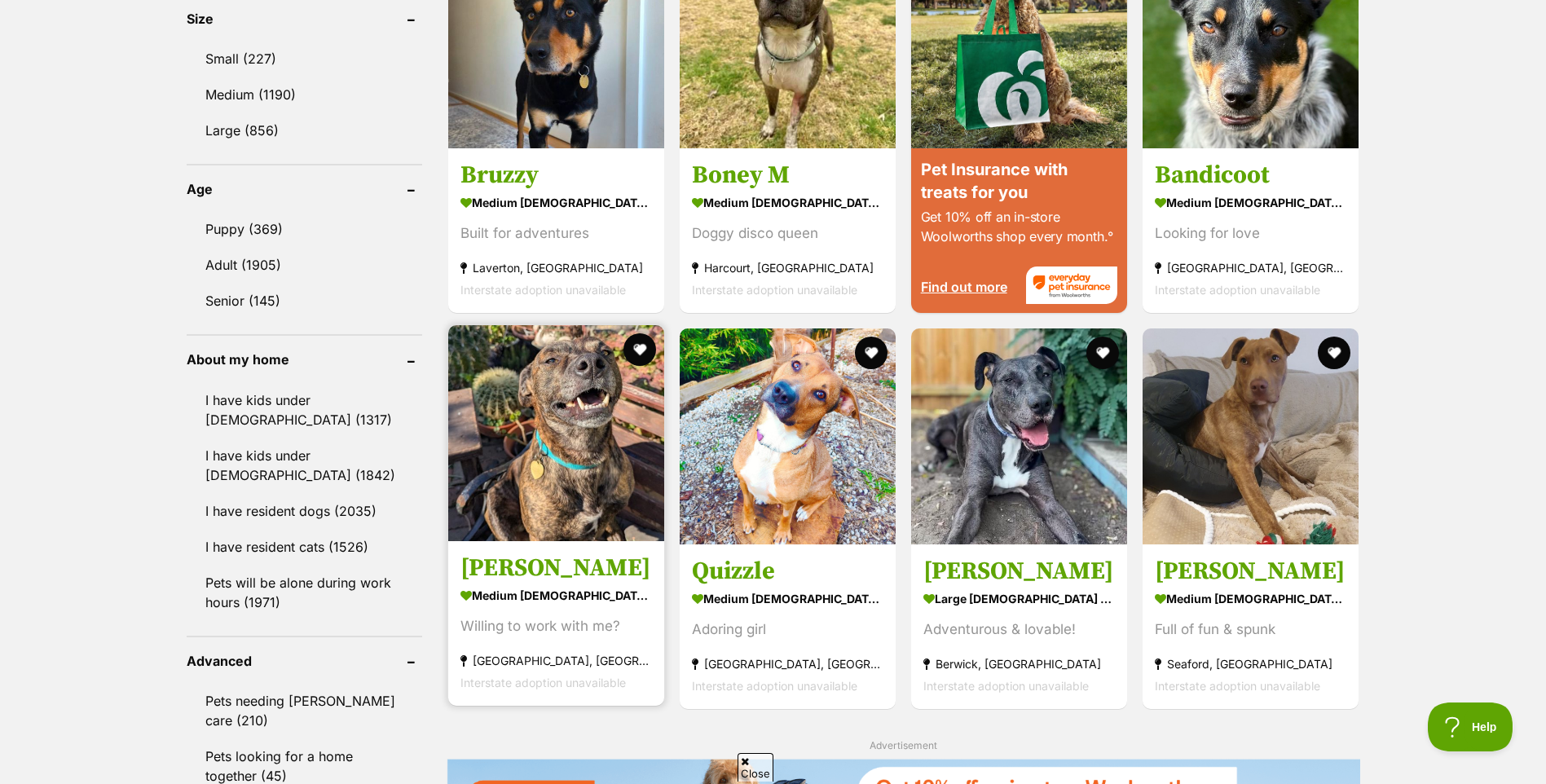
click at [562, 449] on img at bounding box center [555, 433] width 216 height 216
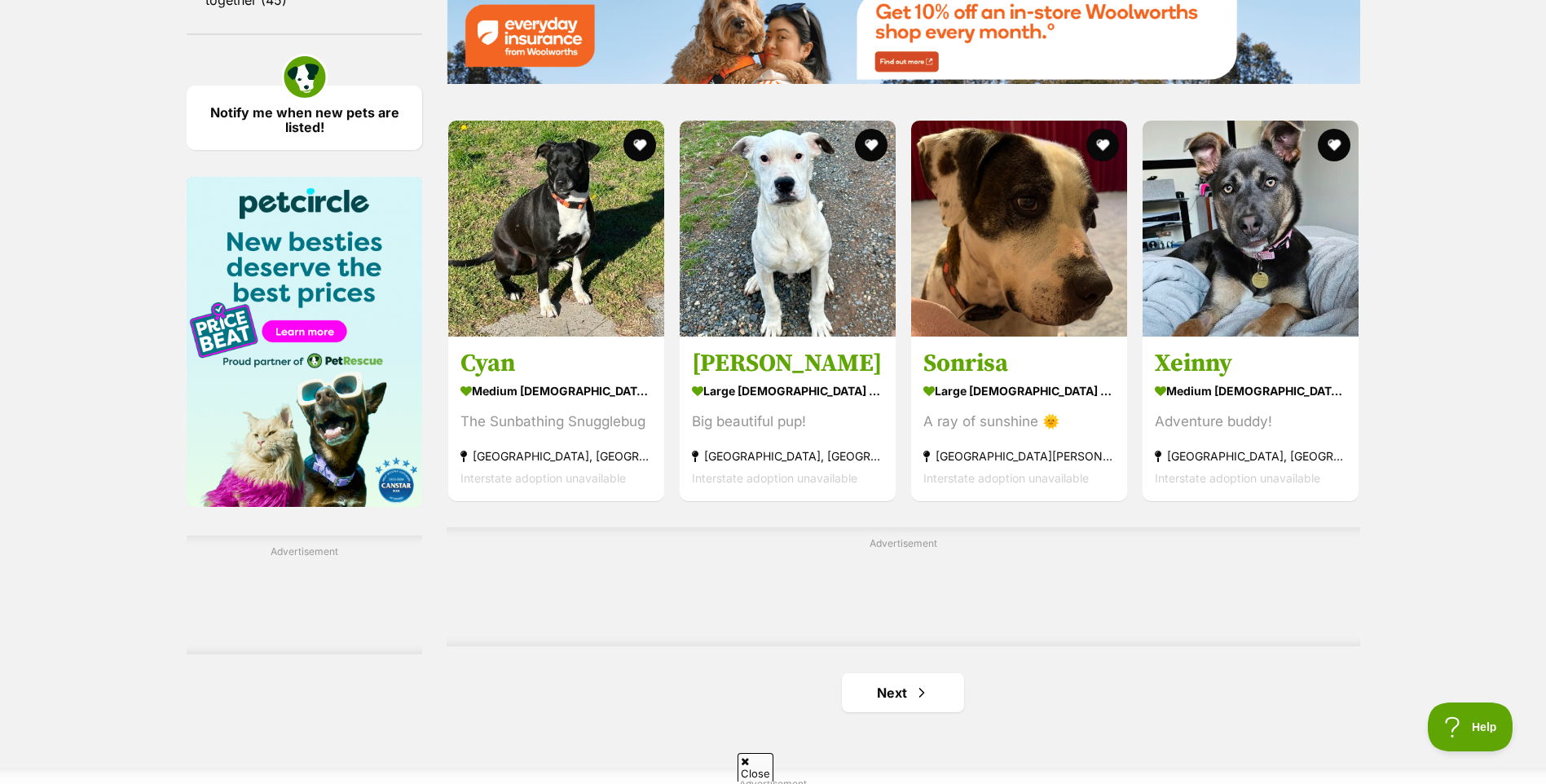
scroll to position [2525, 0]
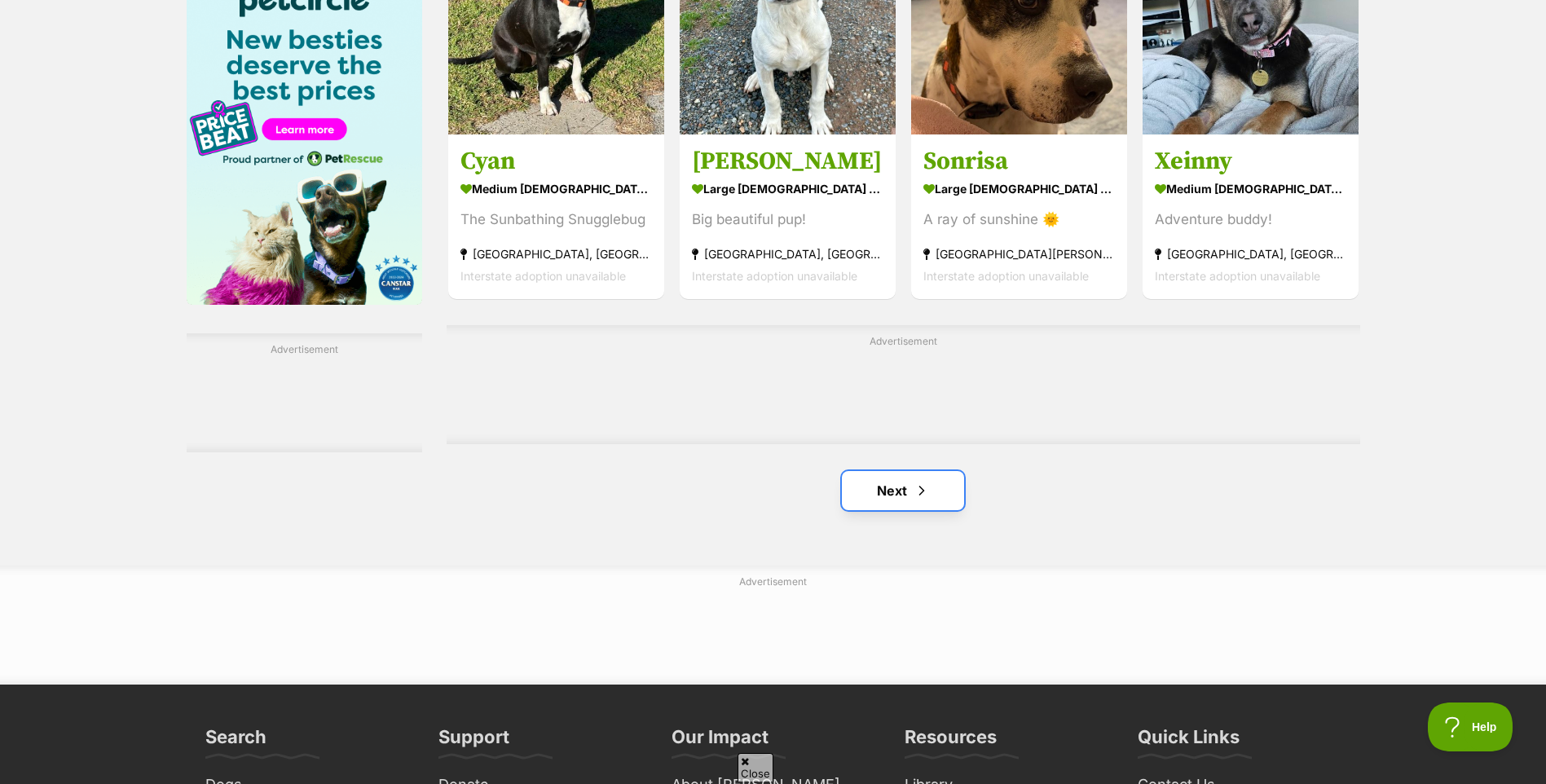
click at [919, 481] on link "Next" at bounding box center [902, 490] width 122 height 39
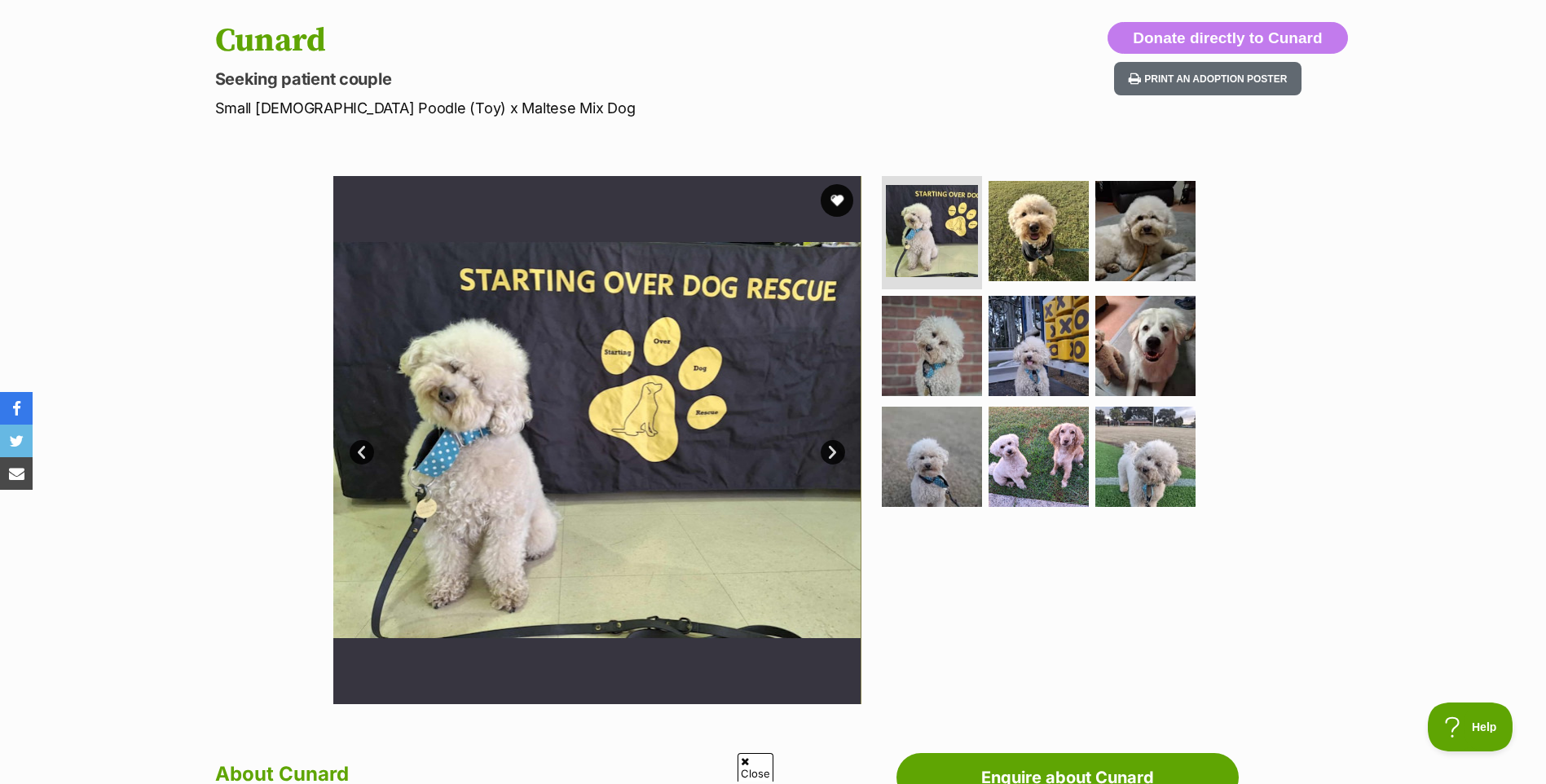
click at [840, 451] on link "Next" at bounding box center [833, 452] width 24 height 24
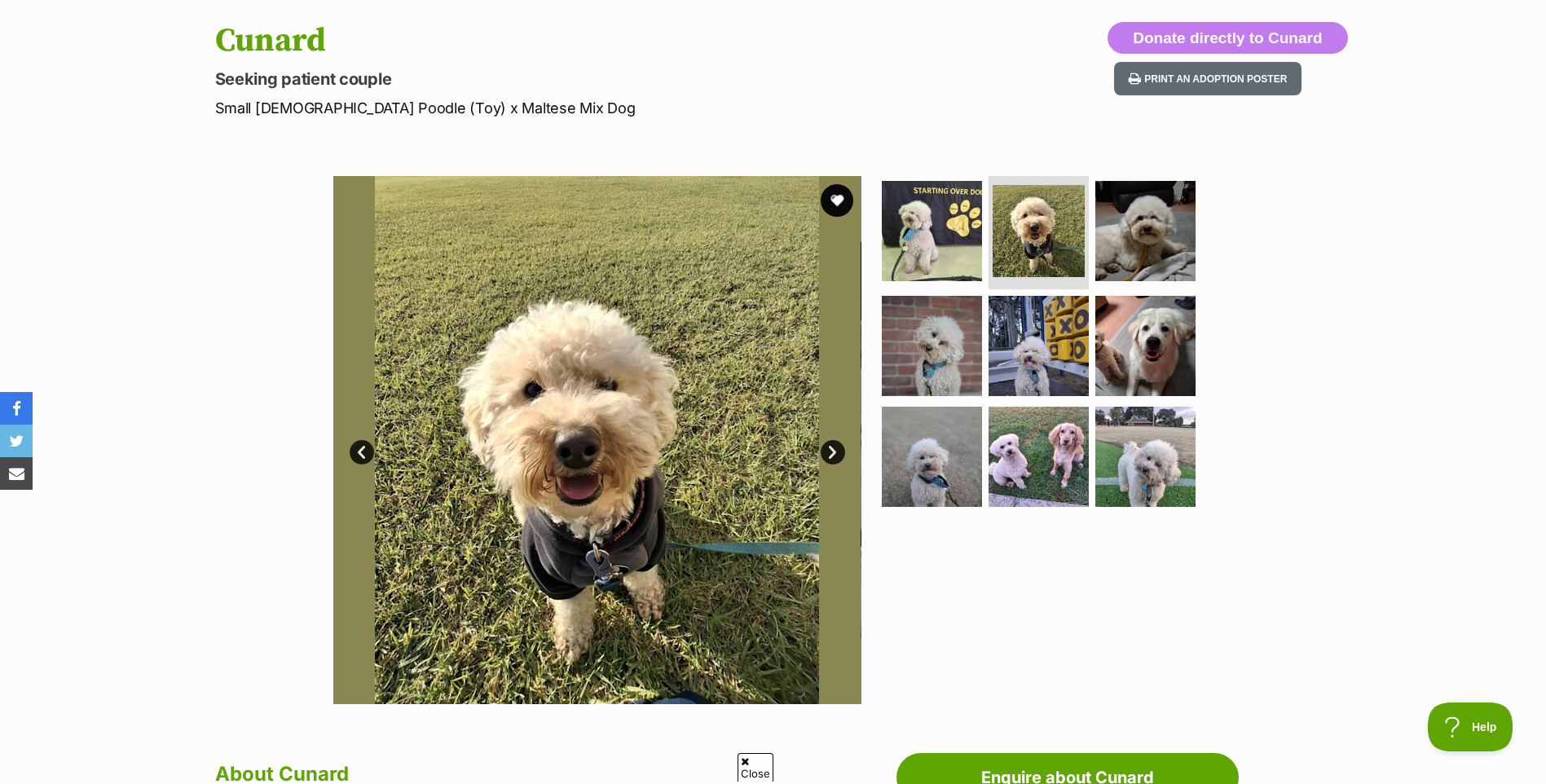
click at [838, 449] on link "Next" at bounding box center [833, 452] width 24 height 24
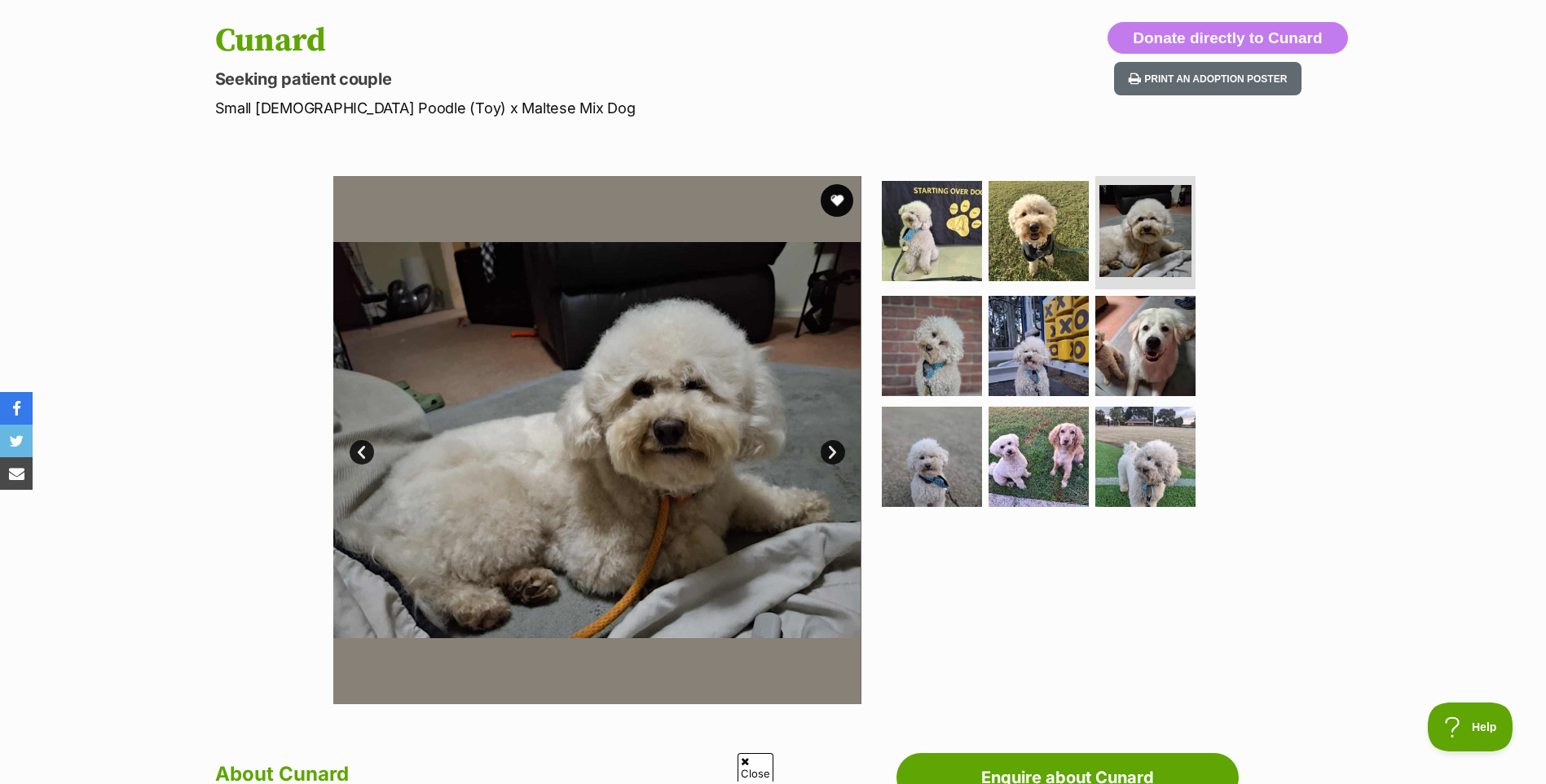
click at [838, 449] on link "Next" at bounding box center [833, 452] width 24 height 24
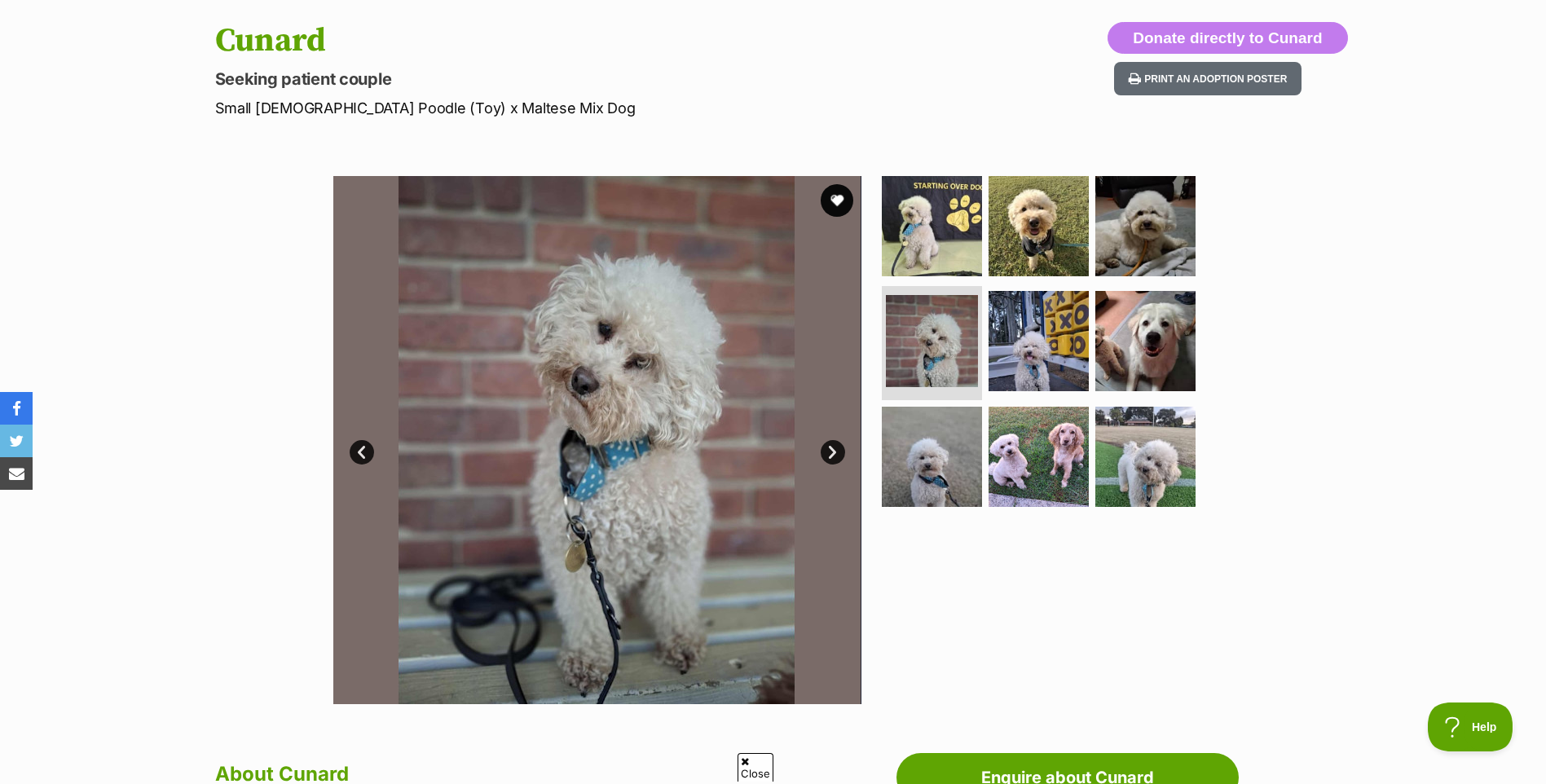
click at [838, 449] on link "Next" at bounding box center [833, 452] width 24 height 24
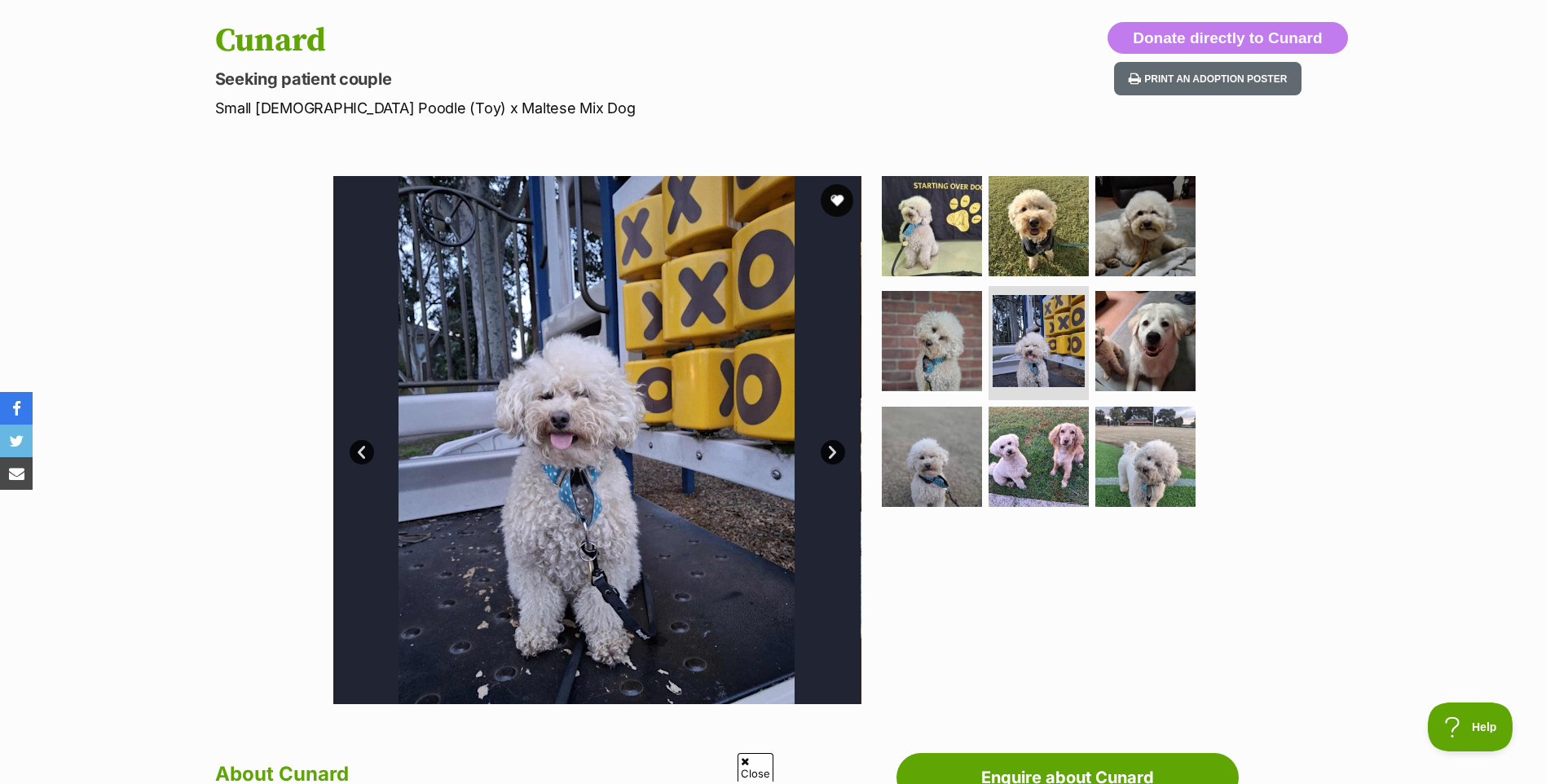
click at [838, 449] on link "Next" at bounding box center [833, 452] width 24 height 24
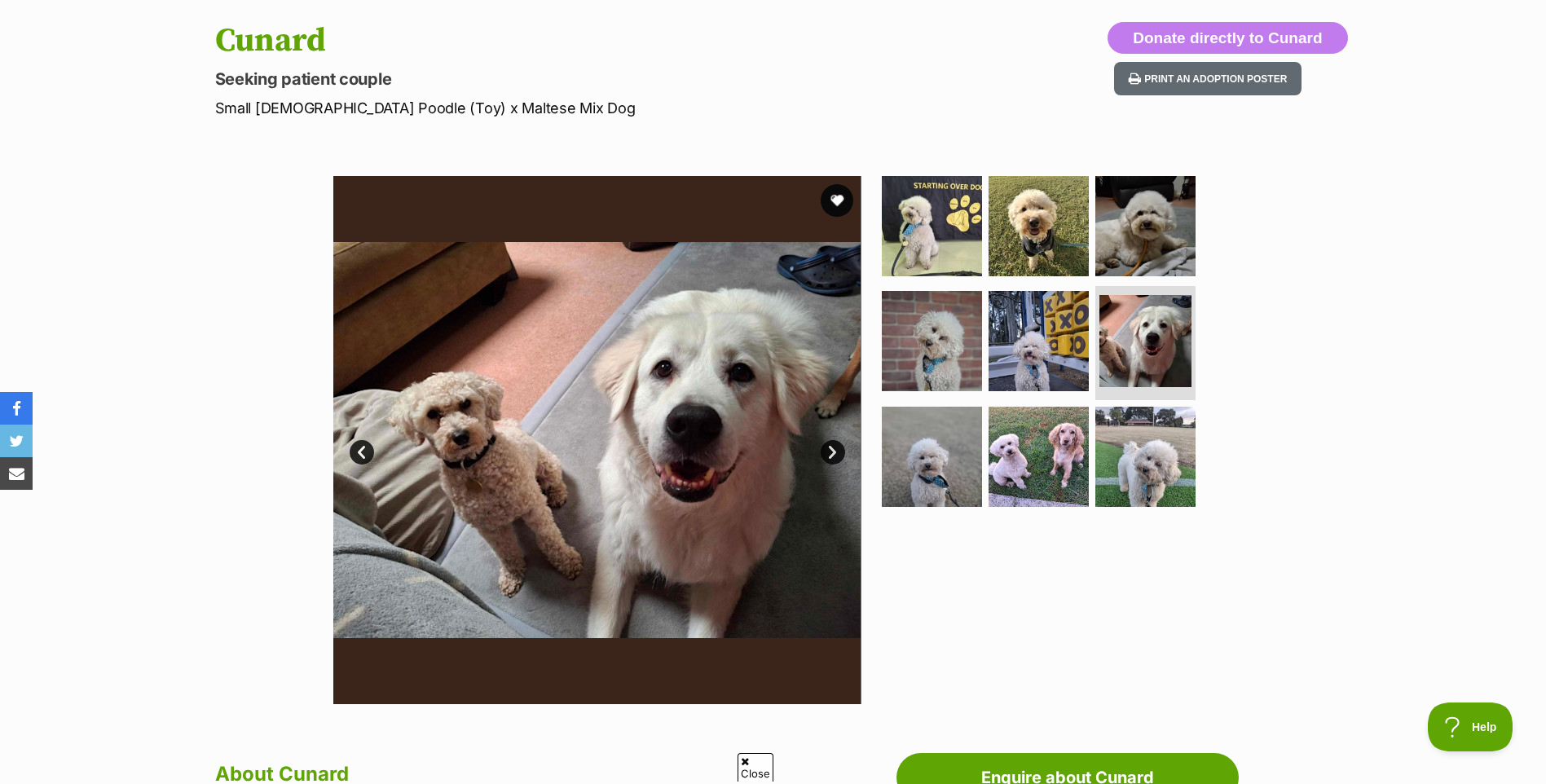
click at [838, 449] on link "Next" at bounding box center [833, 452] width 24 height 24
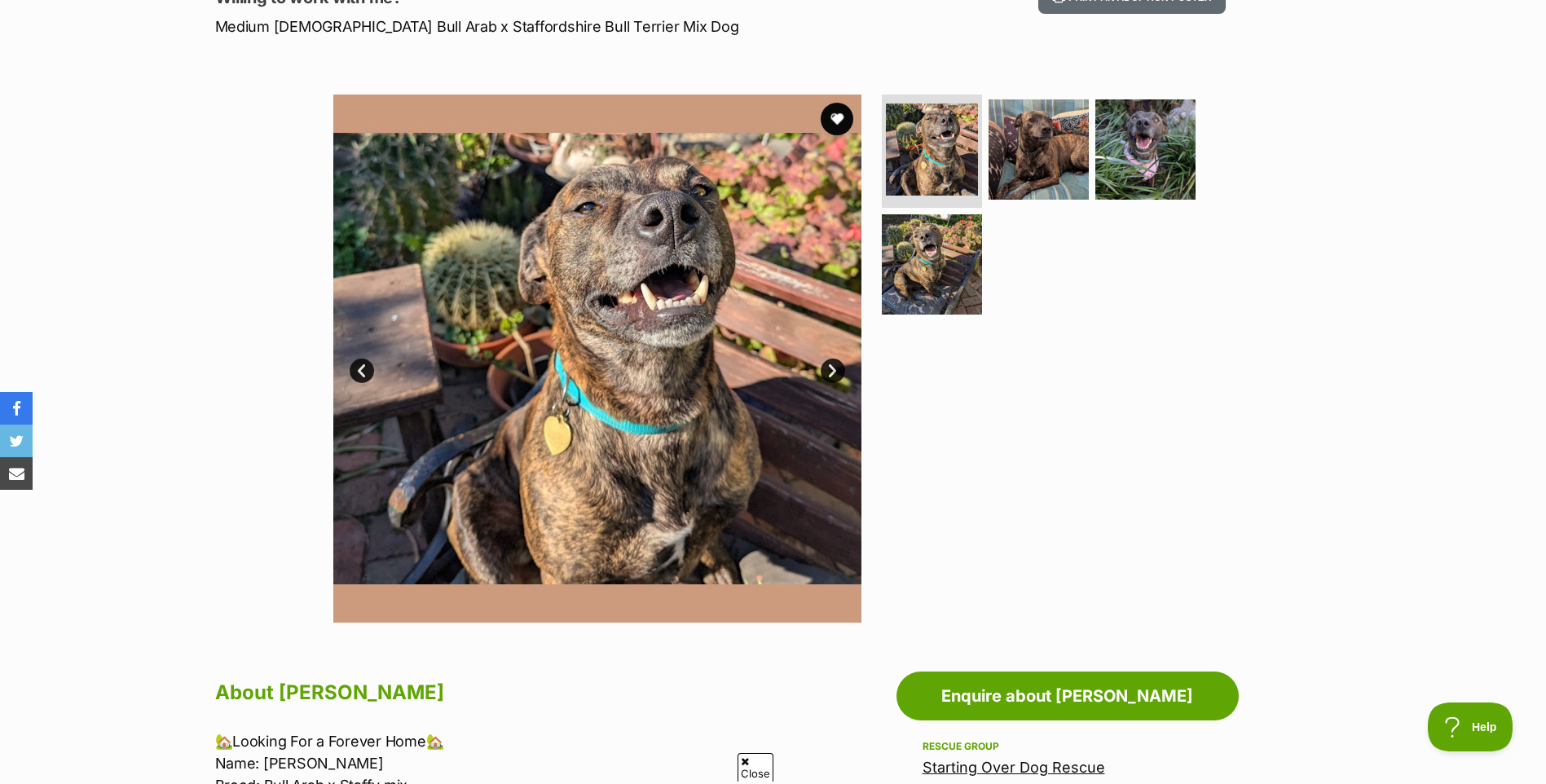
scroll to position [326, 0]
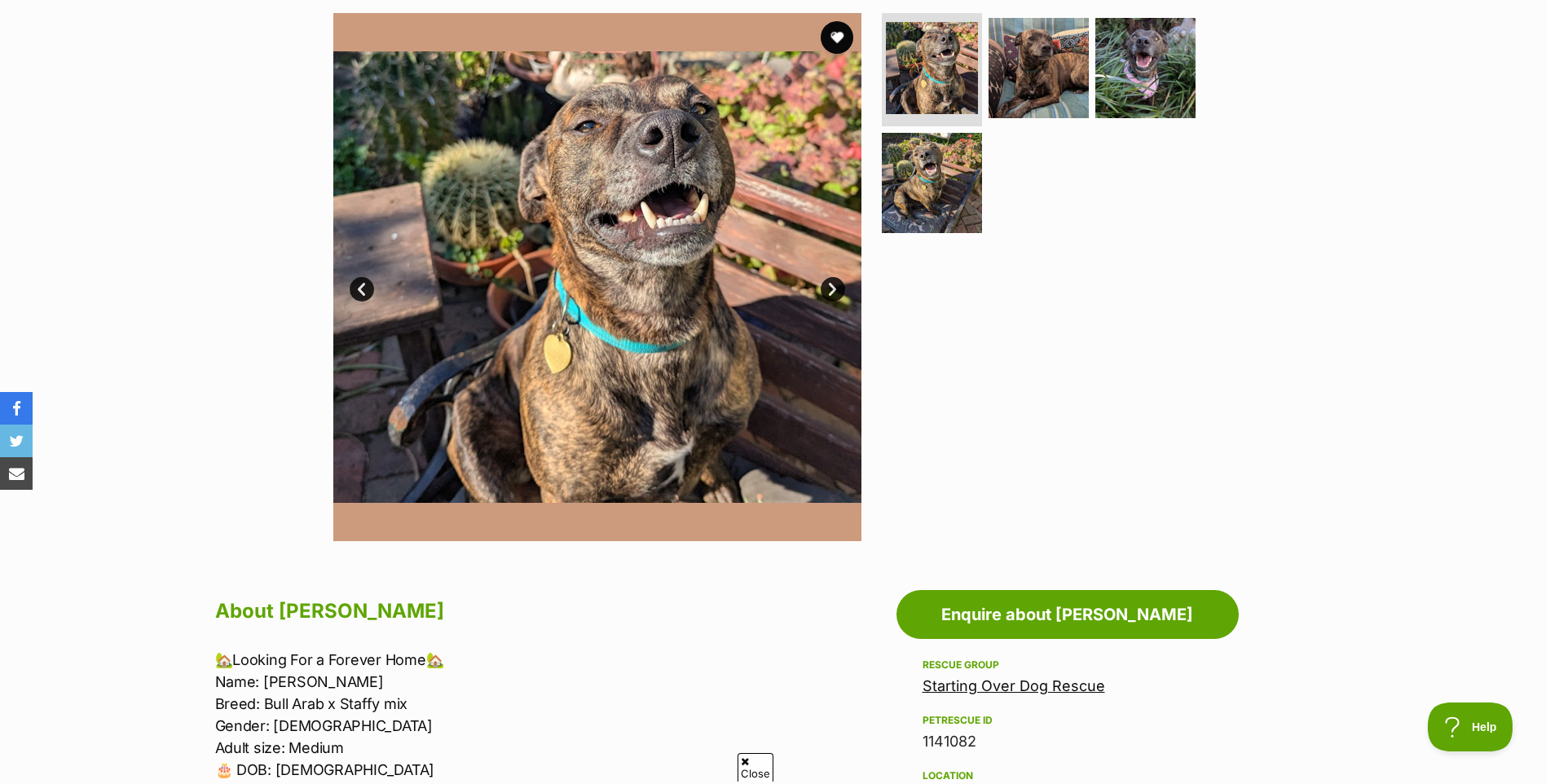
click at [833, 285] on link "Next" at bounding box center [833, 289] width 24 height 24
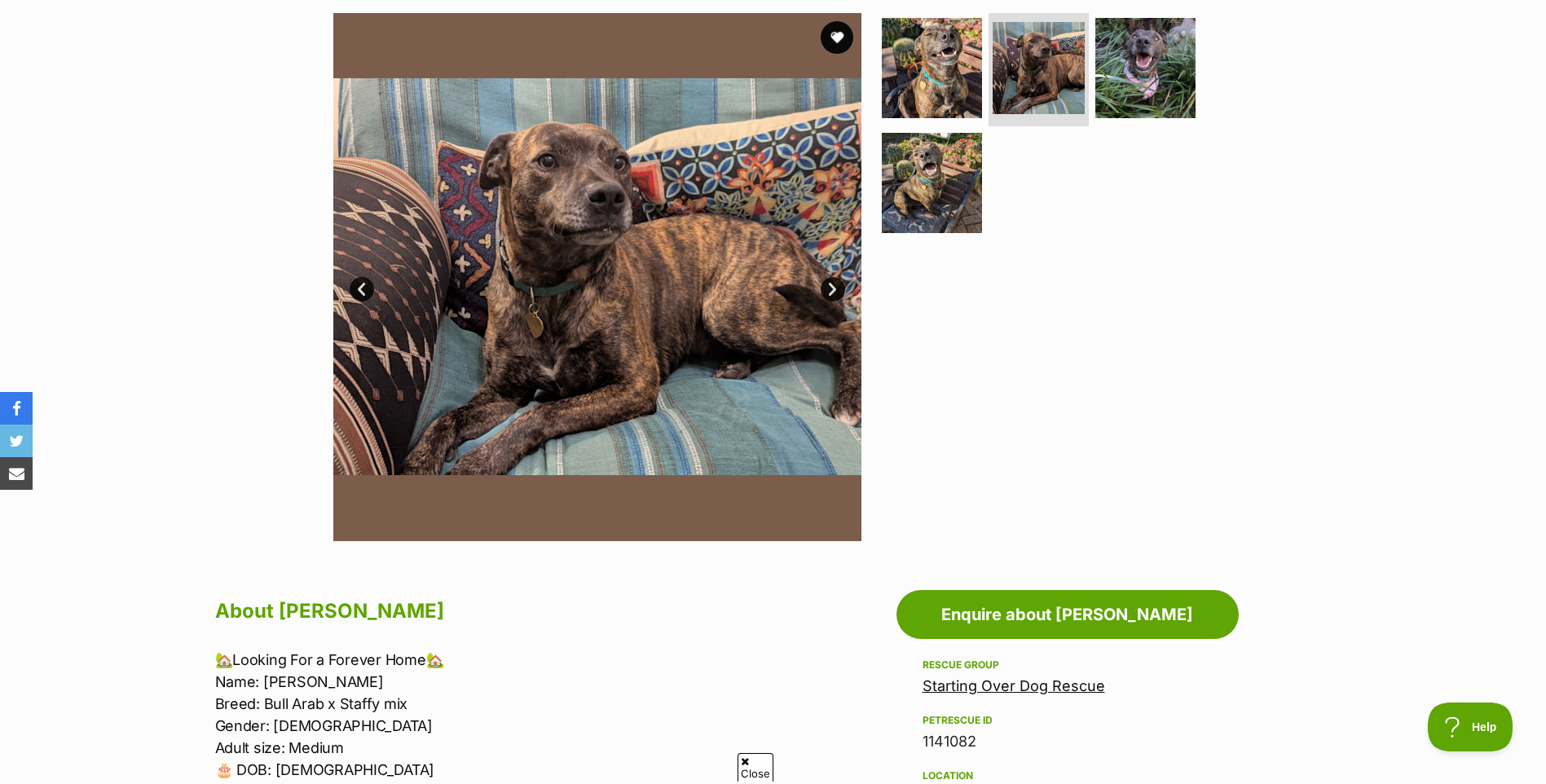
click at [833, 285] on link "Next" at bounding box center [833, 289] width 24 height 24
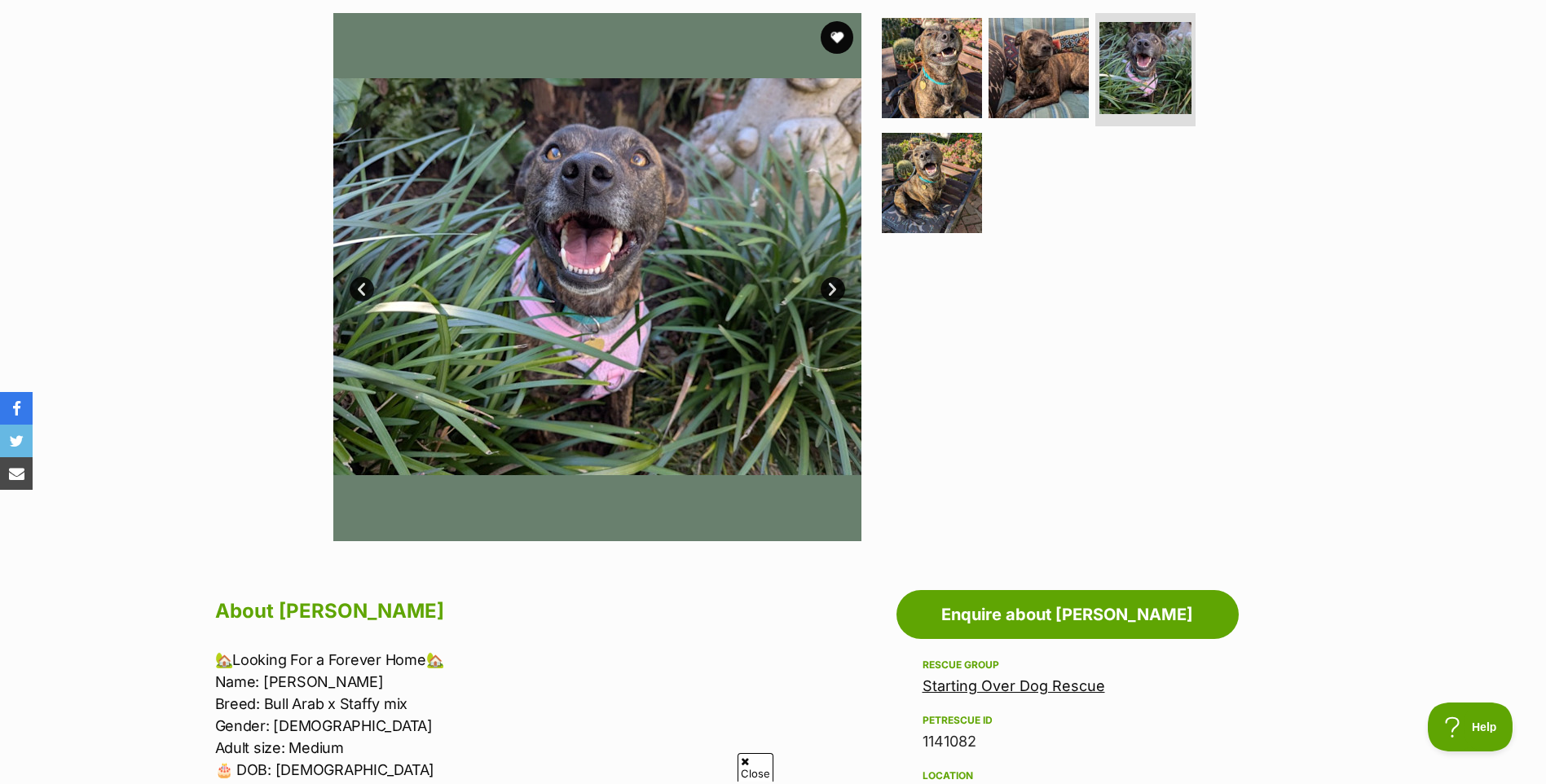
click at [833, 285] on link "Next" at bounding box center [833, 289] width 24 height 24
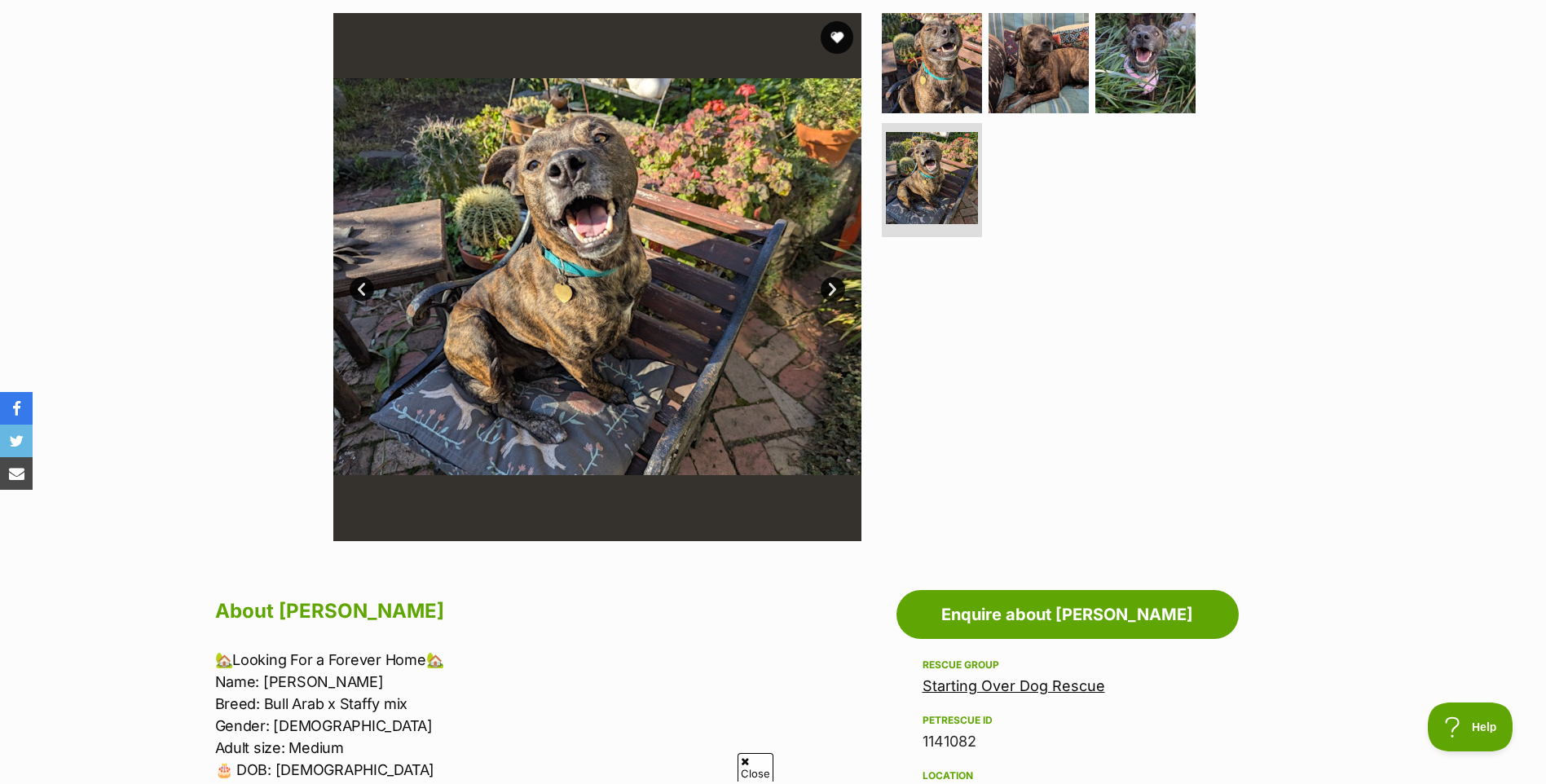
click at [833, 285] on link "Next" at bounding box center [833, 289] width 24 height 24
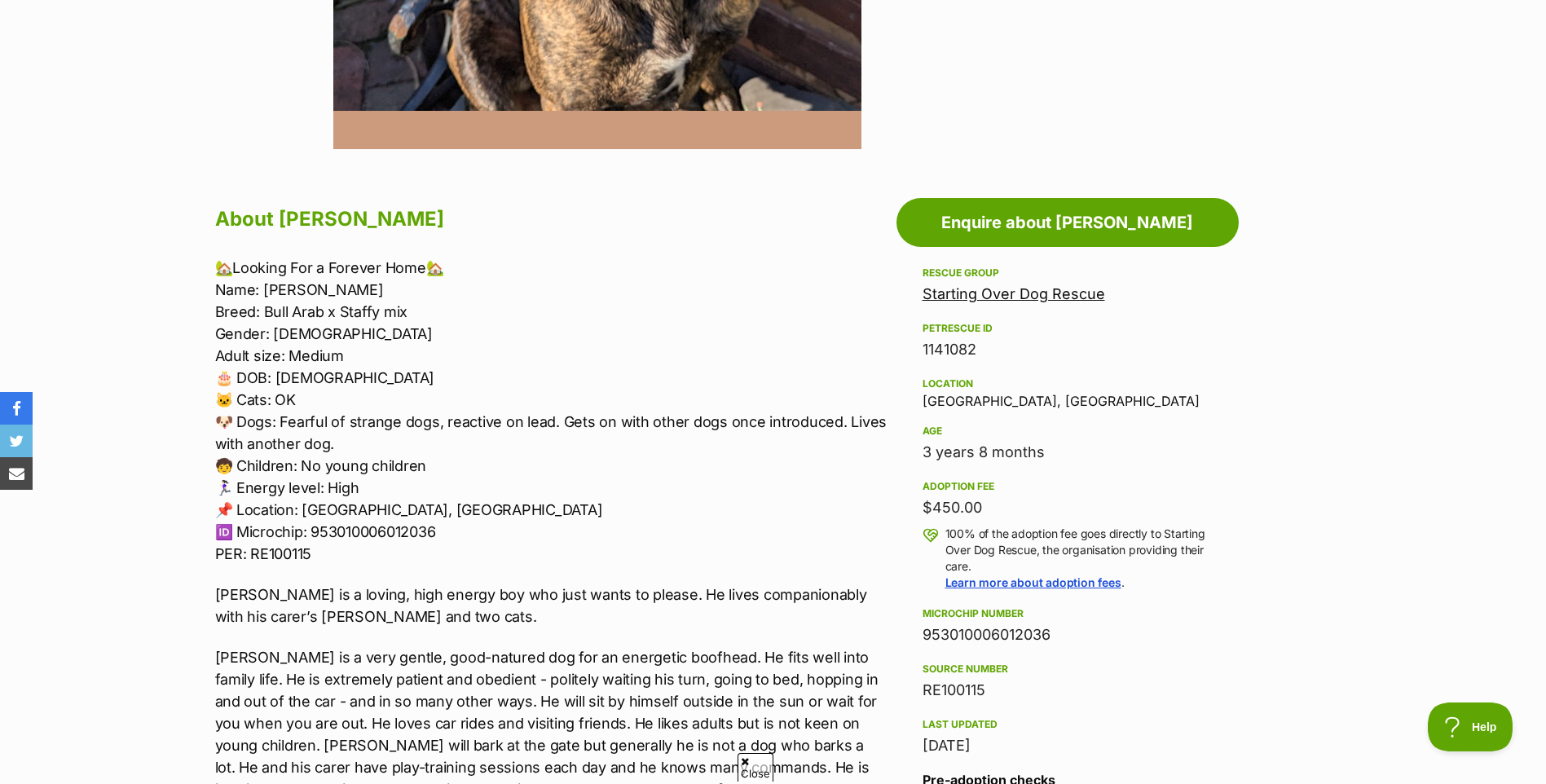
scroll to position [733, 0]
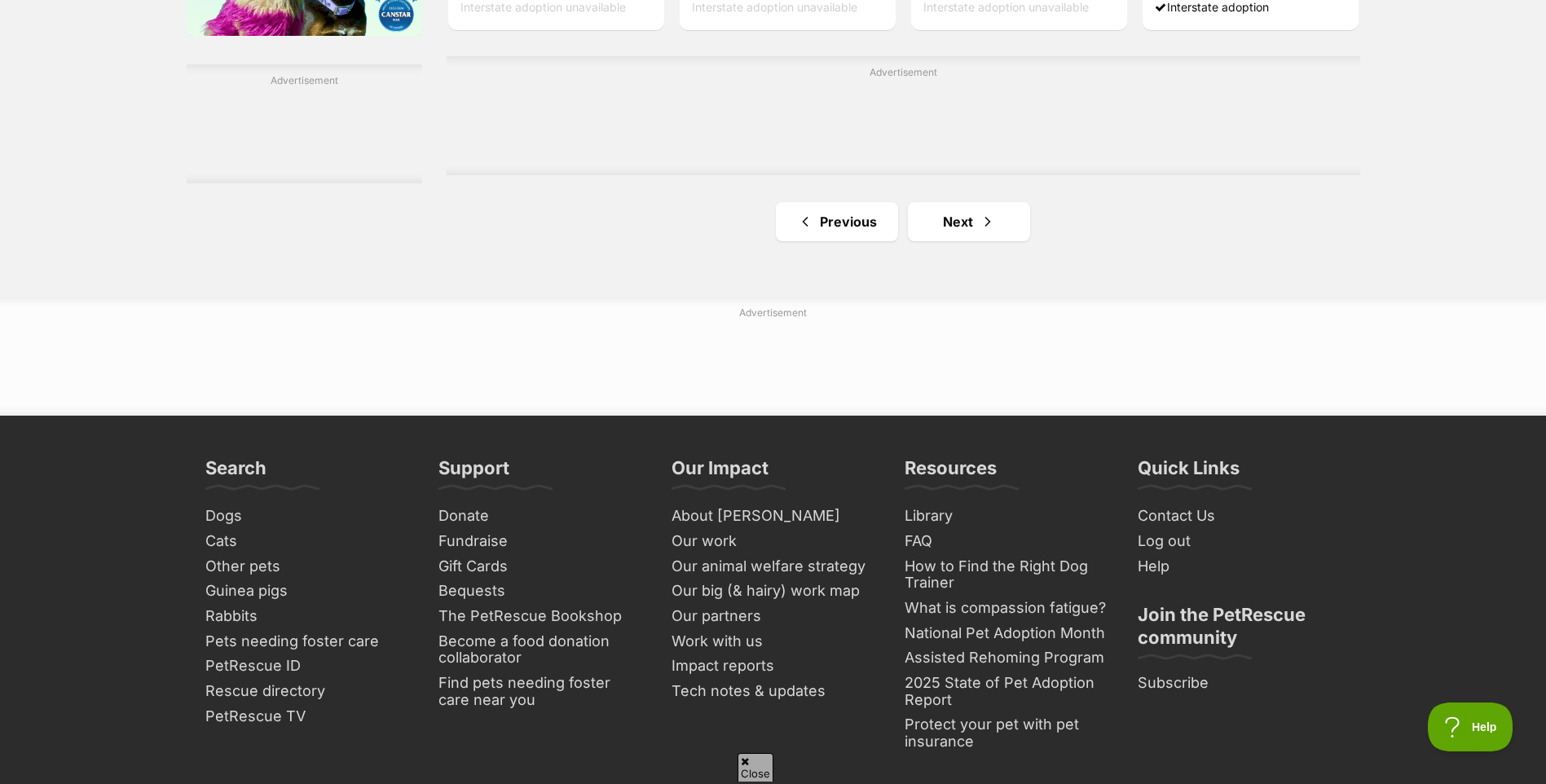
scroll to position [2770, 0]
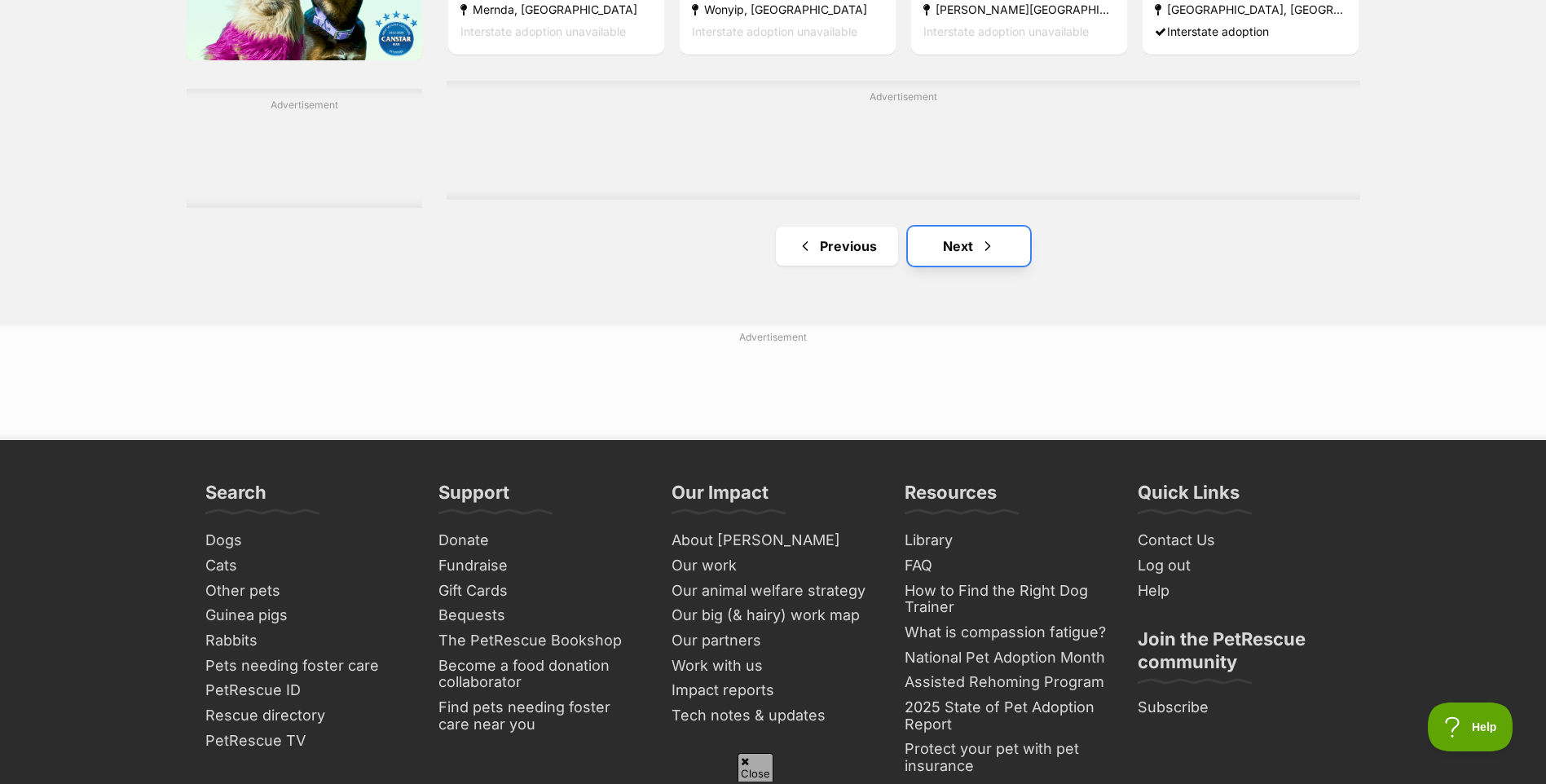
click at [962, 250] on link "Next" at bounding box center [968, 246] width 122 height 39
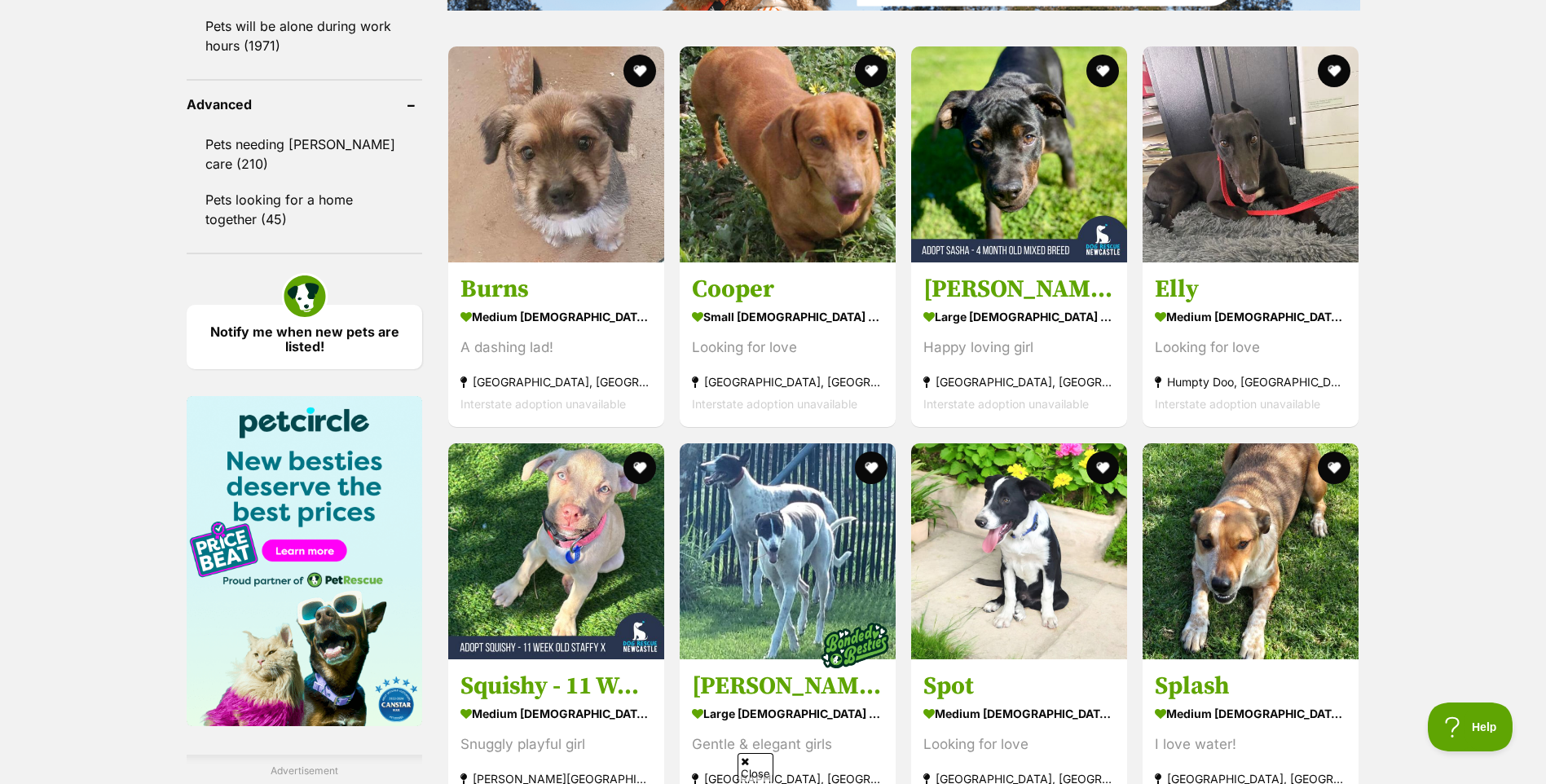
scroll to position [2362, 0]
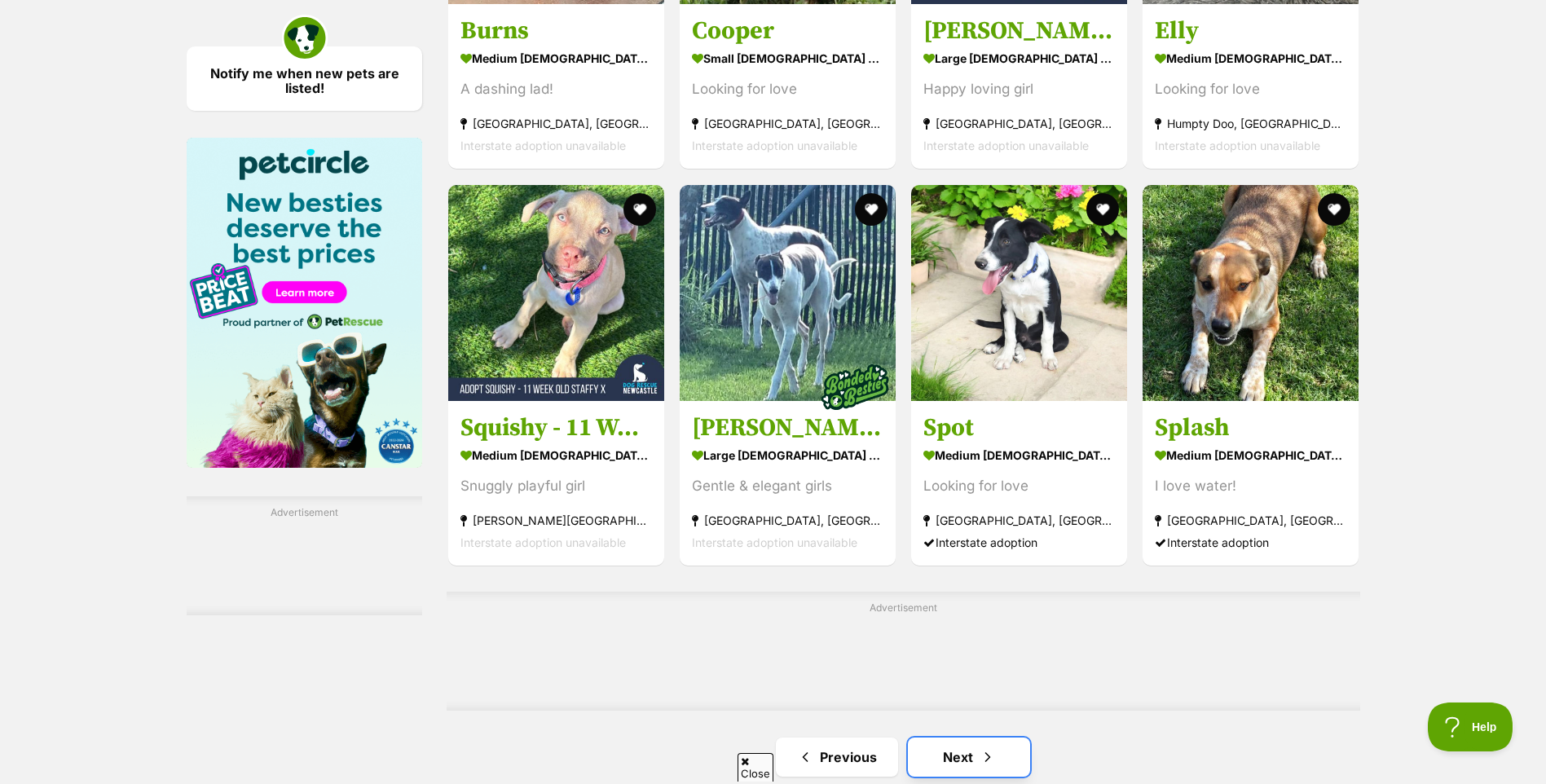
click at [979, 765] on span "Next page" at bounding box center [987, 757] width 17 height 19
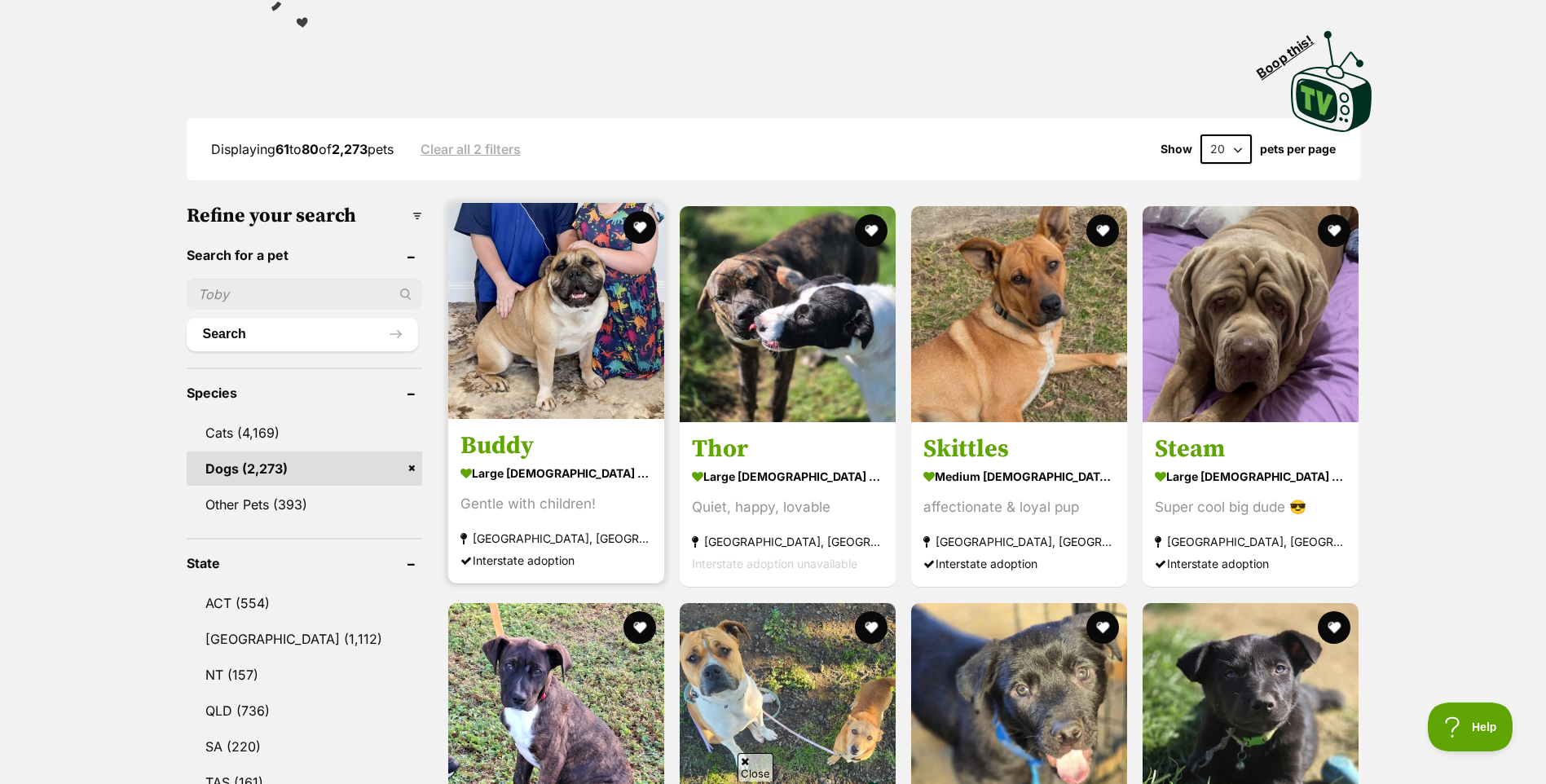
click at [557, 315] on img at bounding box center [555, 310] width 216 height 216
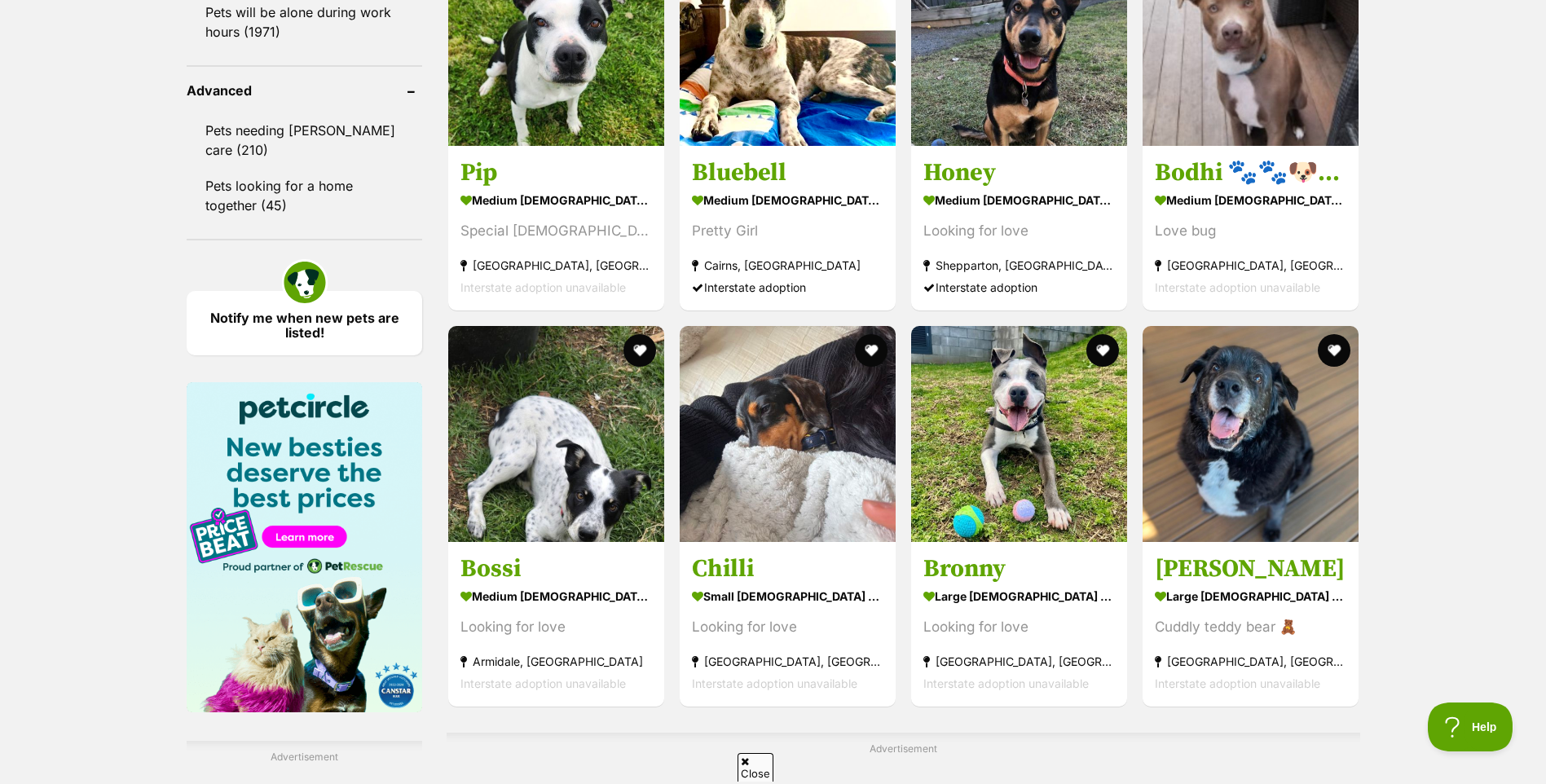
scroll to position [2444, 0]
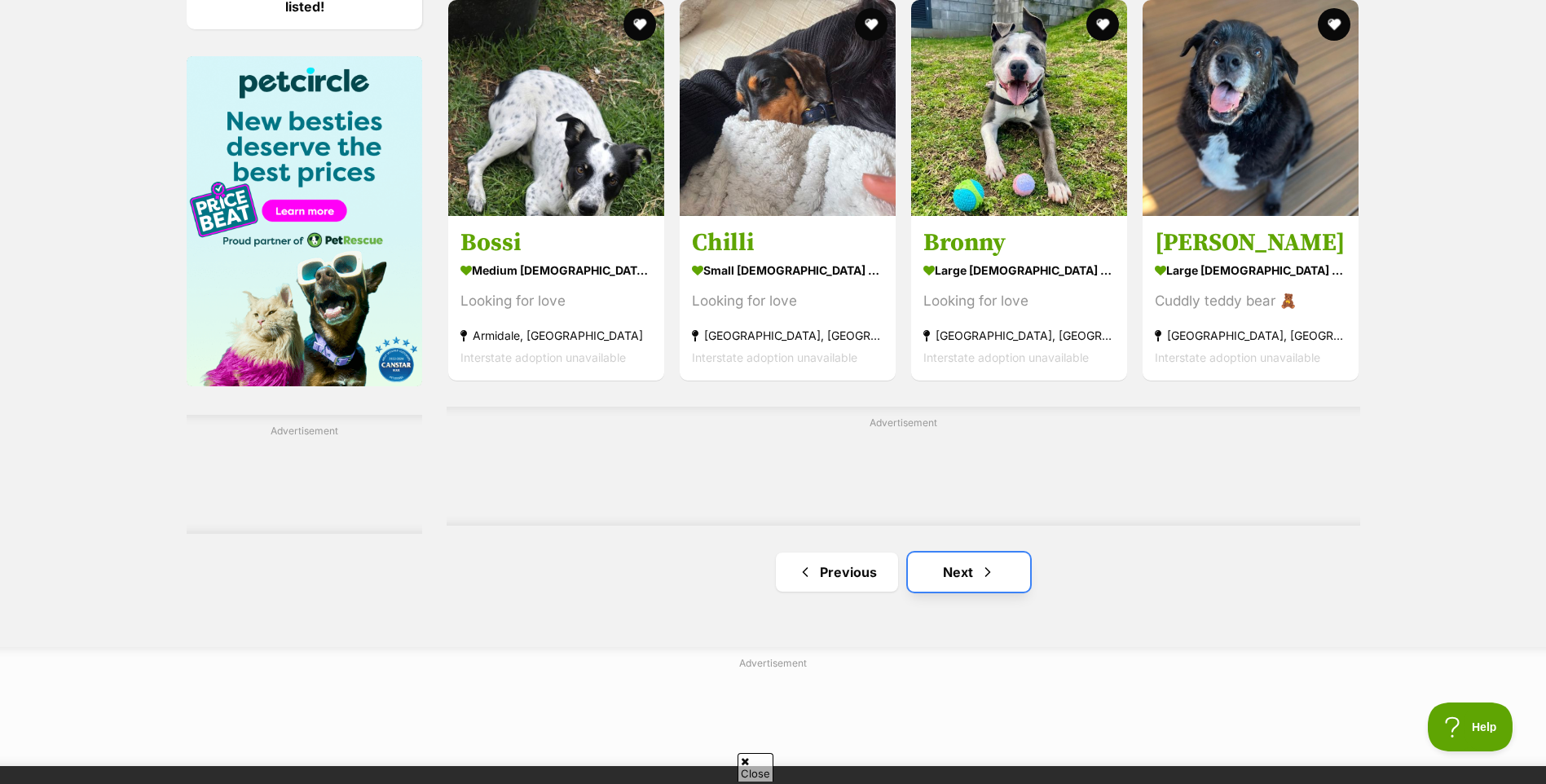
click at [943, 573] on link "Next" at bounding box center [968, 572] width 122 height 39
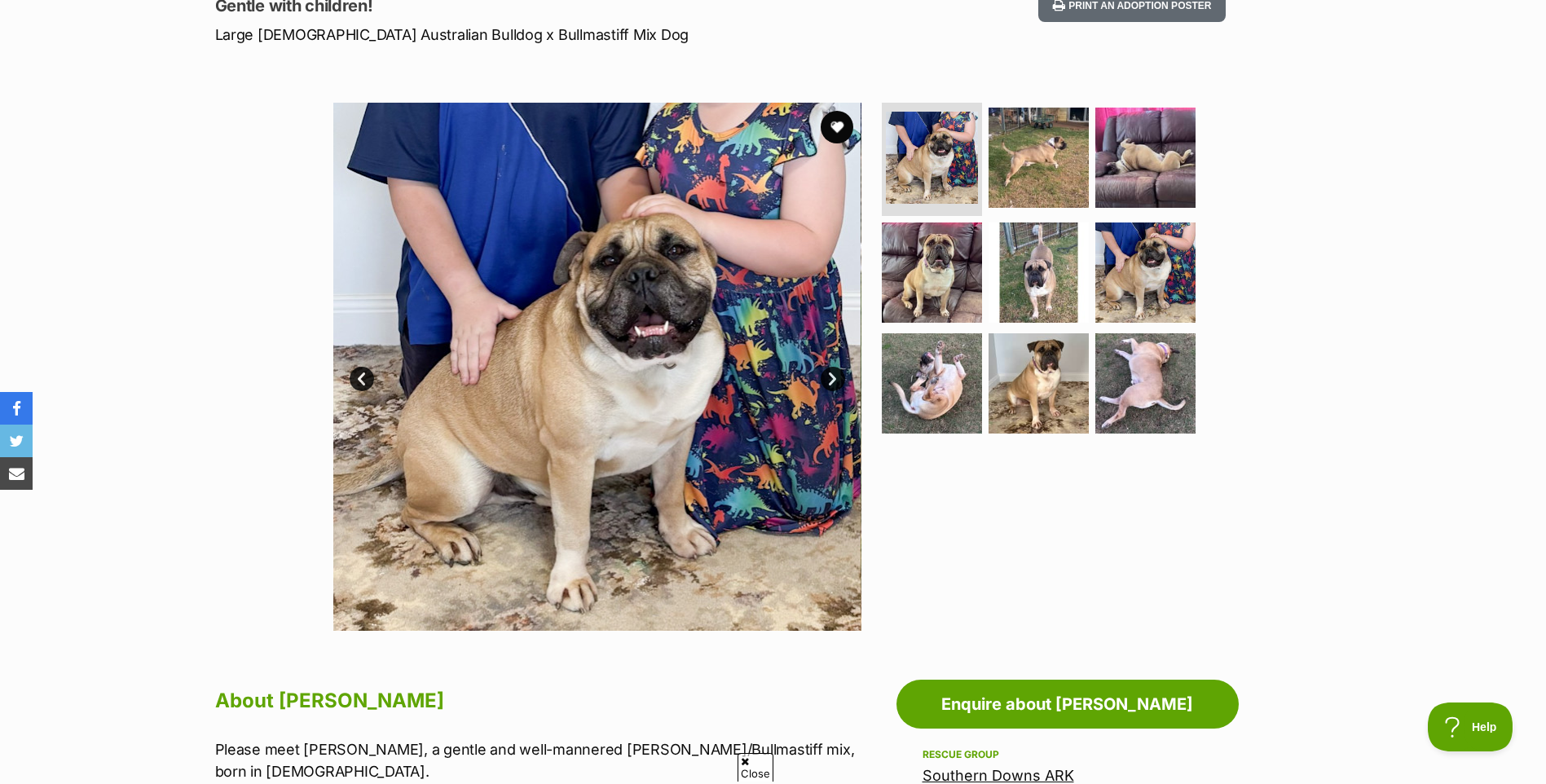
scroll to position [245, 0]
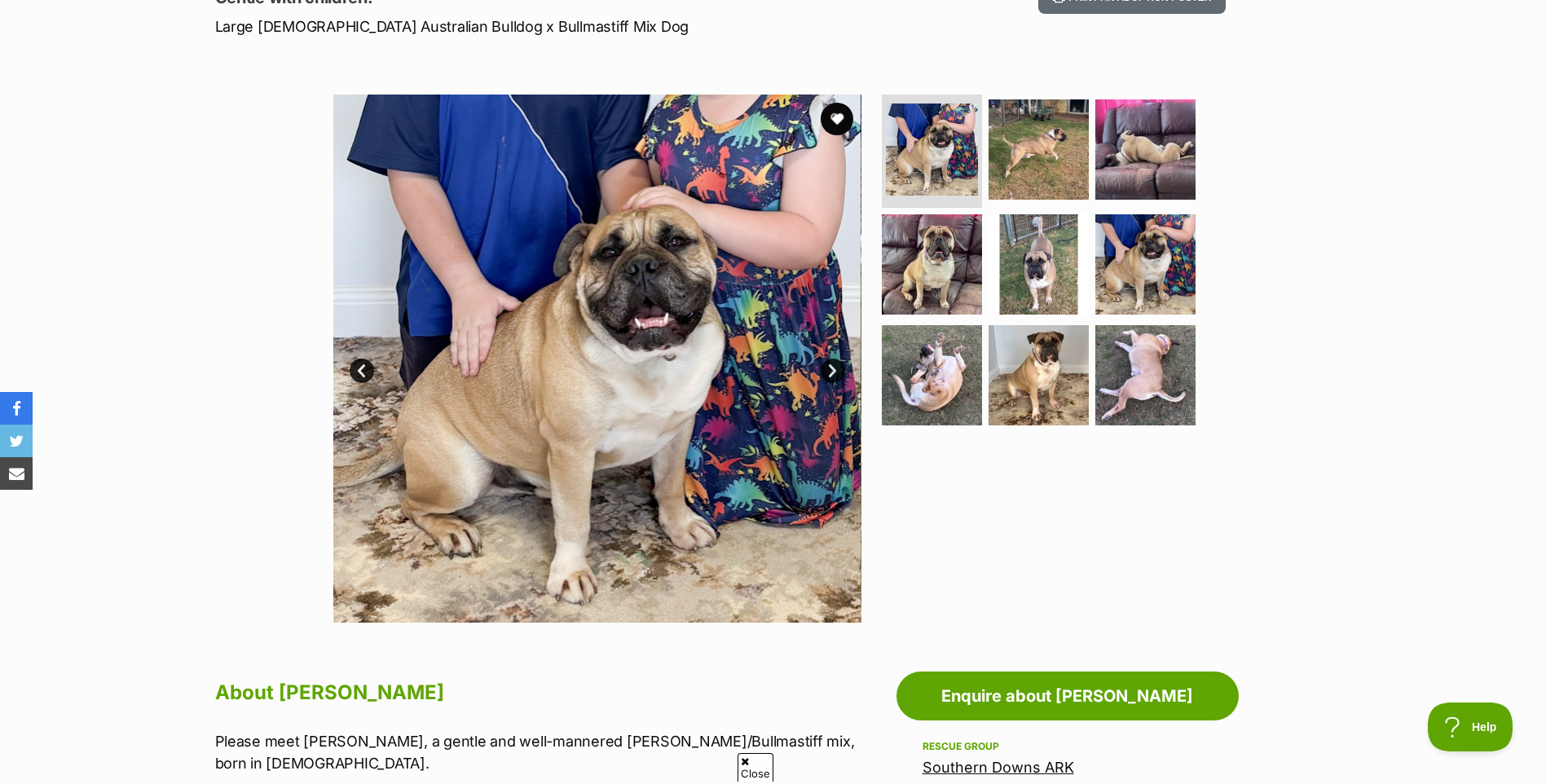
click at [836, 363] on link "Next" at bounding box center [833, 370] width 24 height 24
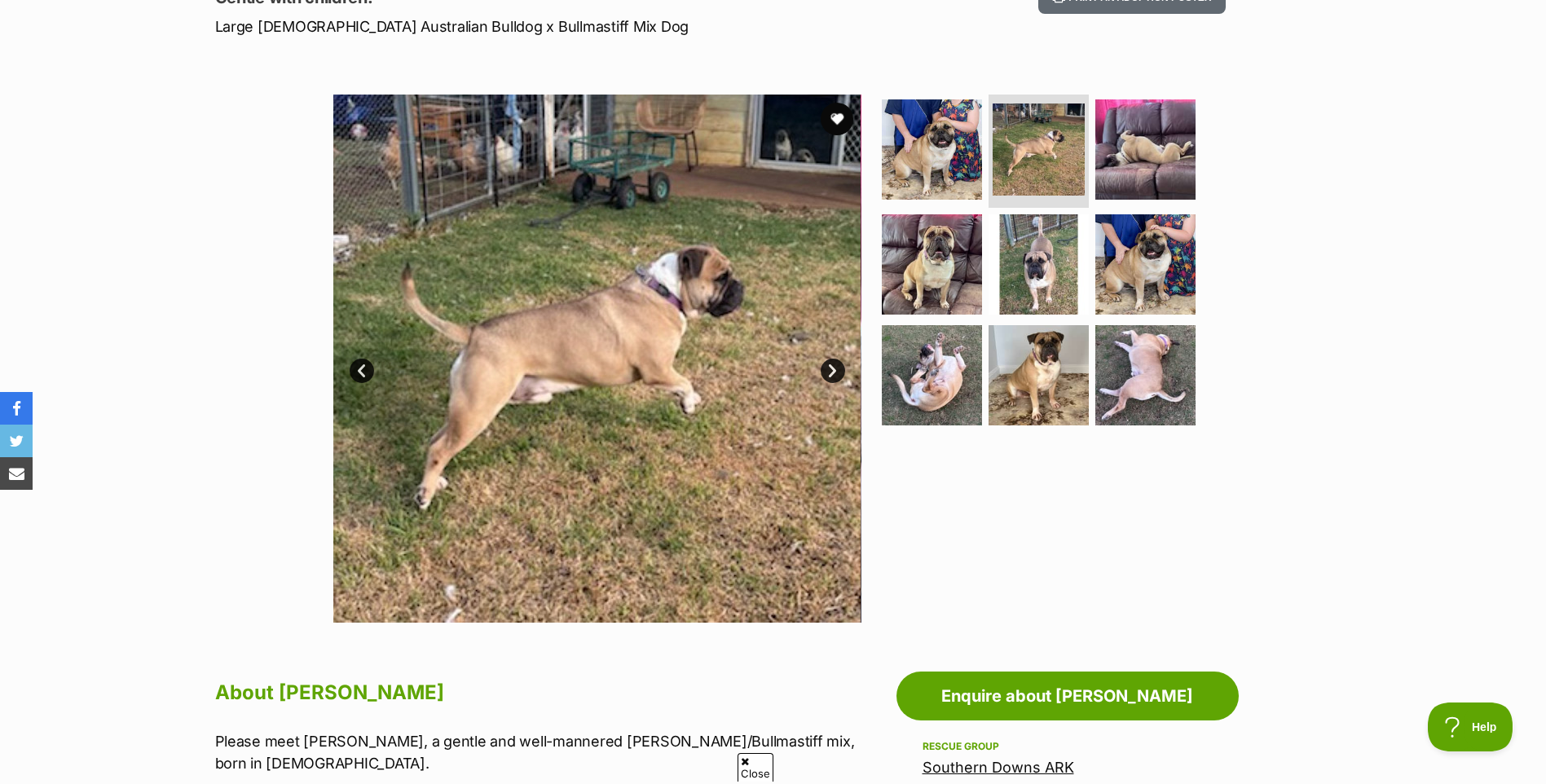
click at [836, 363] on link "Next" at bounding box center [833, 370] width 24 height 24
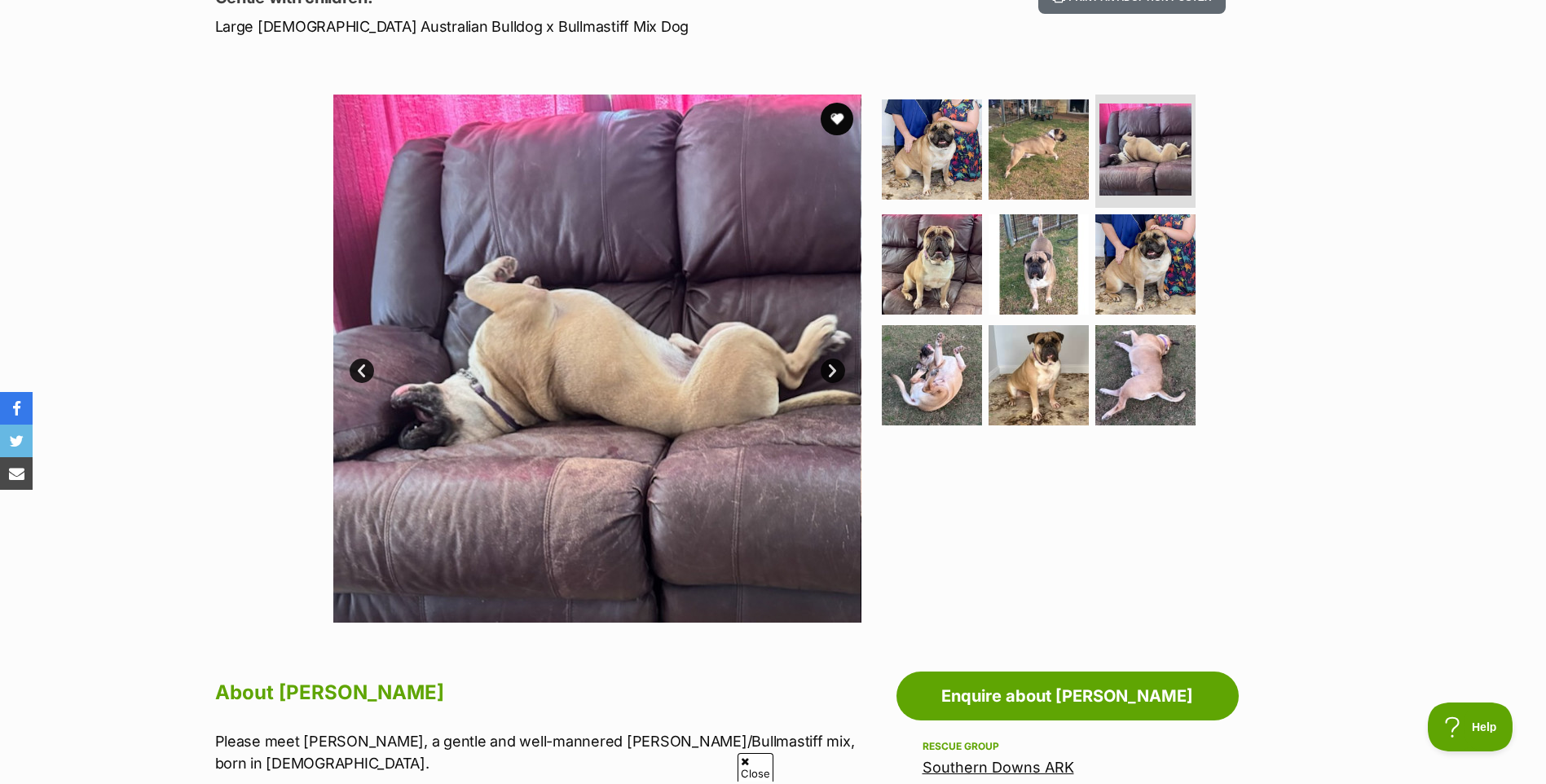
click at [836, 363] on link "Next" at bounding box center [833, 370] width 24 height 24
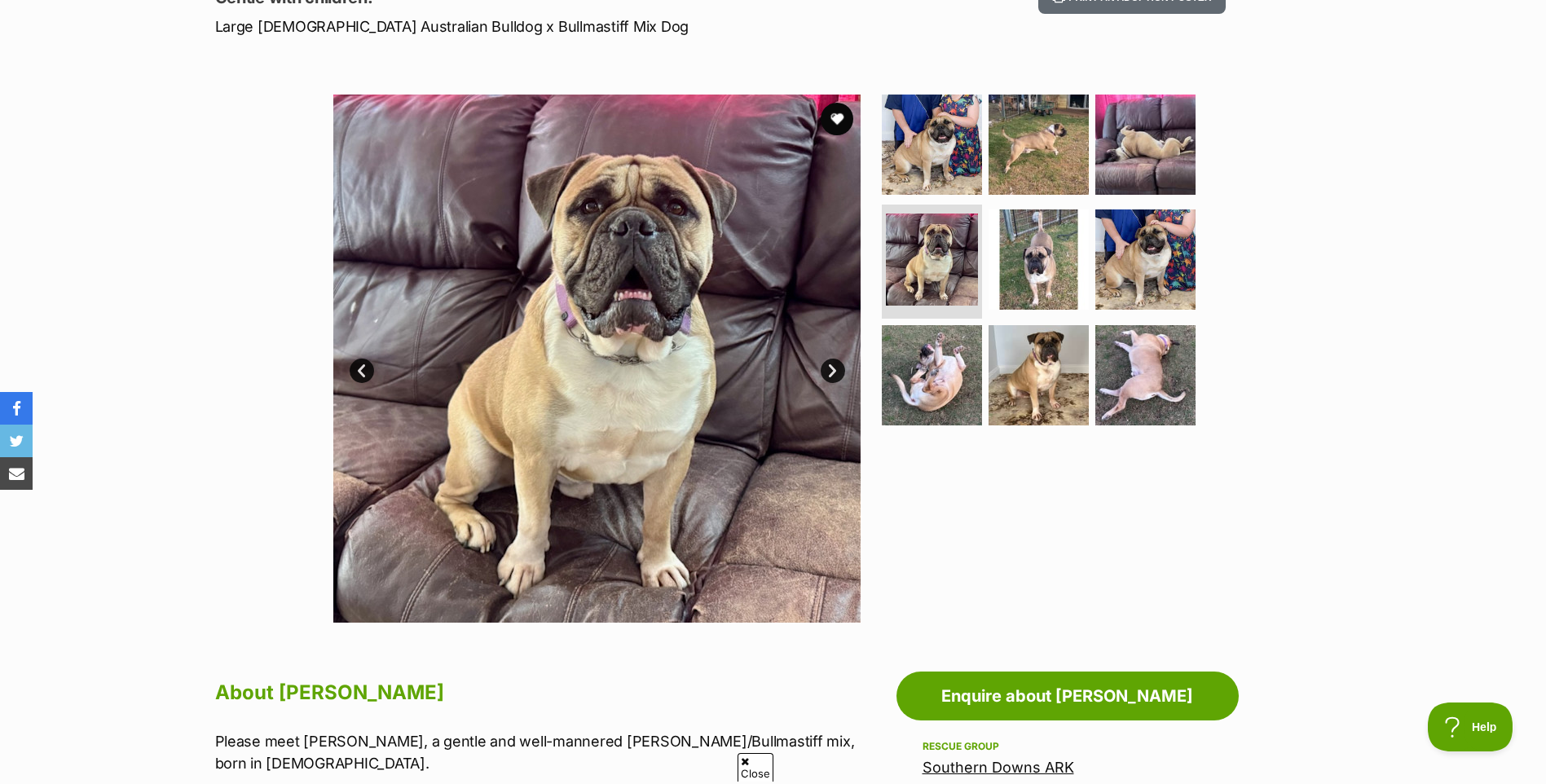
click at [833, 367] on link "Next" at bounding box center [833, 370] width 24 height 24
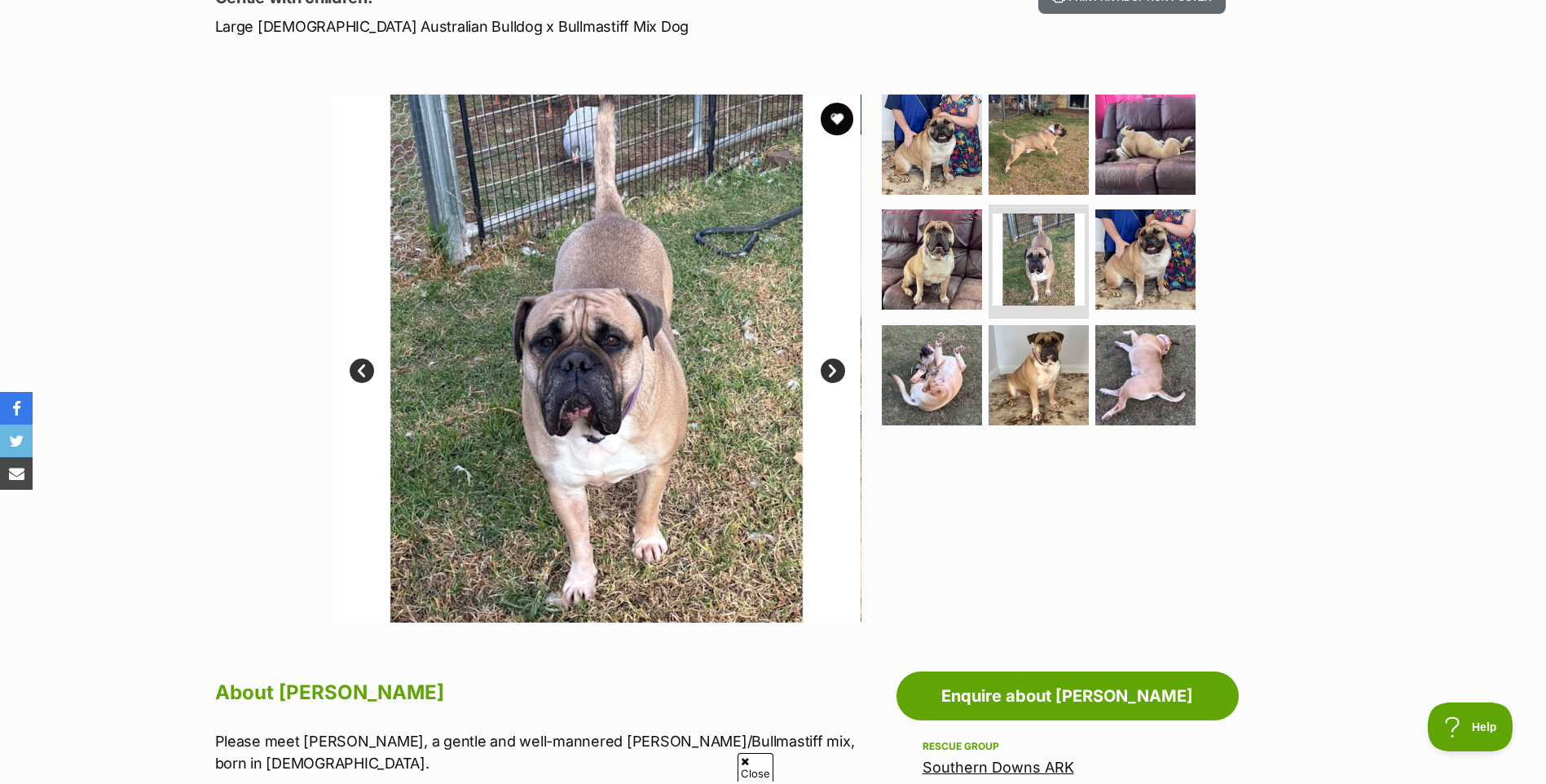
click at [833, 367] on link "Next" at bounding box center [833, 370] width 24 height 24
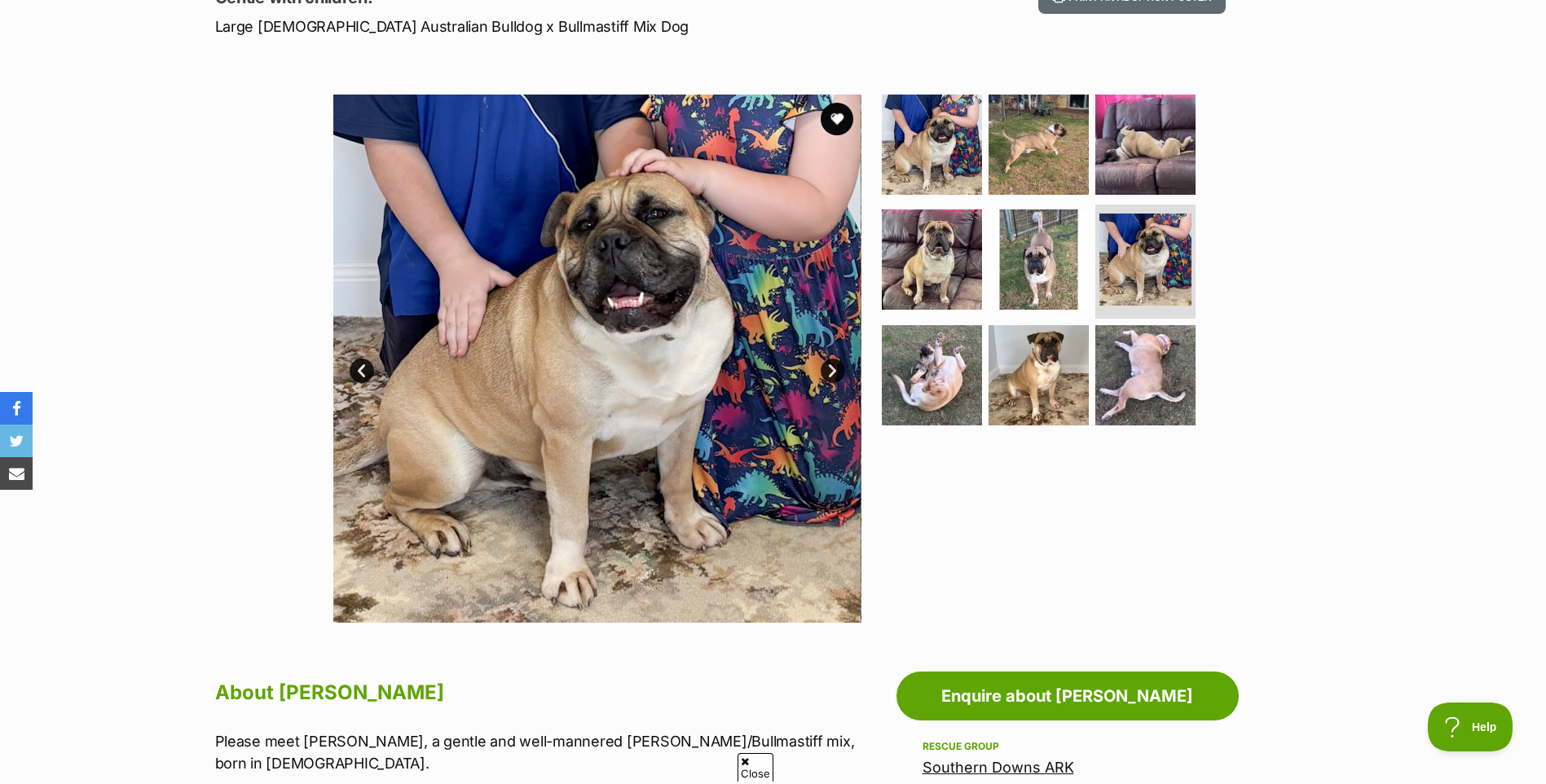
click at [833, 367] on link "Next" at bounding box center [833, 370] width 24 height 24
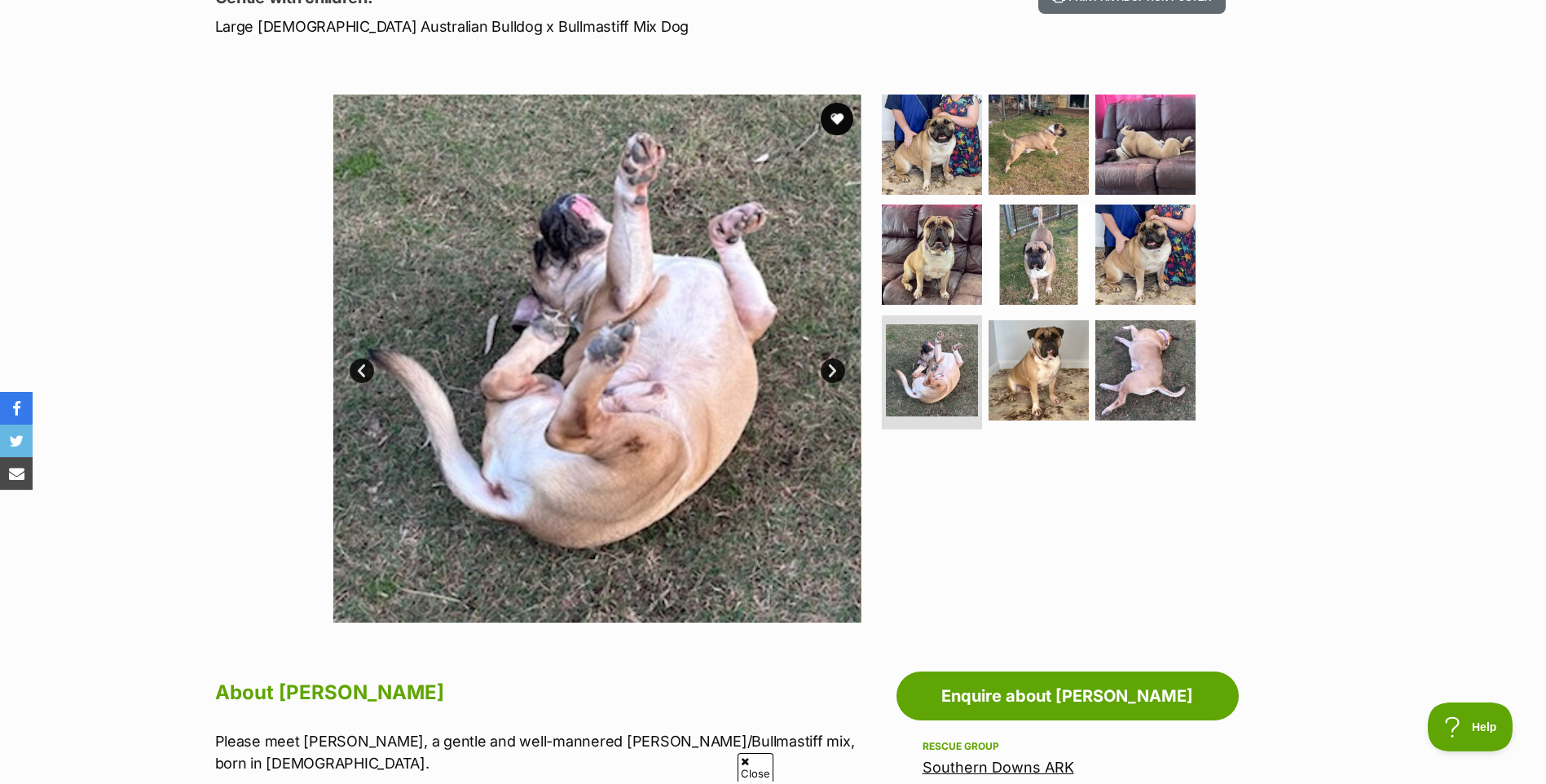
click at [833, 367] on link "Next" at bounding box center [833, 370] width 24 height 24
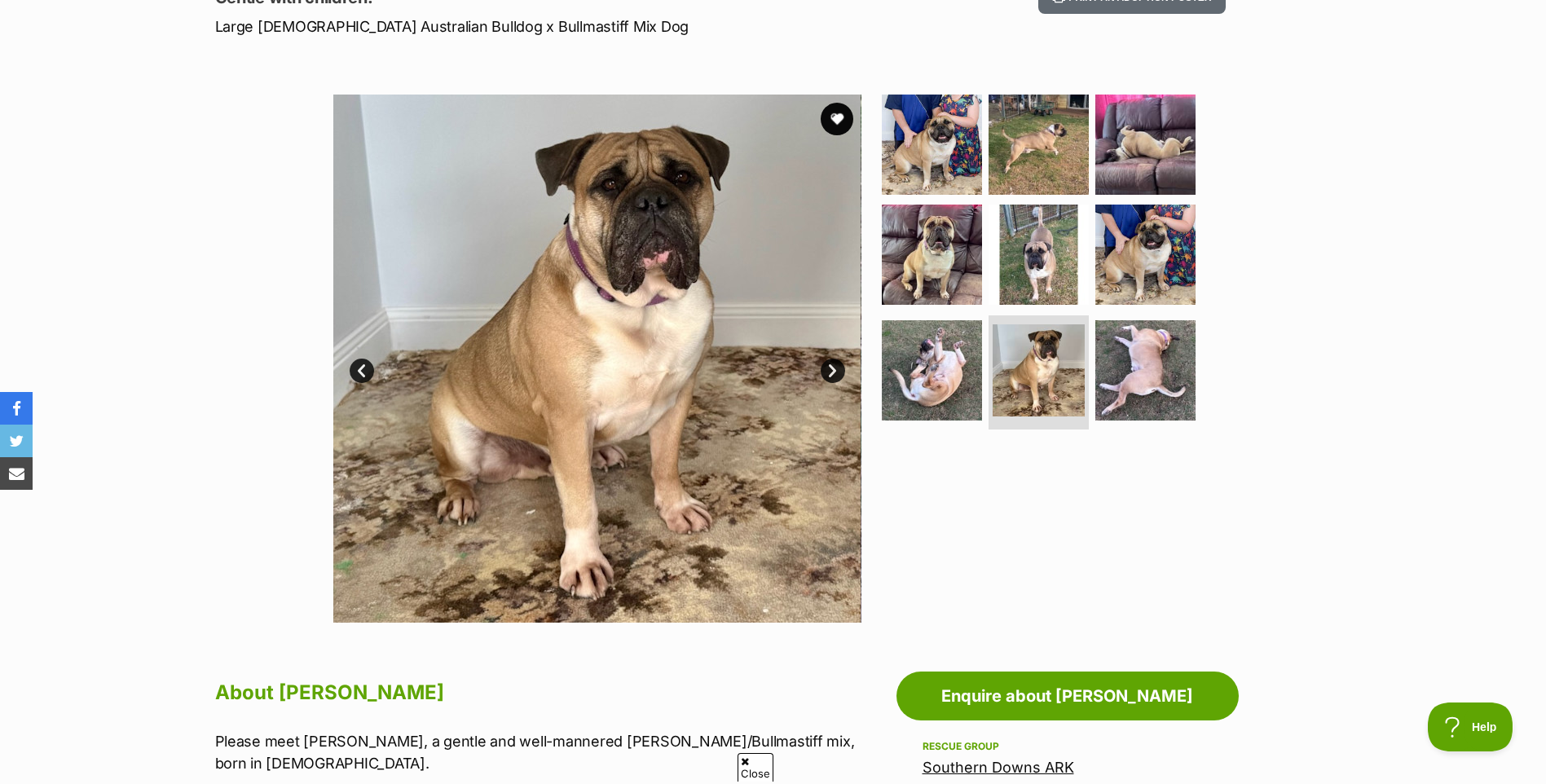
click at [833, 367] on link "Next" at bounding box center [833, 370] width 24 height 24
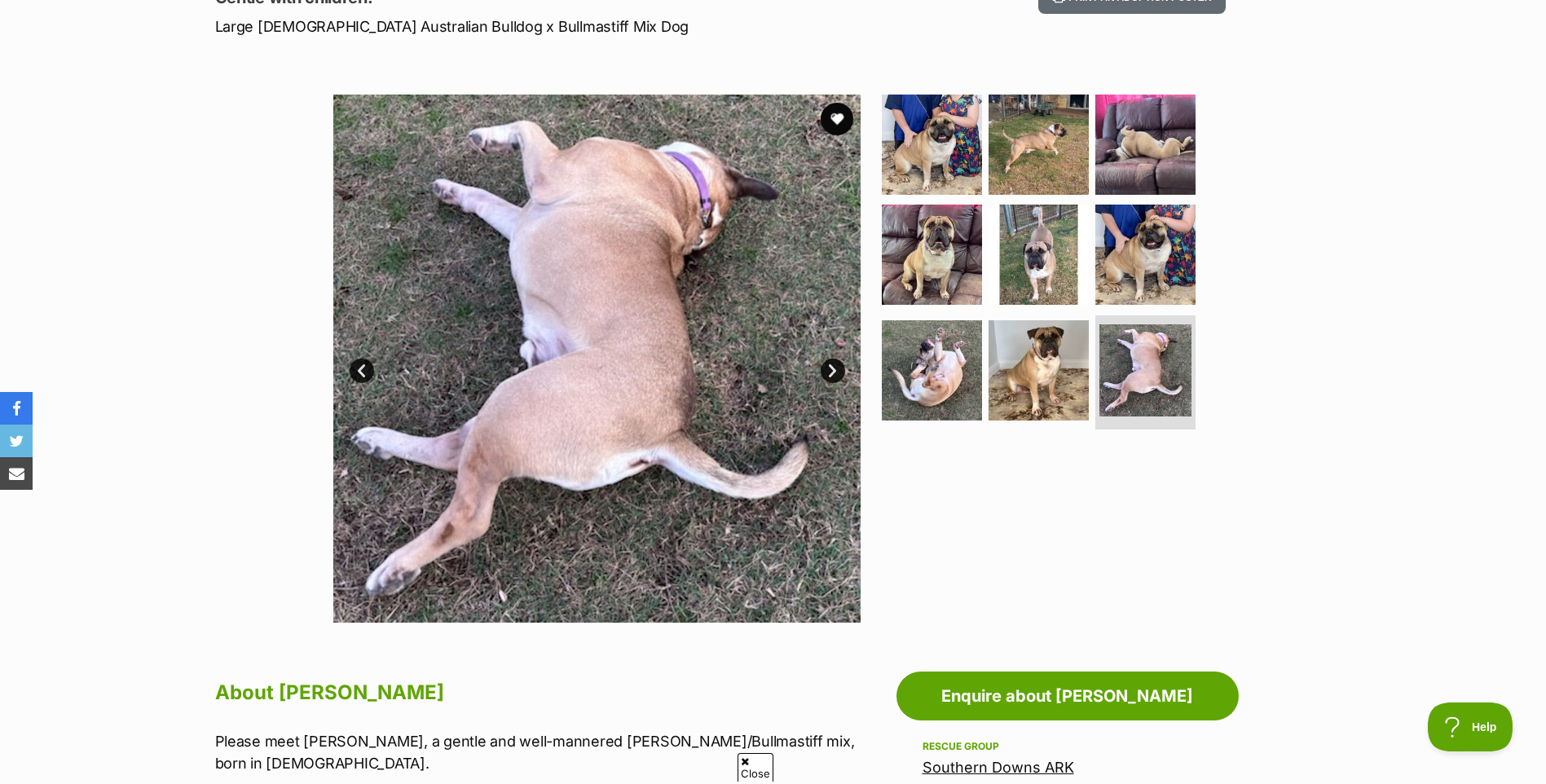
click at [833, 367] on link "Next" at bounding box center [833, 370] width 24 height 24
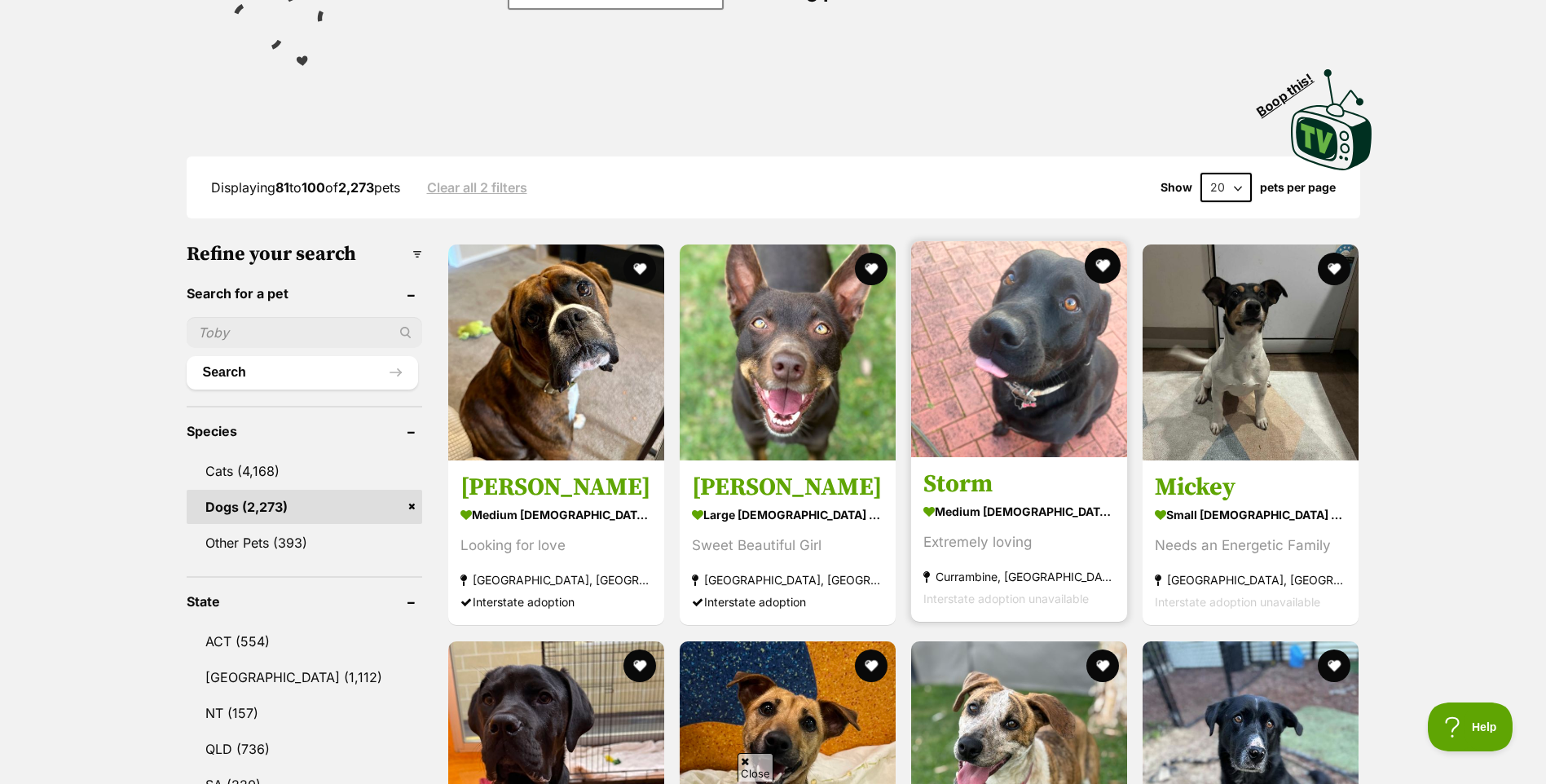
scroll to position [489, 0]
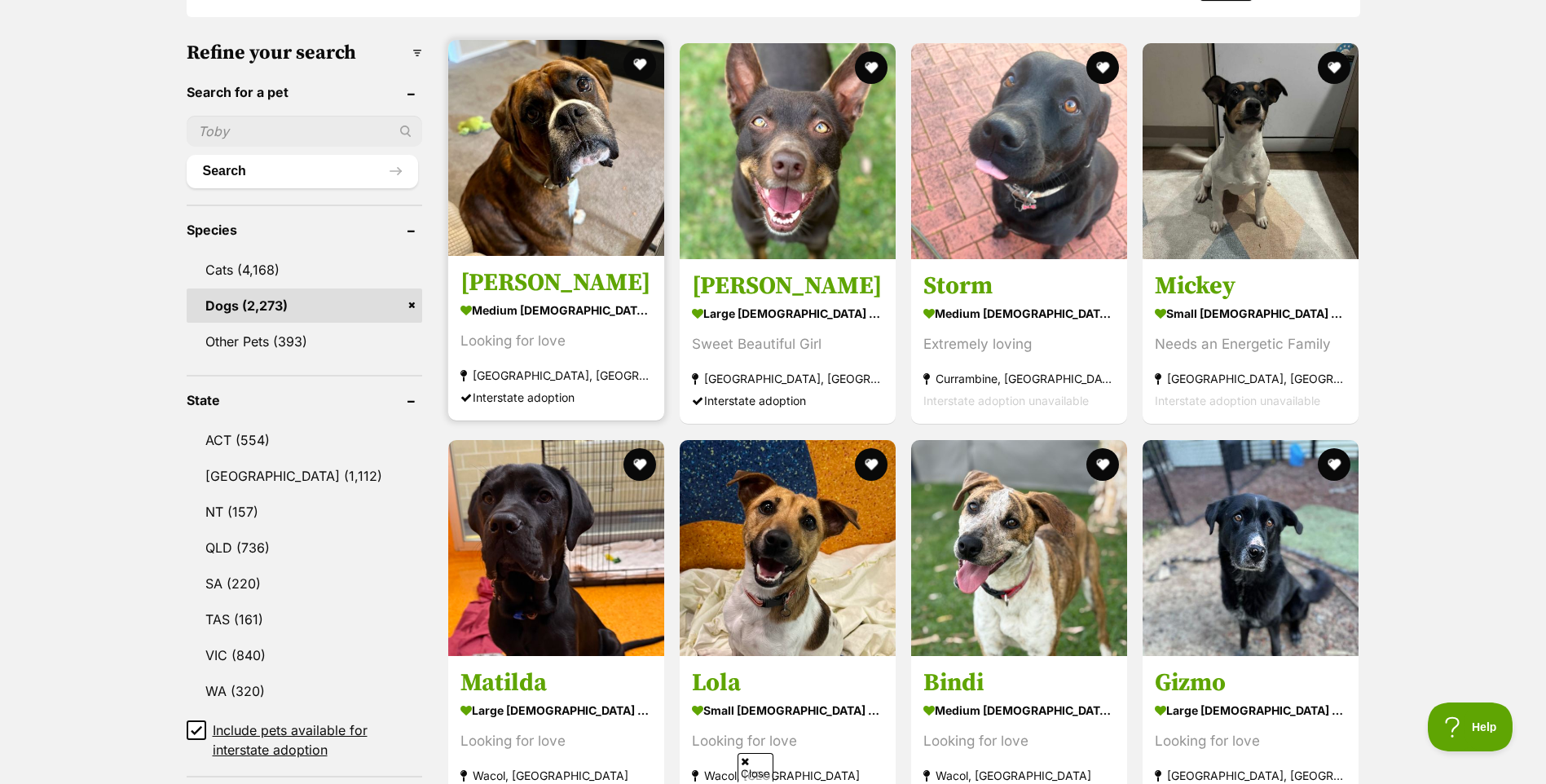
click at [545, 173] on img at bounding box center [555, 147] width 216 height 216
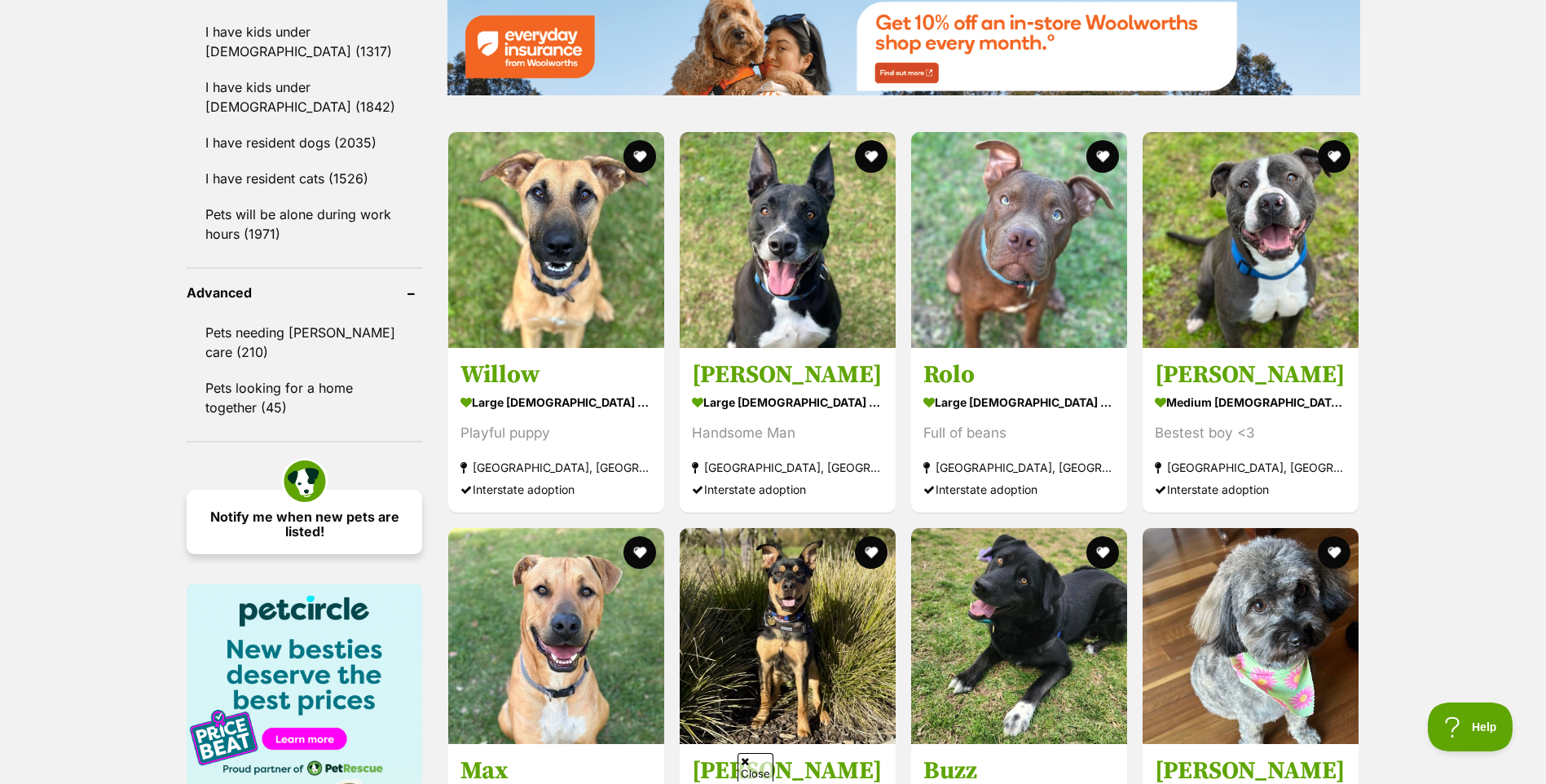
scroll to position [2037, 0]
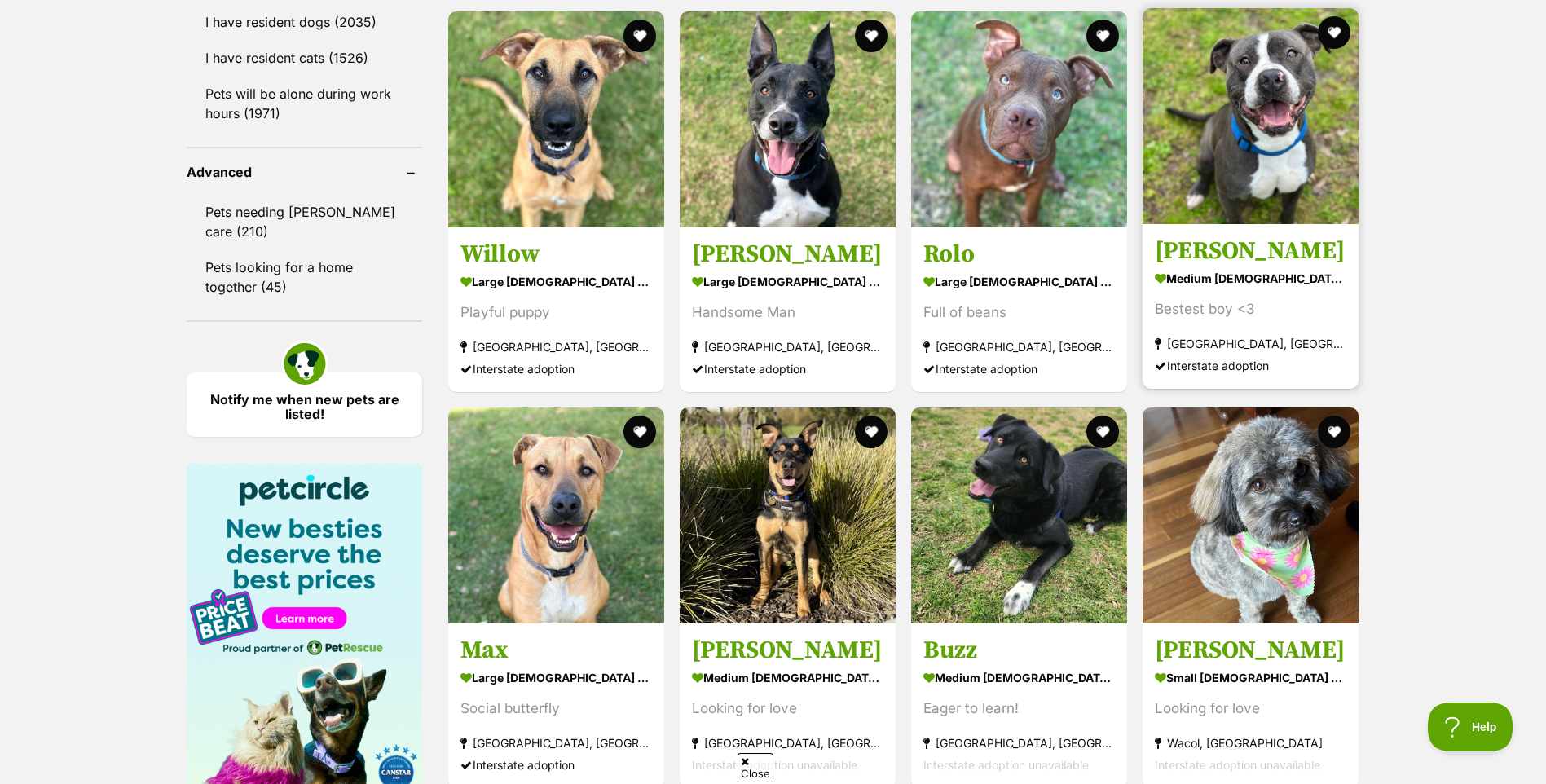
click at [1247, 186] on img at bounding box center [1250, 116] width 216 height 216
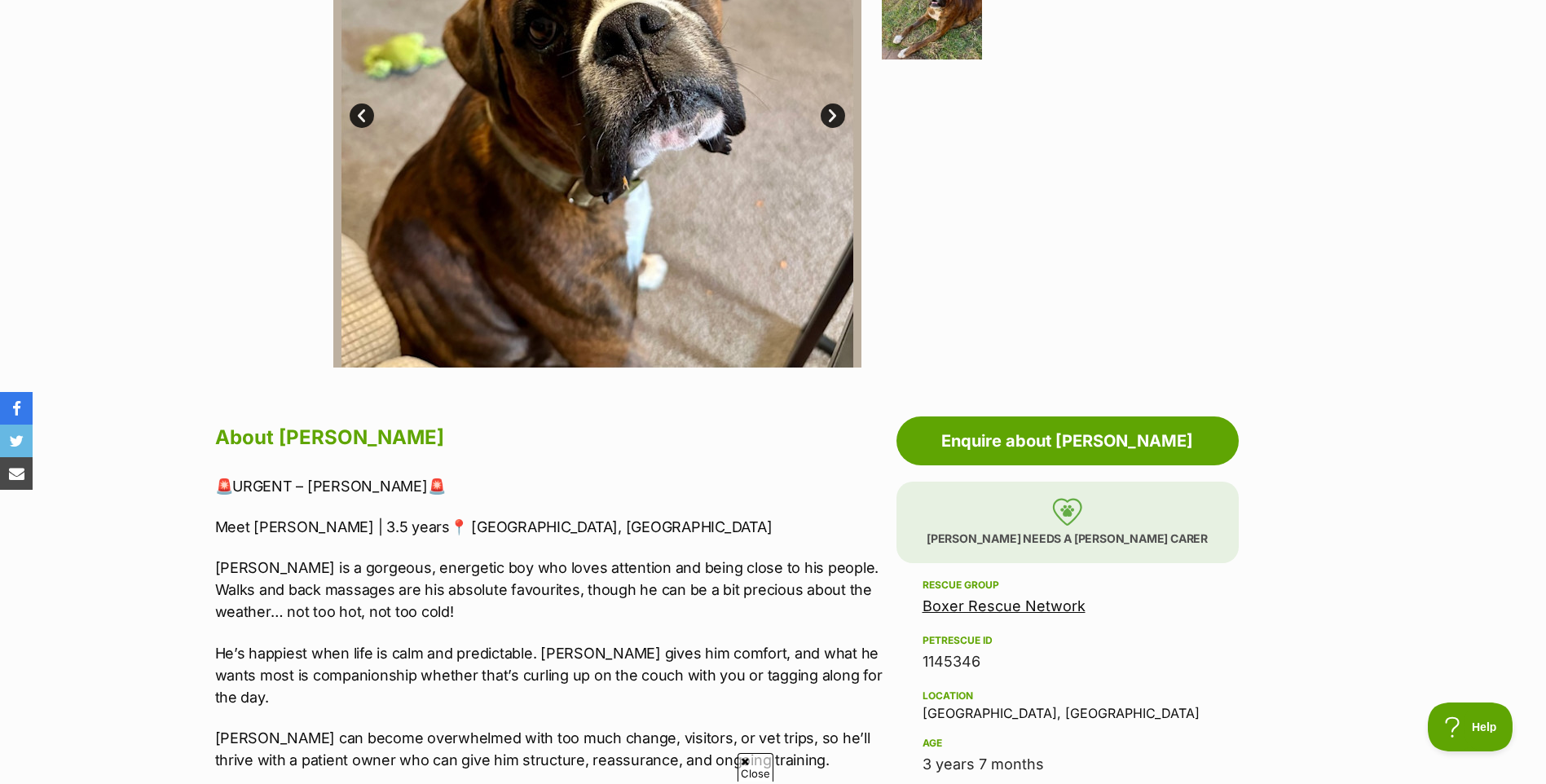
scroll to position [733, 0]
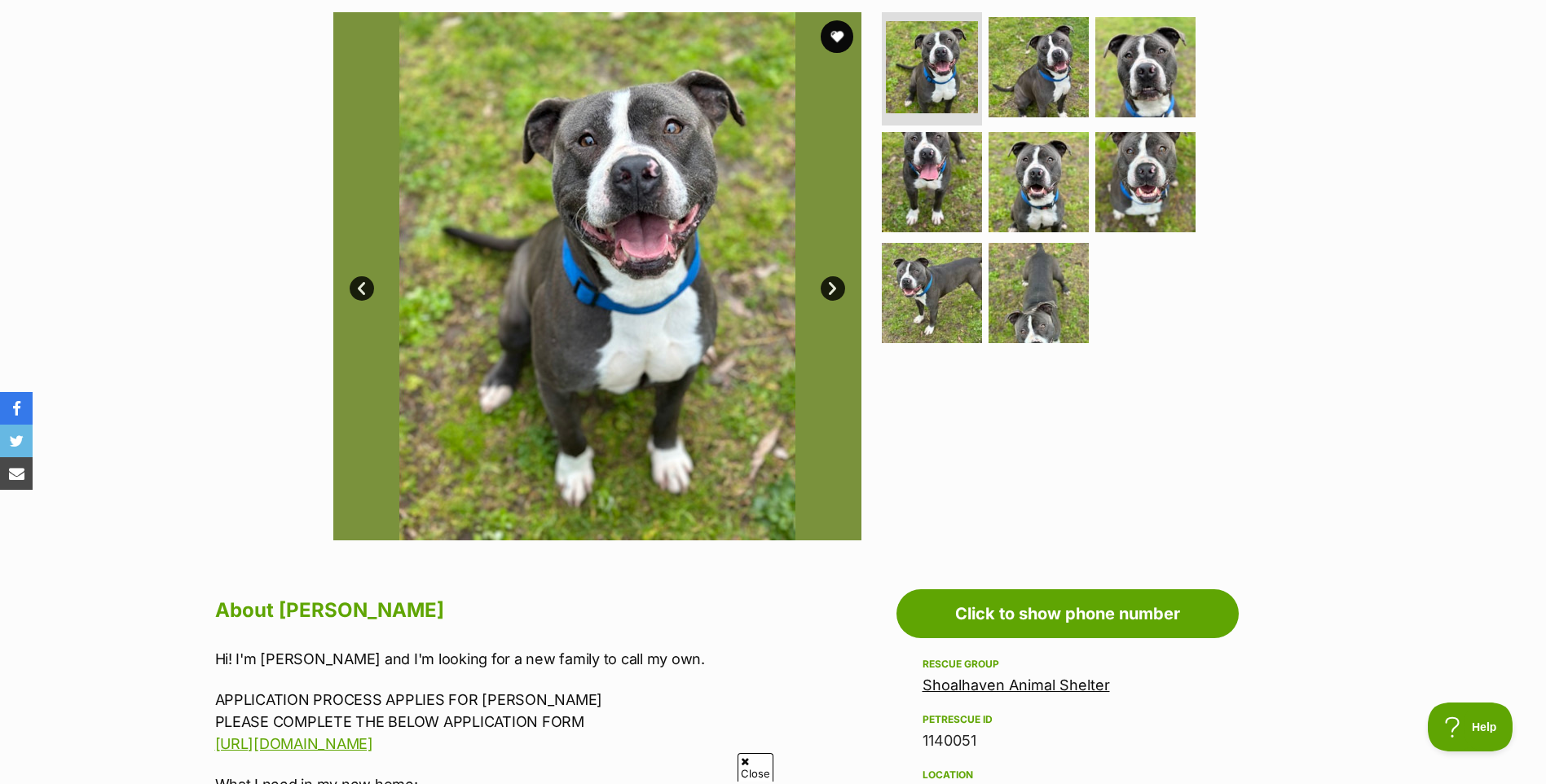
scroll to position [326, 0]
